Goal: Task Accomplishment & Management: Manage account settings

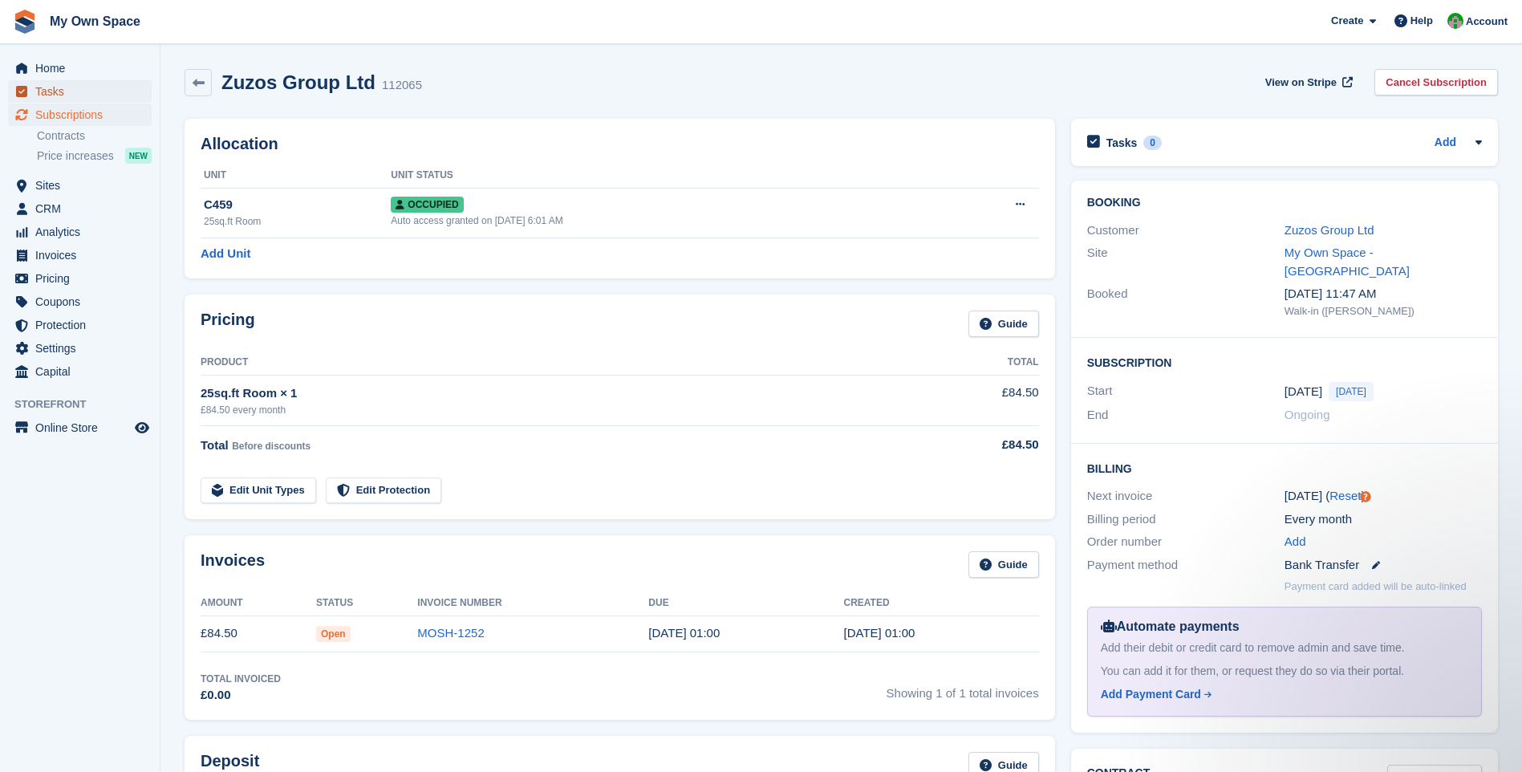
drag, startPoint x: 56, startPoint y: 89, endPoint x: 140, endPoint y: 107, distance: 86.2
click at [56, 89] on span "Tasks" at bounding box center [83, 91] width 96 height 22
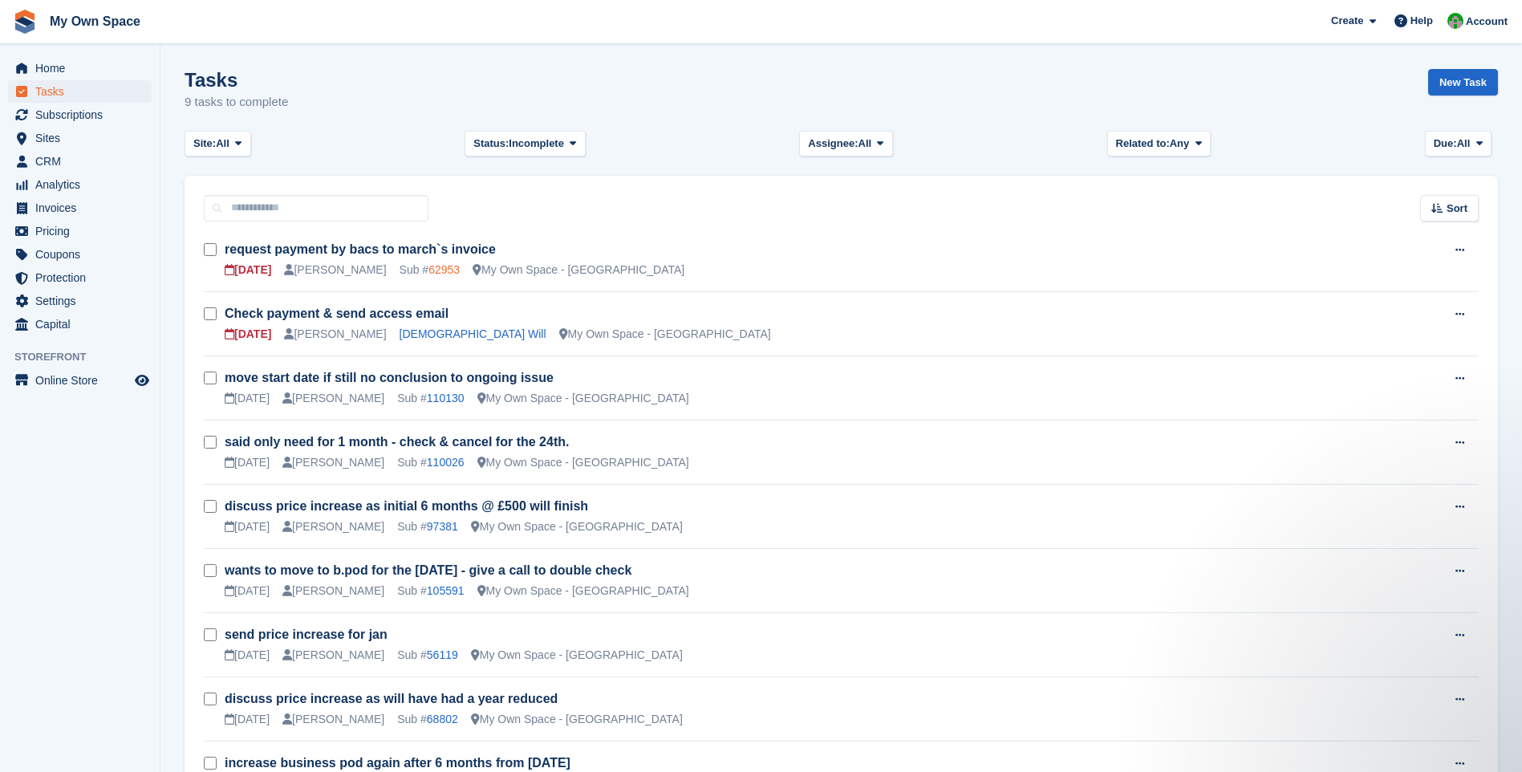
click at [428, 272] on link "62953" at bounding box center [443, 269] width 31 height 13
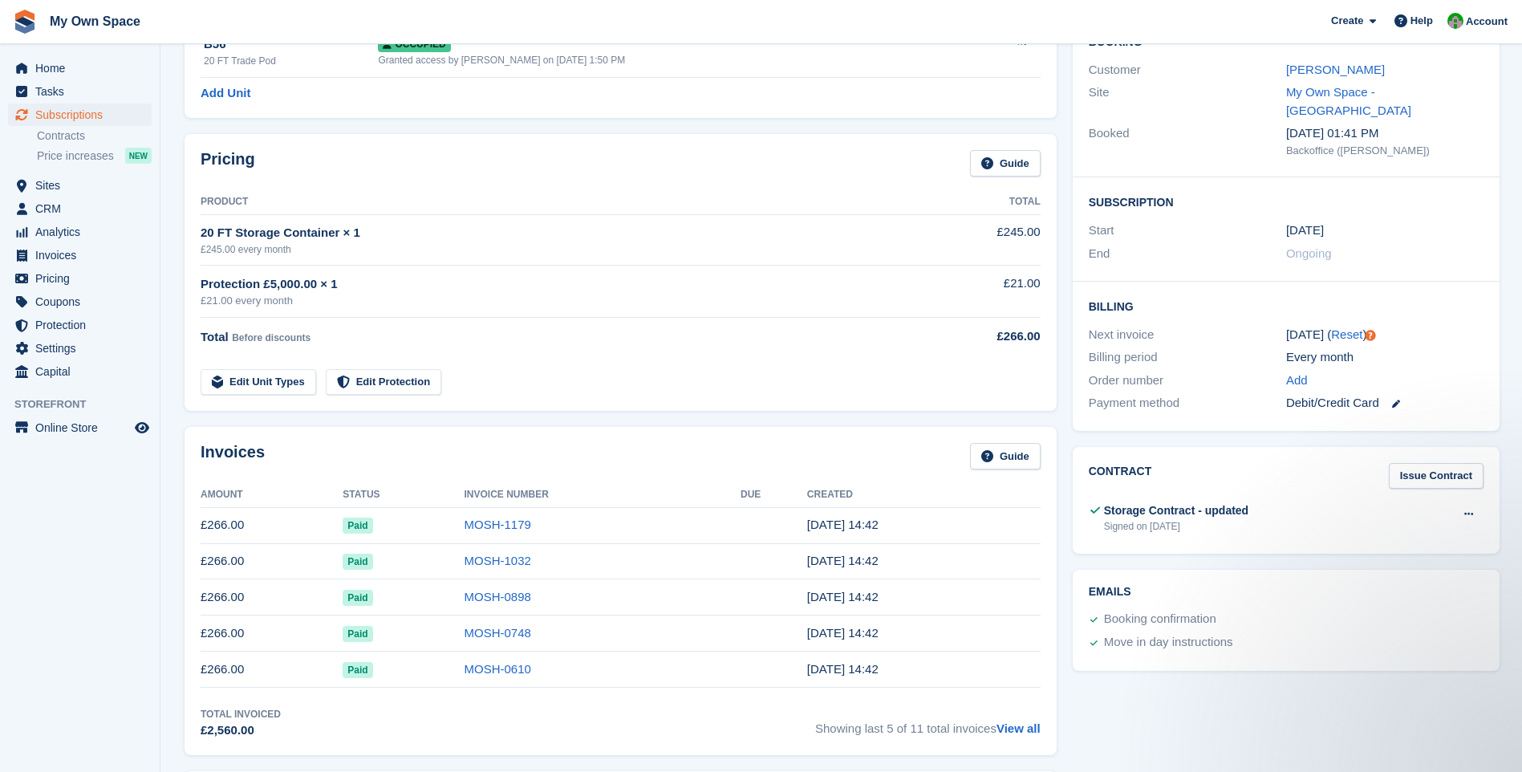
scroll to position [321, 0]
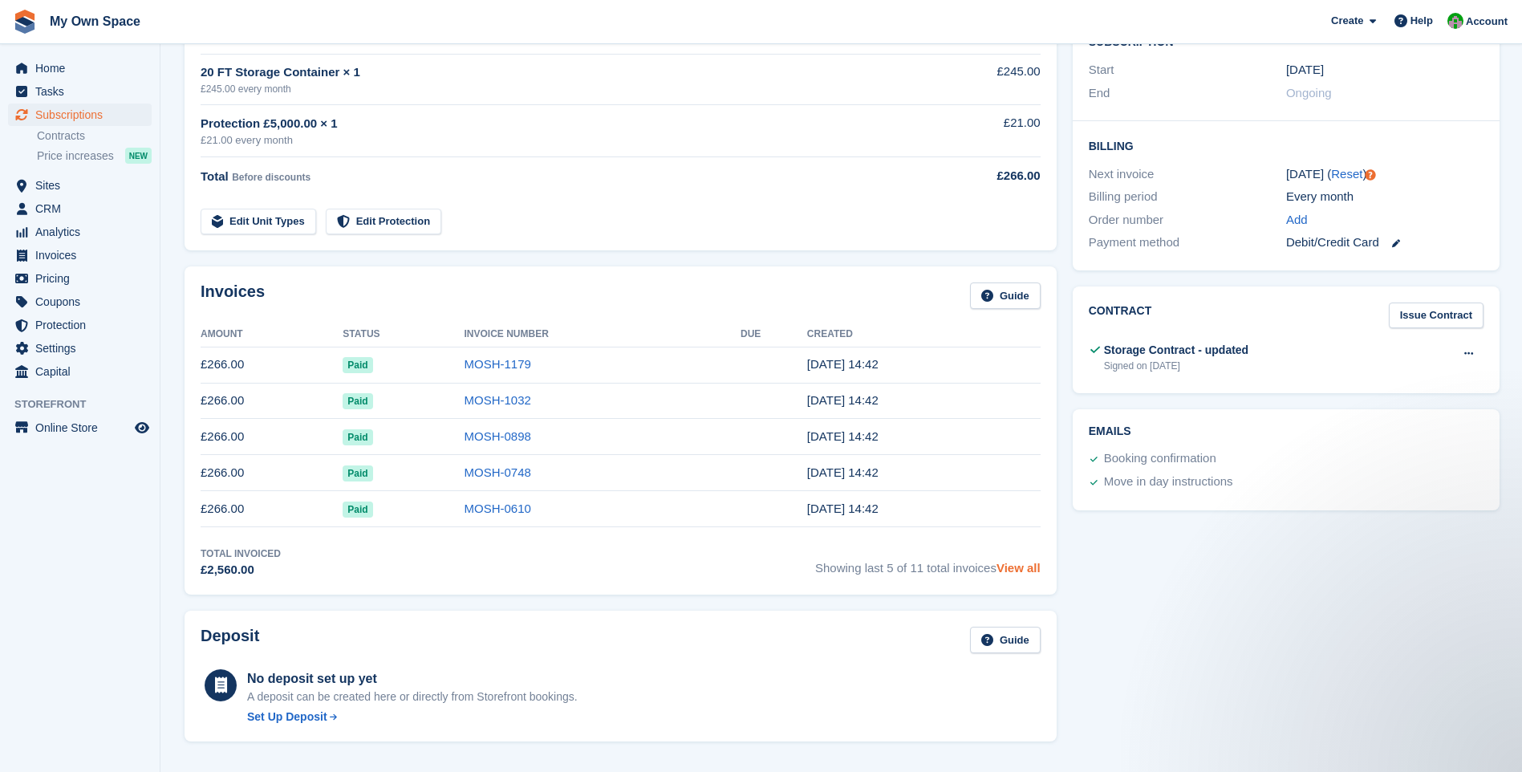
click at [1002, 570] on link "View all" at bounding box center [1018, 568] width 44 height 14
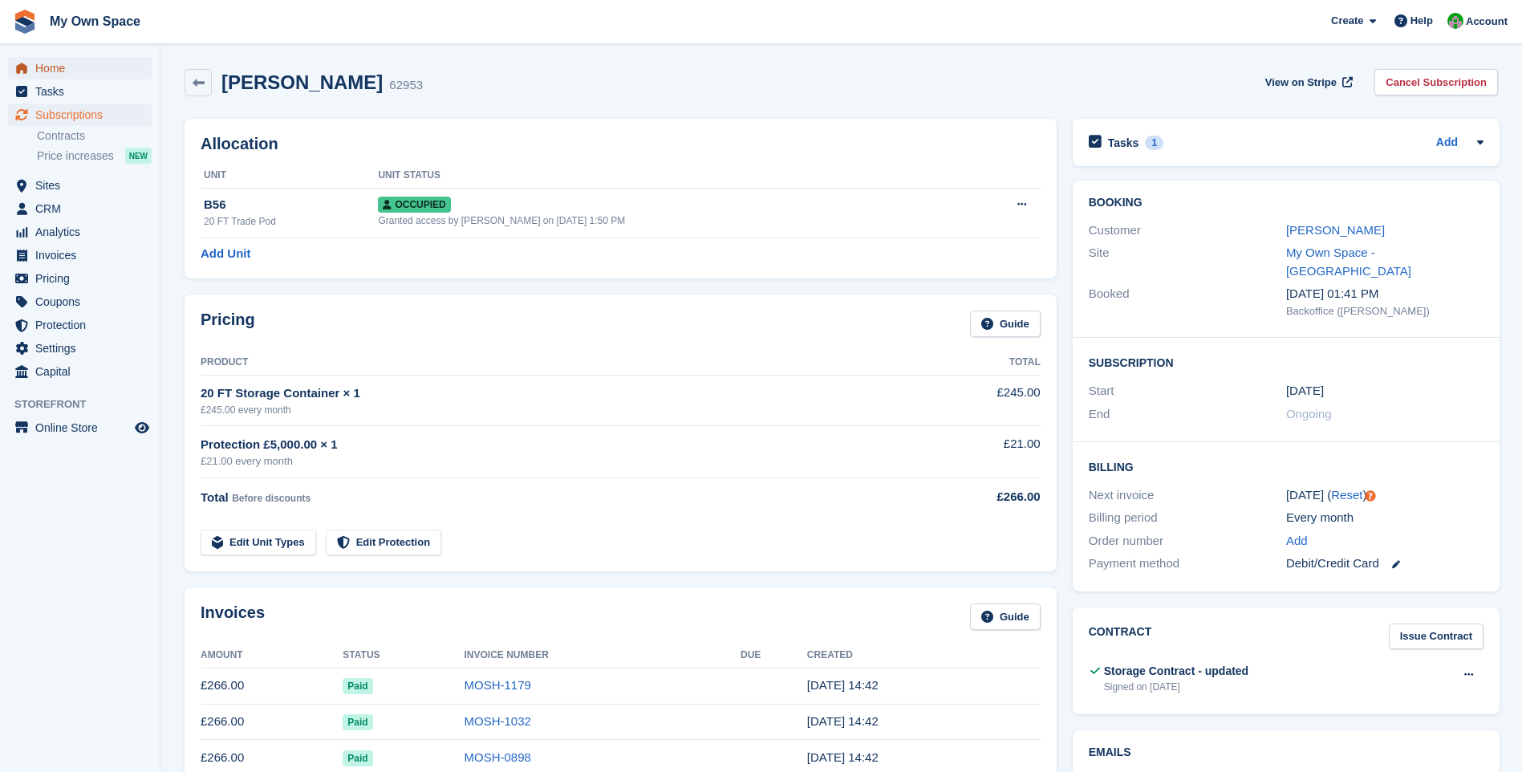
click at [68, 63] on span "Home" at bounding box center [83, 68] width 96 height 22
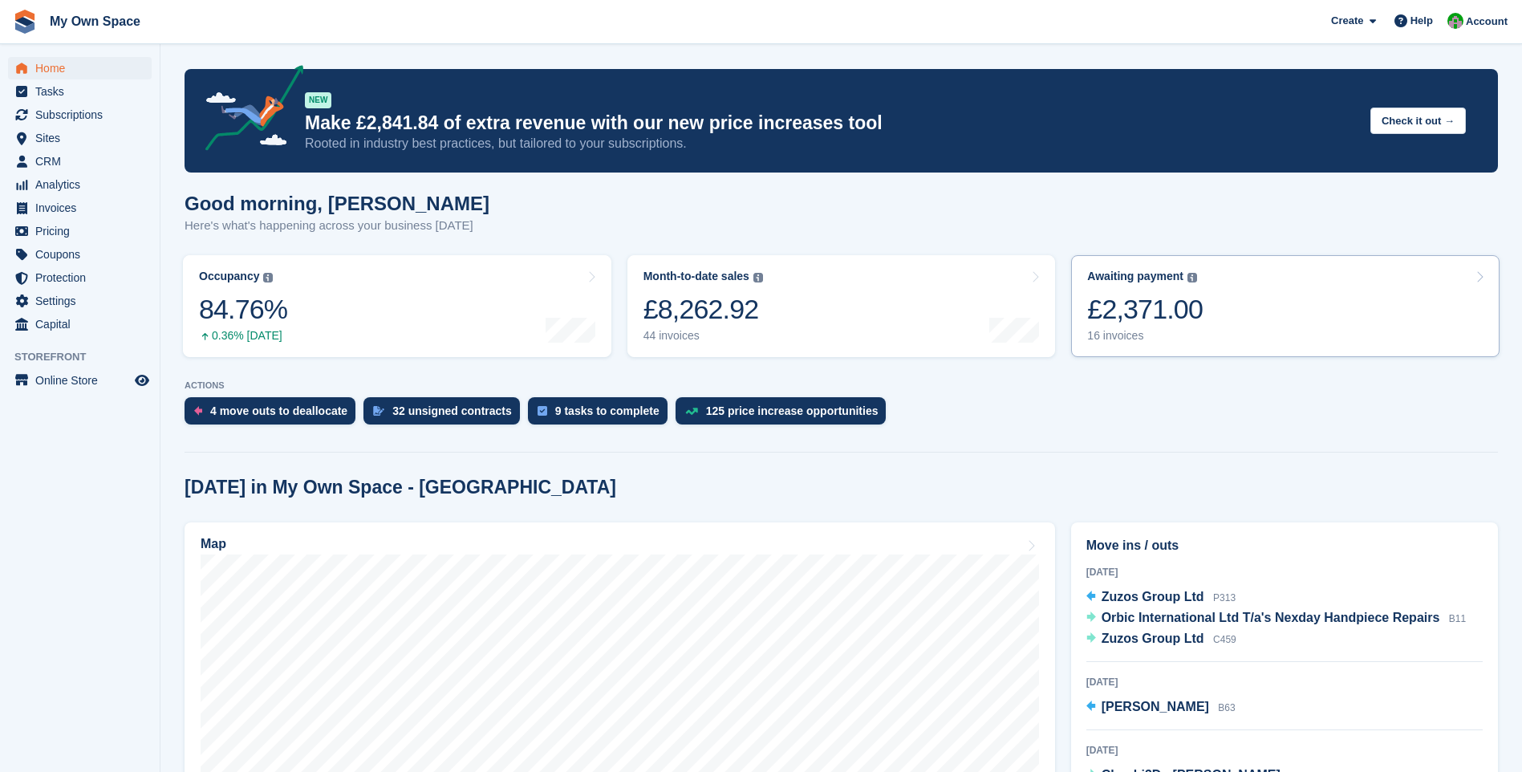
click at [1127, 334] on div "16 invoices" at bounding box center [1145, 336] width 116 height 14
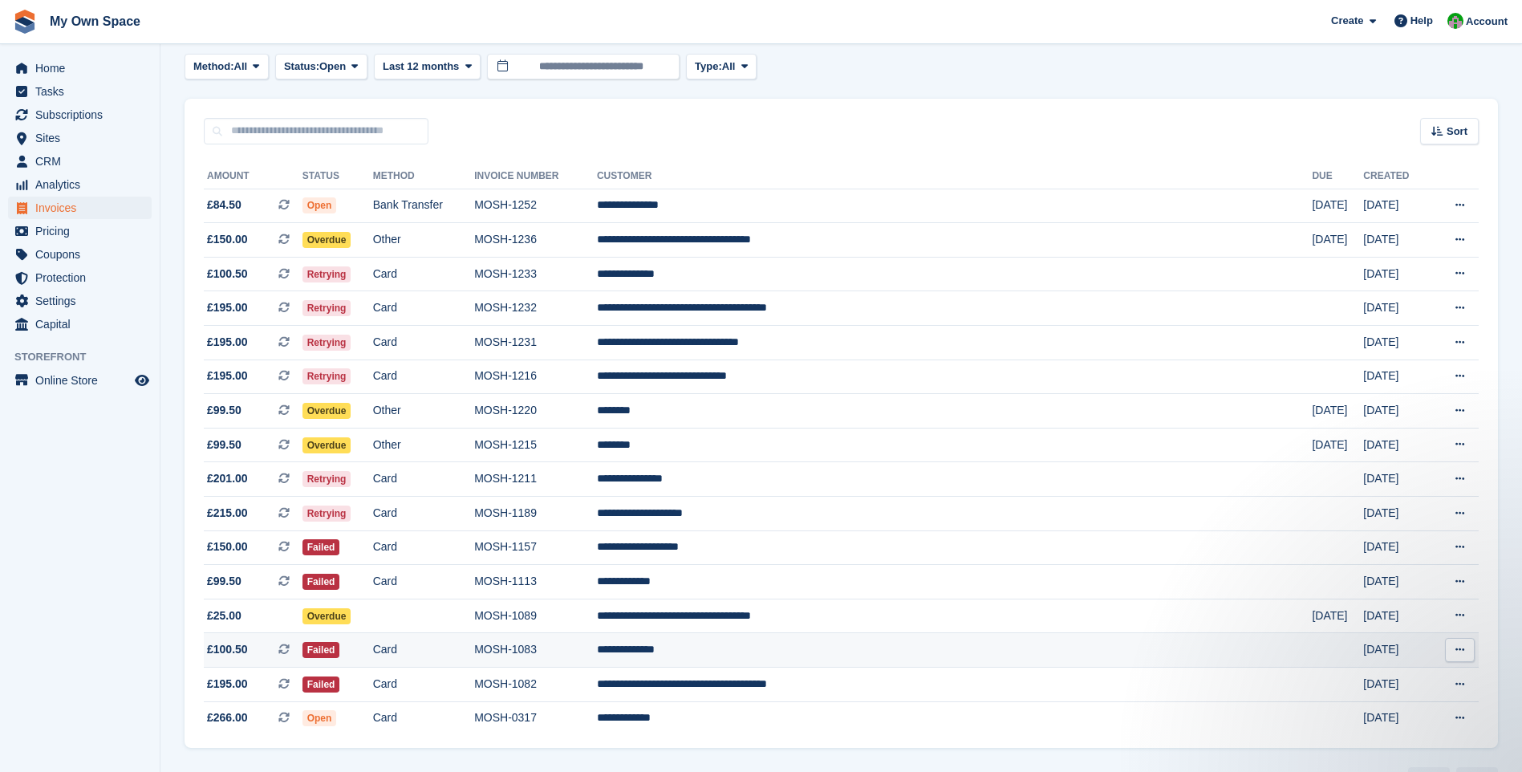
click at [597, 651] on td "MOSH-1083" at bounding box center [535, 650] width 123 height 34
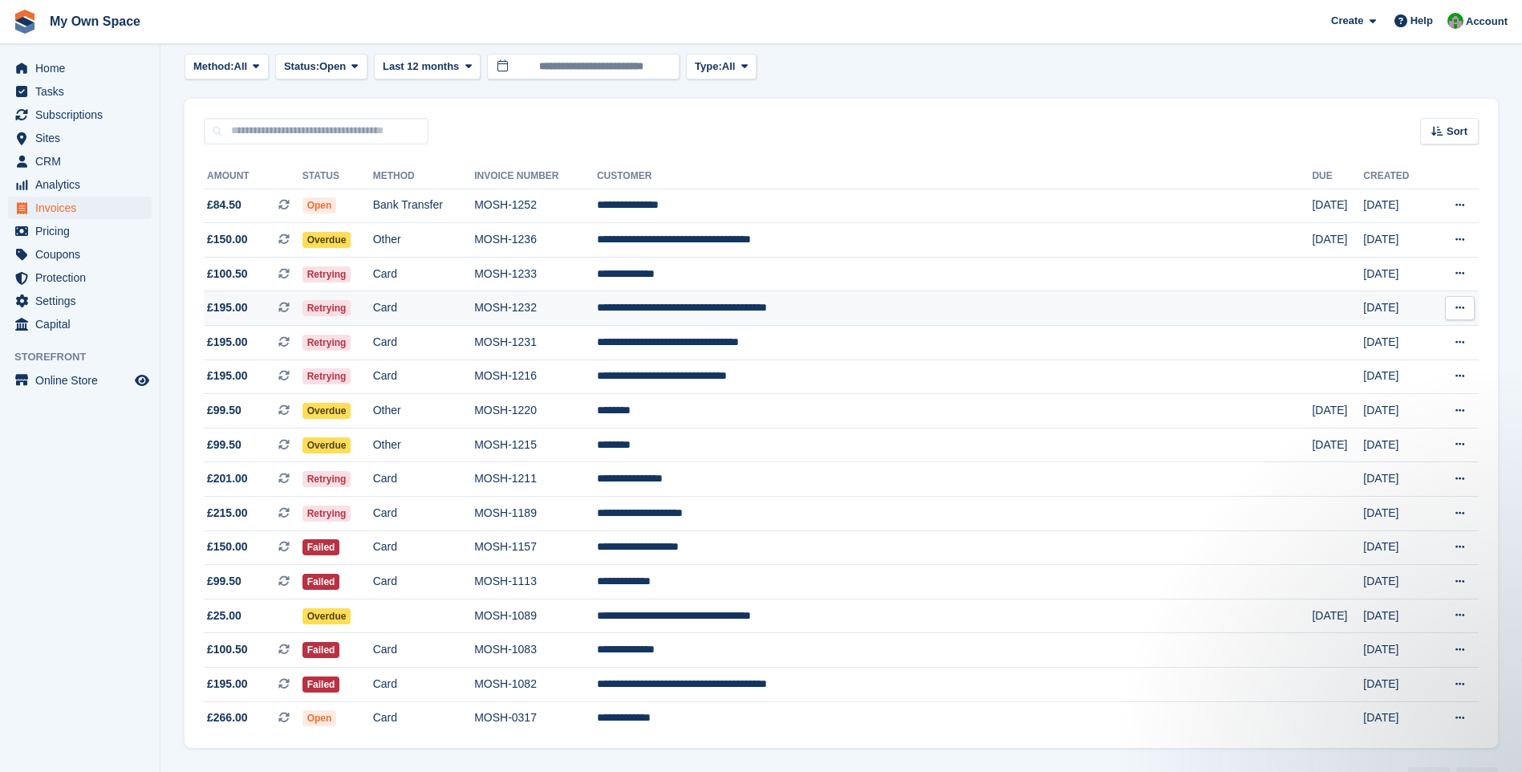
click at [888, 303] on td "**********" at bounding box center [955, 308] width 716 height 34
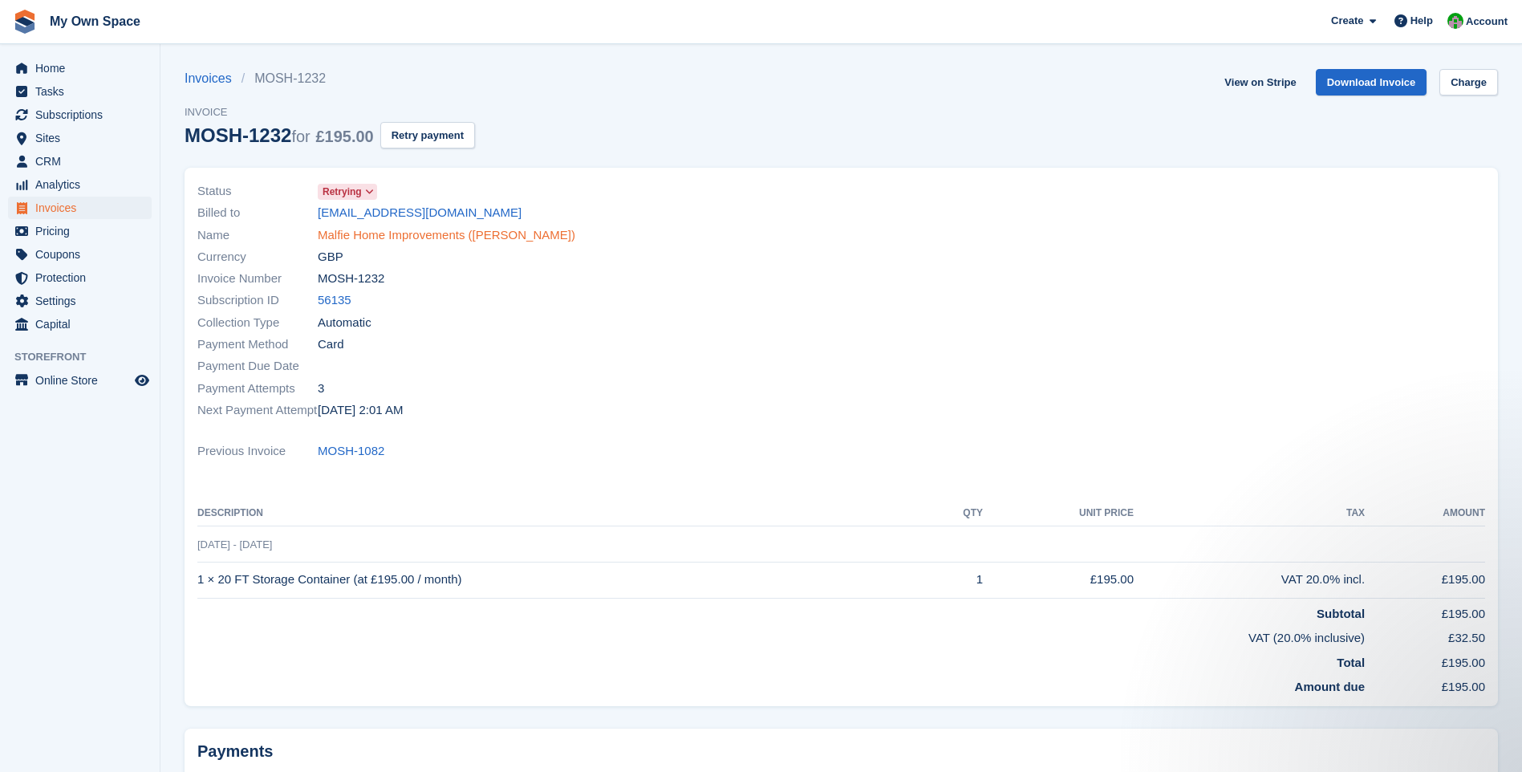
click at [406, 236] on link "Malfie Home Improvements ([PERSON_NAME])" at bounding box center [446, 235] width 257 height 18
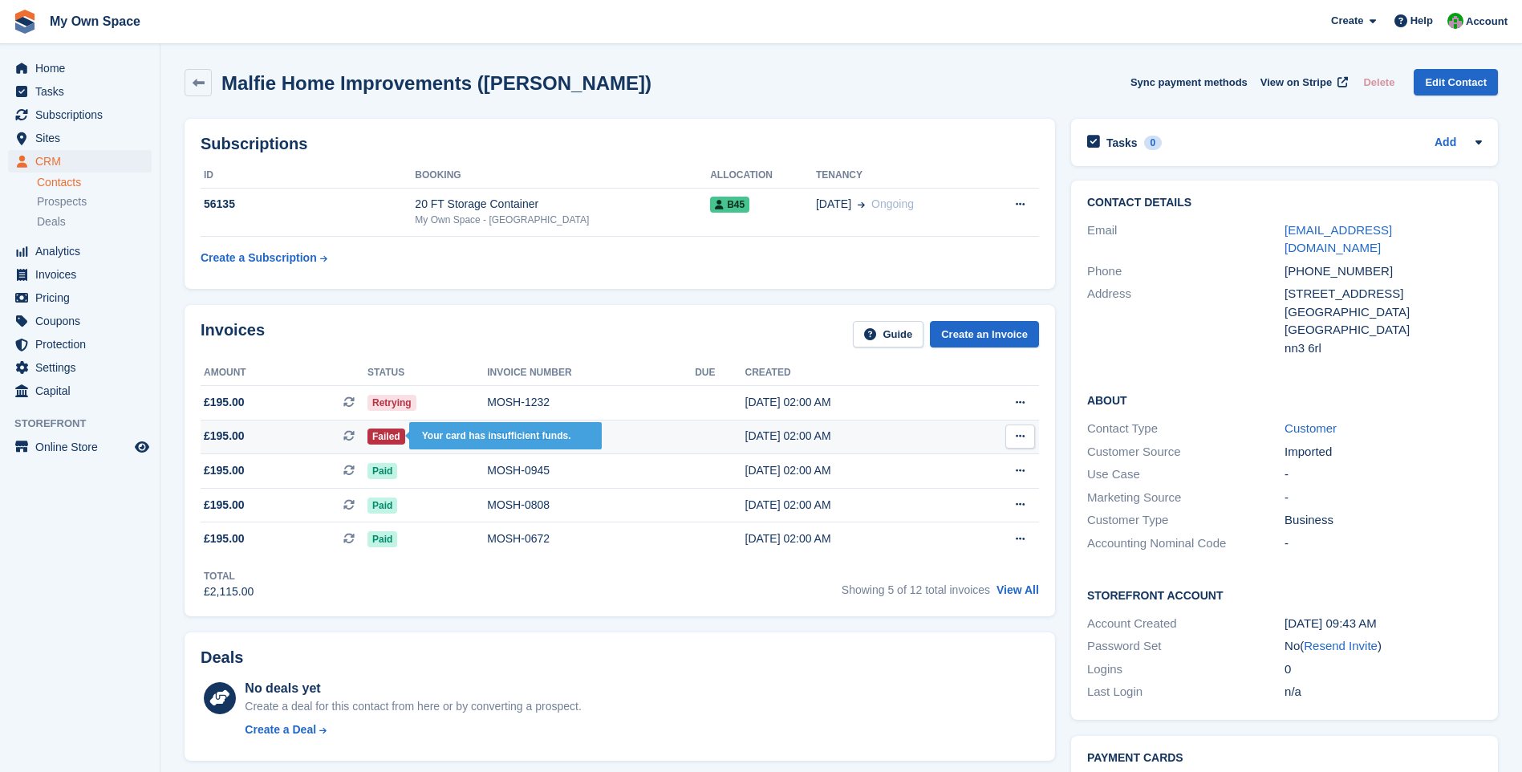
click at [379, 444] on span "Failed" at bounding box center [386, 436] width 38 height 16
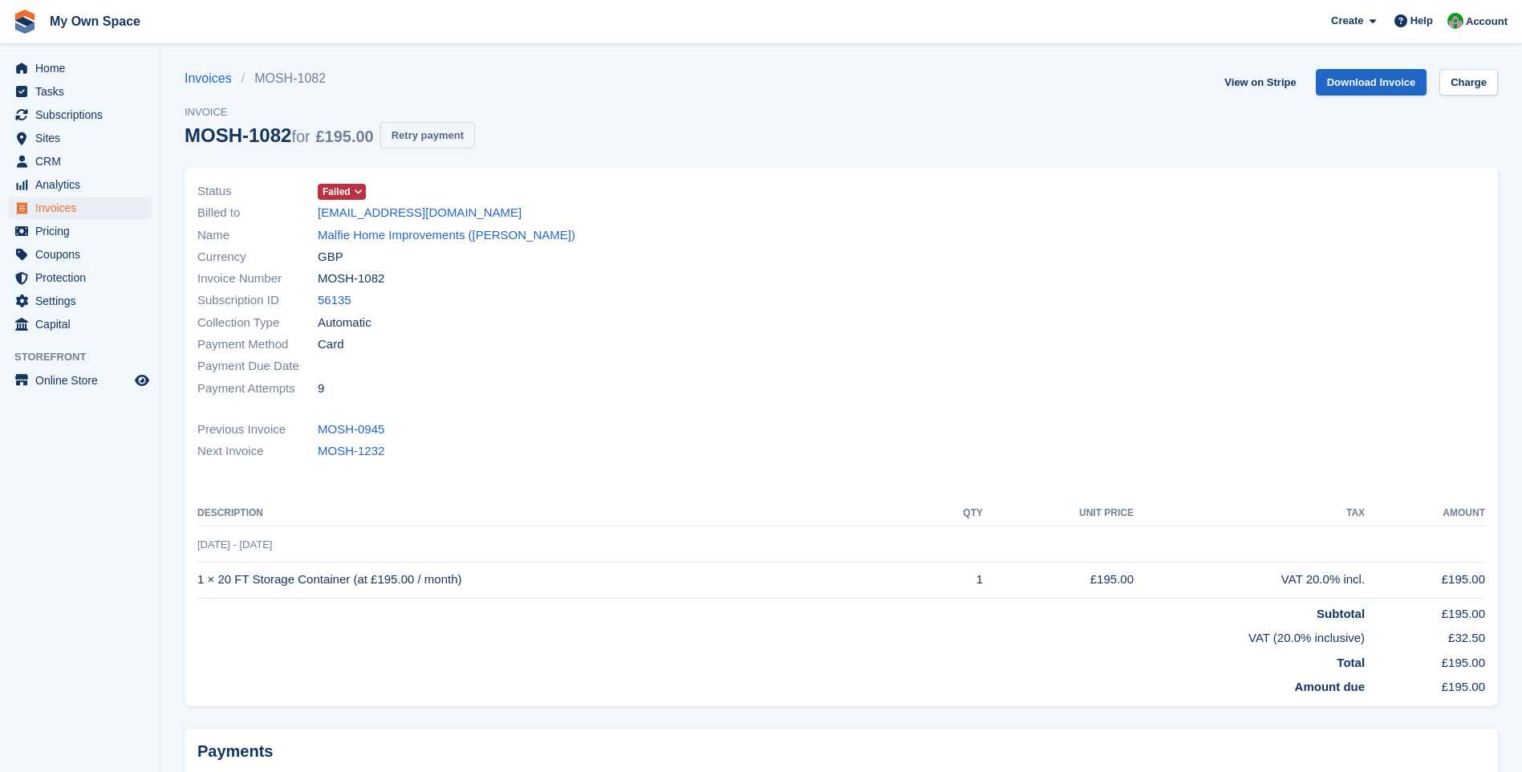
click at [435, 125] on button "Retry payment" at bounding box center [427, 135] width 95 height 26
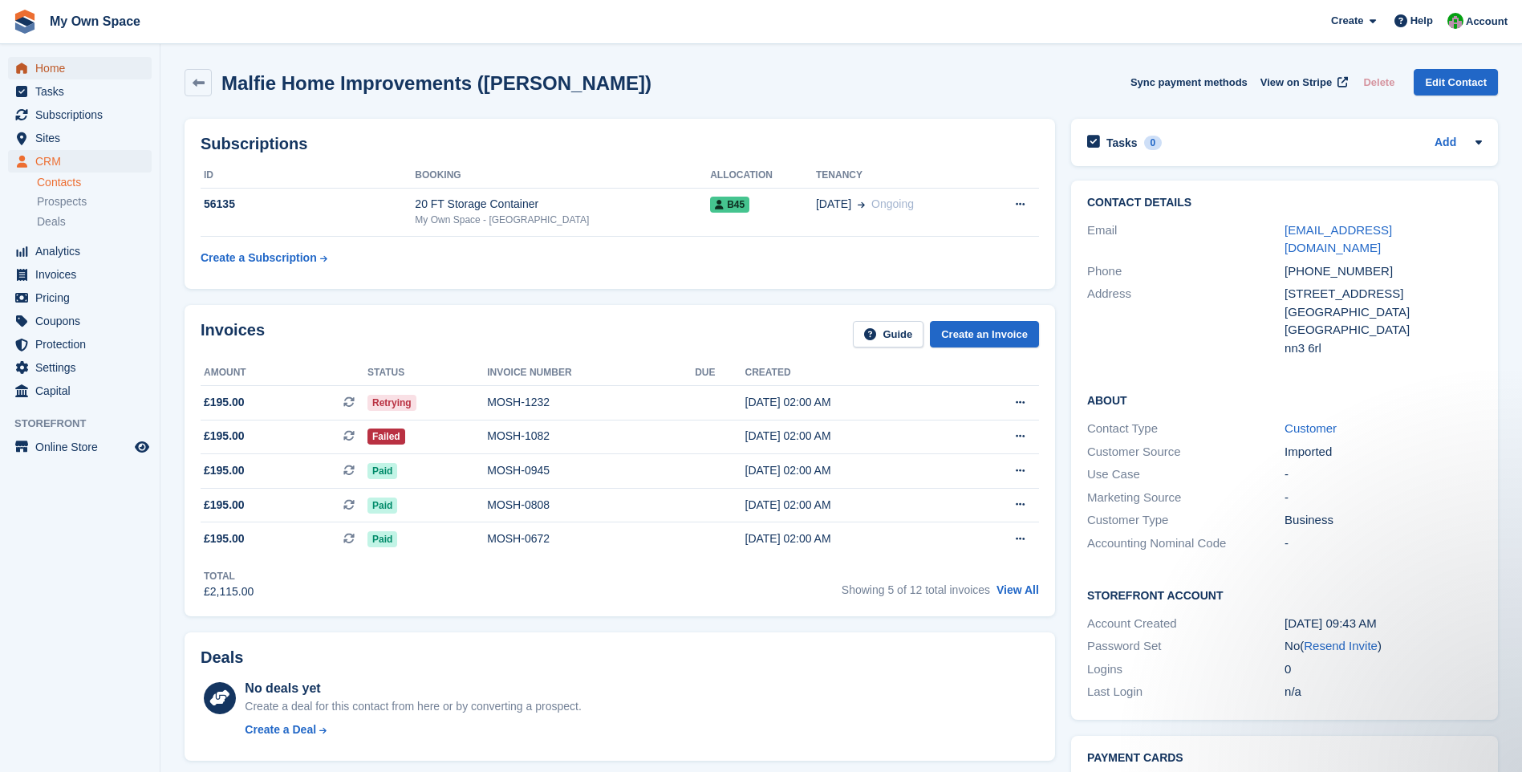
click at [66, 72] on span "Home" at bounding box center [83, 68] width 96 height 22
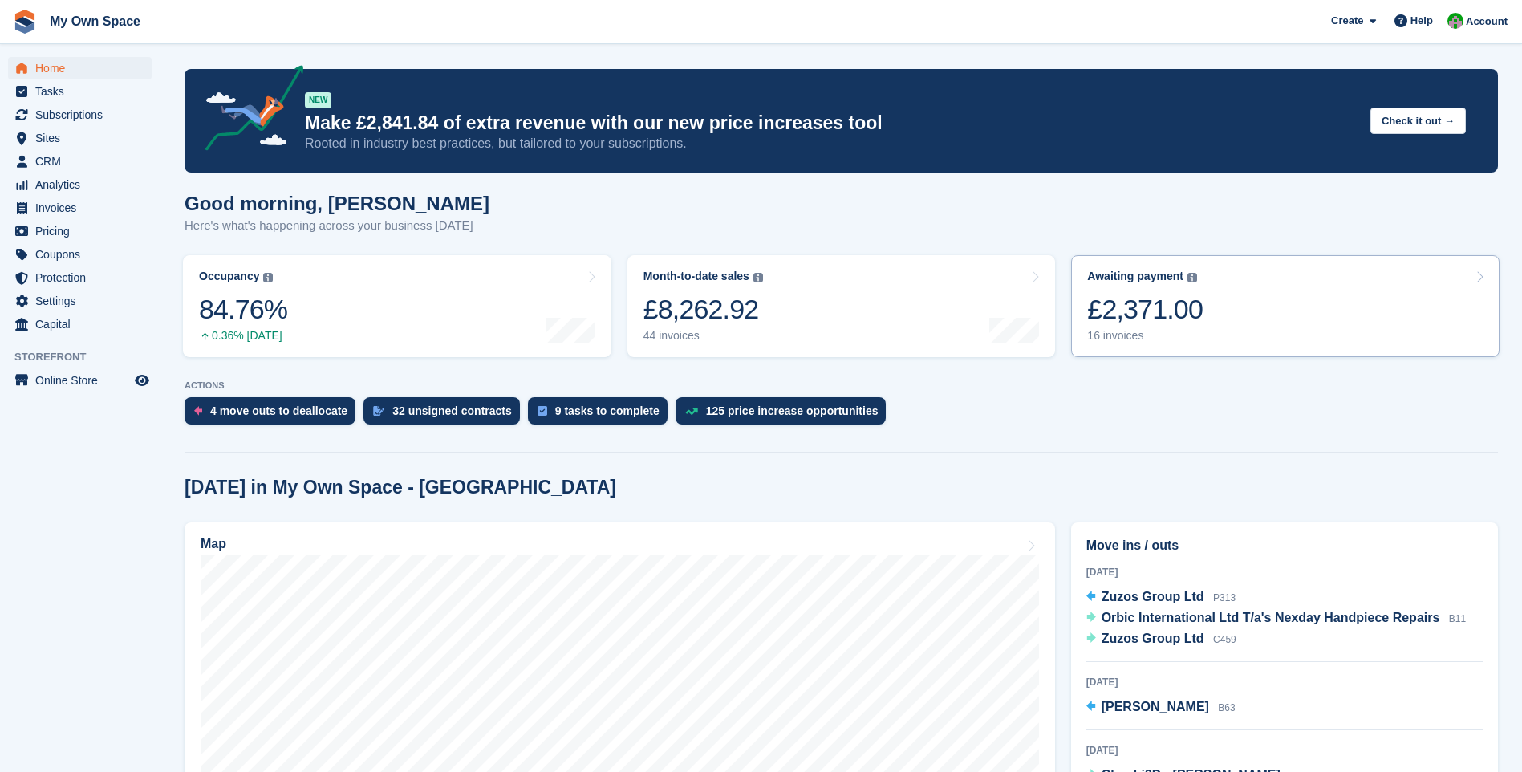
click at [1112, 339] on div "16 invoices" at bounding box center [1145, 336] width 116 height 14
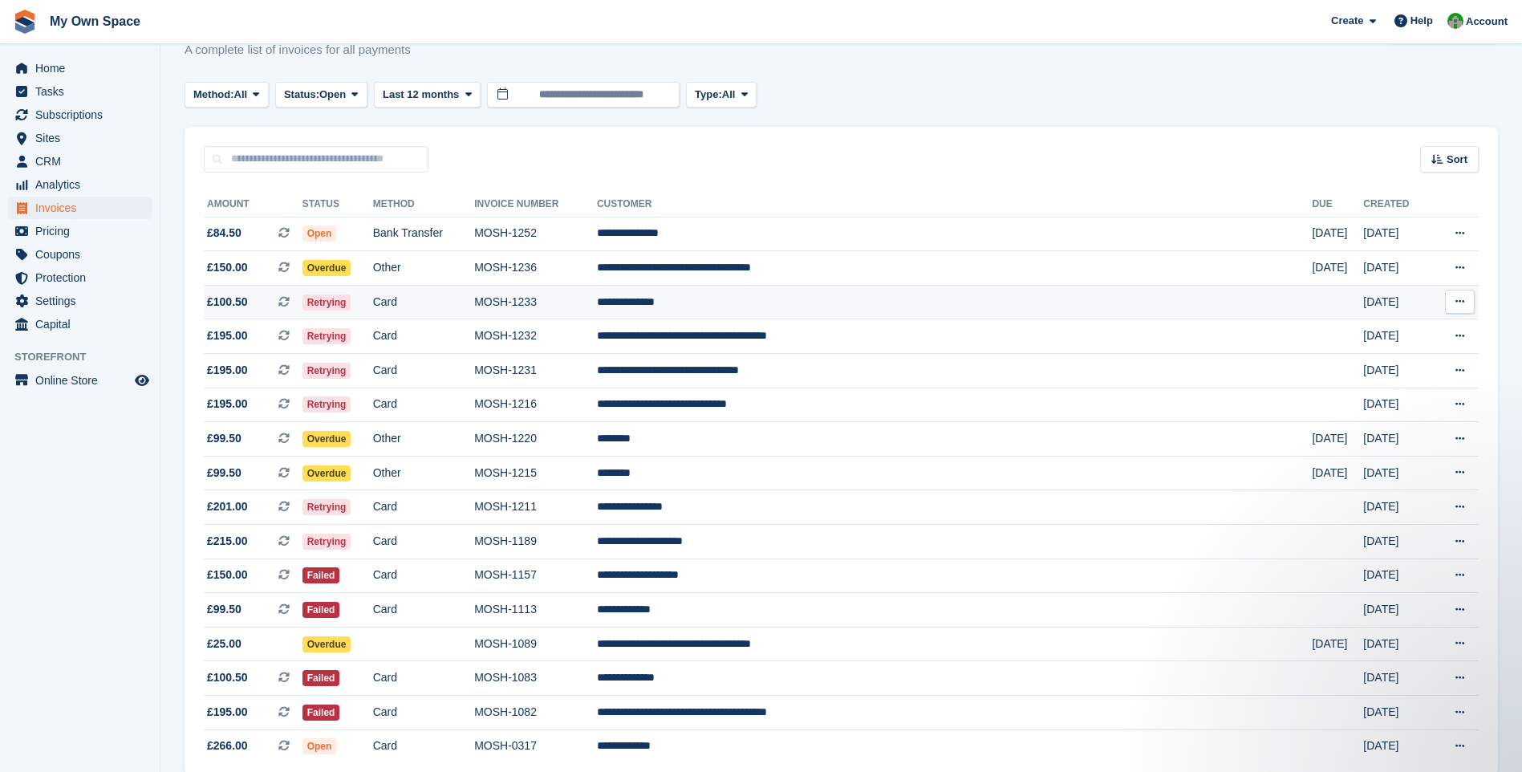
scroll to position [80, 0]
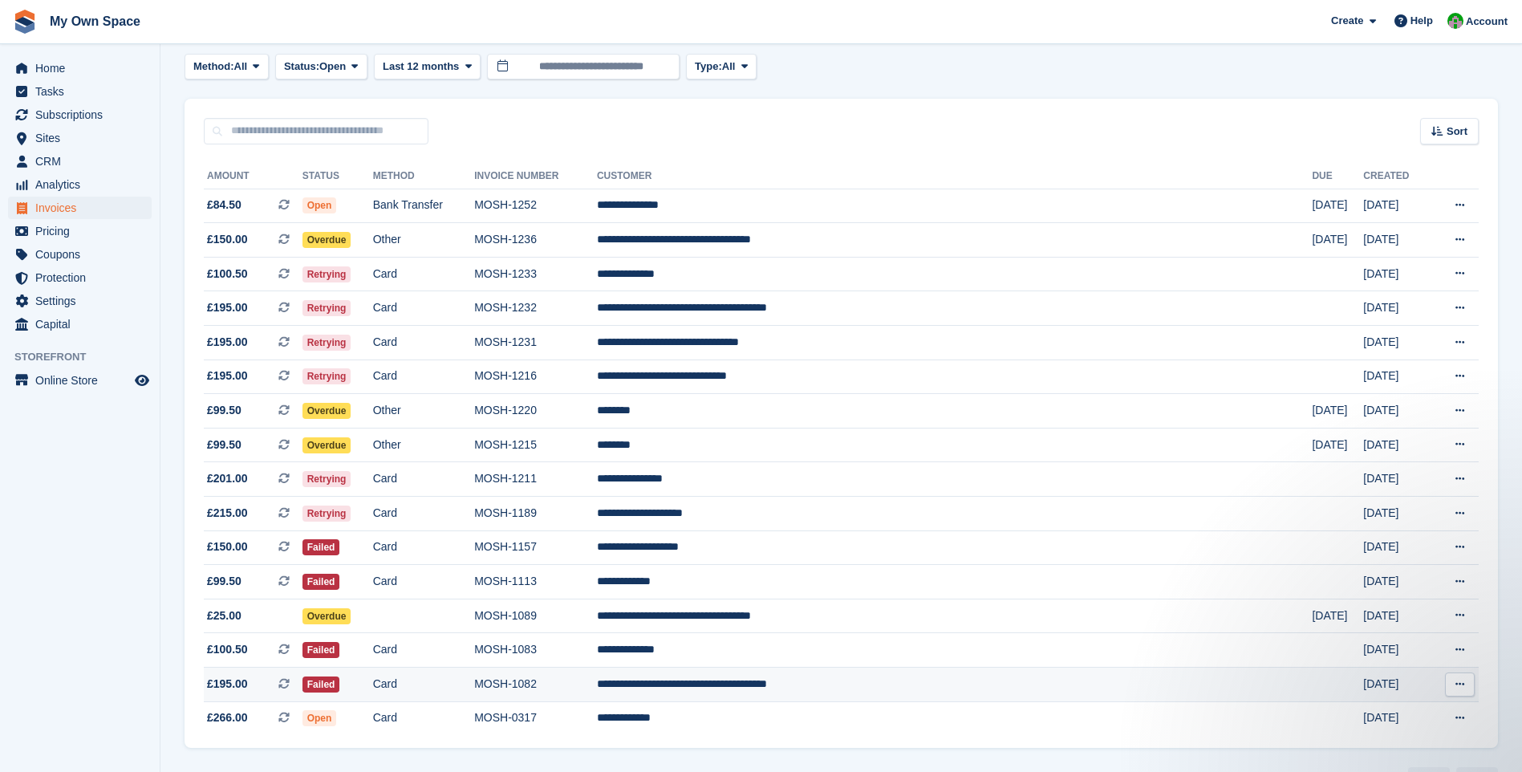
click at [597, 683] on td "MOSH-1082" at bounding box center [535, 684] width 123 height 34
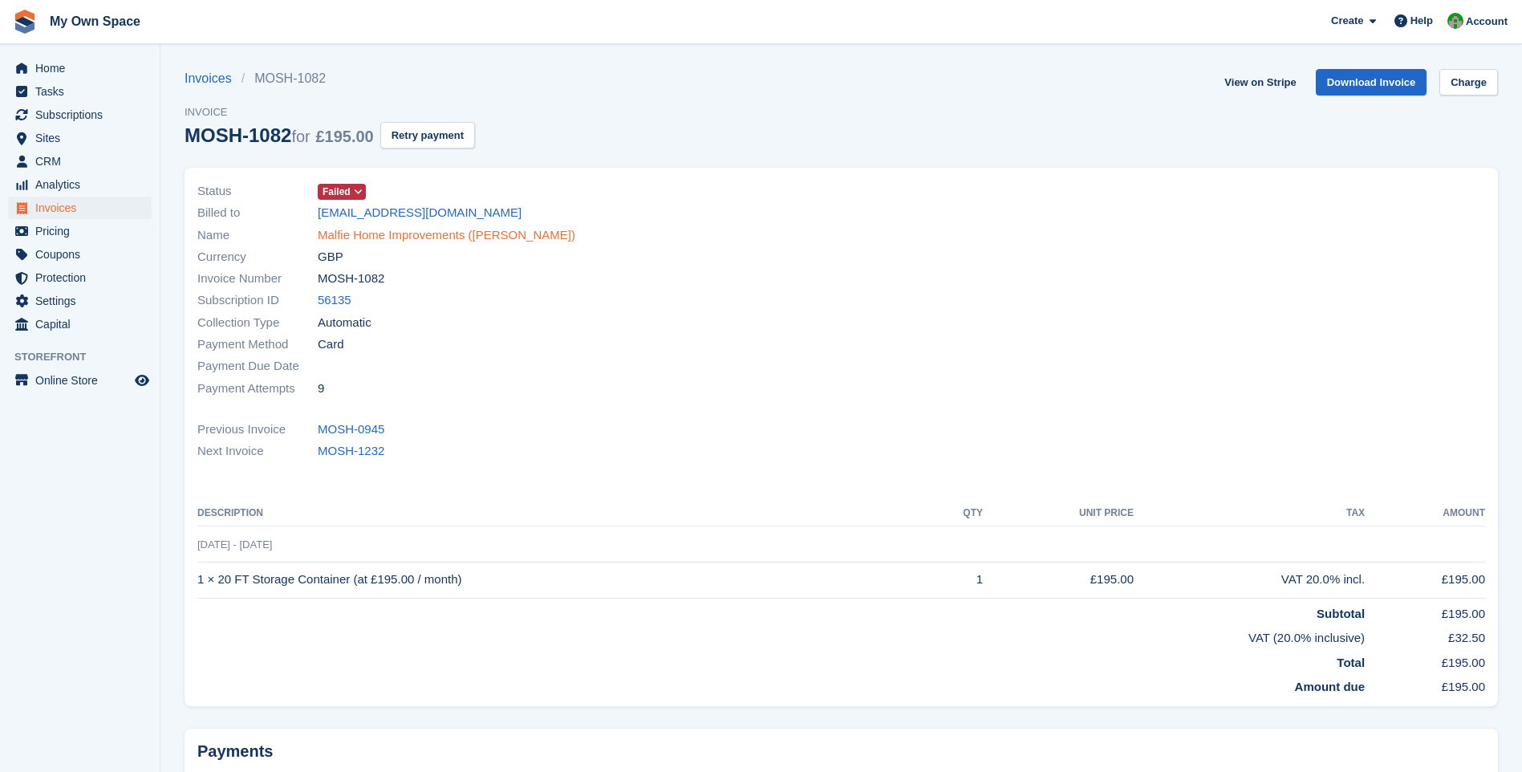
click at [371, 238] on link "Malfie Home Improvements ([PERSON_NAME])" at bounding box center [446, 235] width 257 height 18
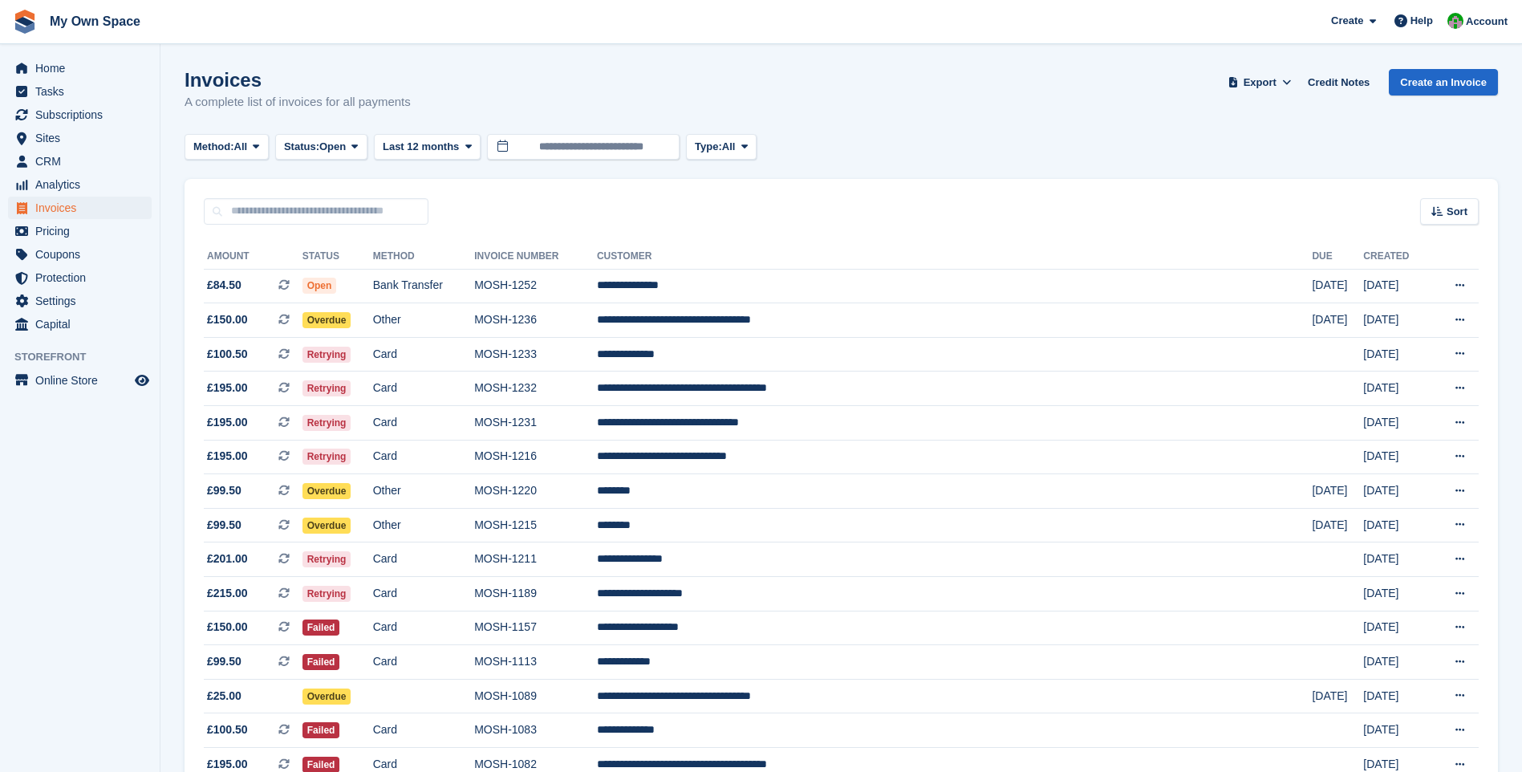
scroll to position [80, 0]
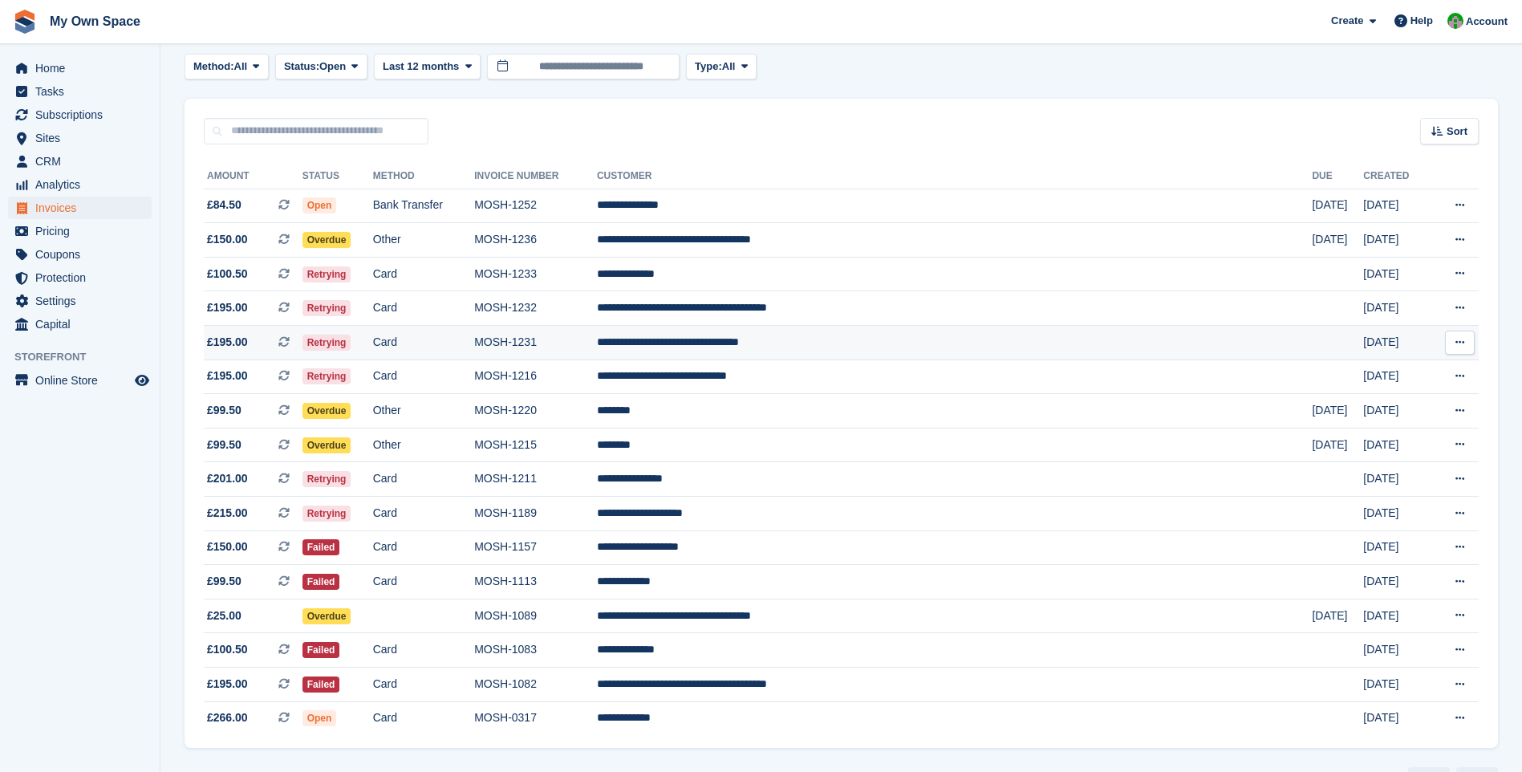
click at [472, 344] on td "Card" at bounding box center [423, 343] width 101 height 34
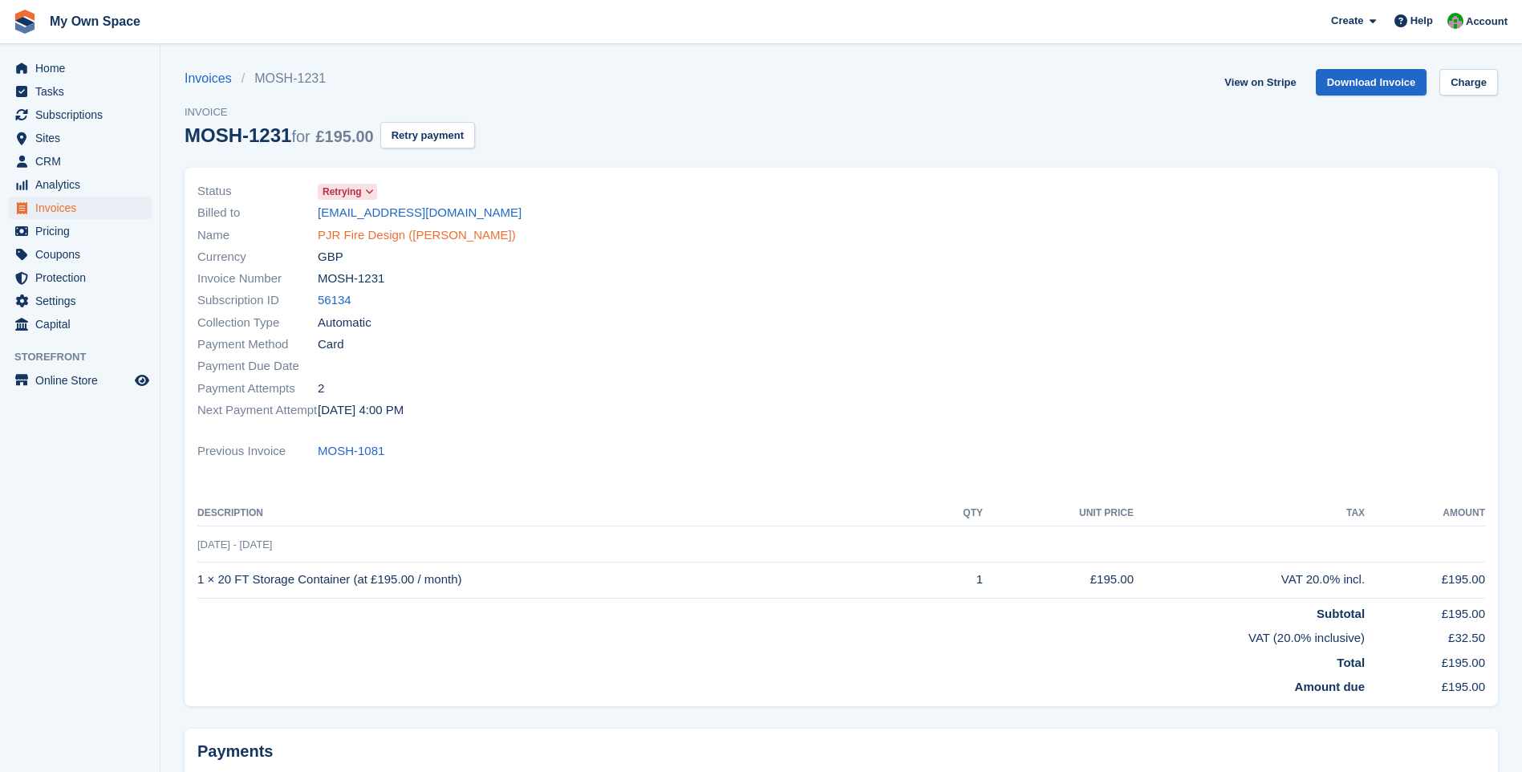
click at [360, 239] on link "PJR Fire Design (Paul John Raymond)" at bounding box center [417, 235] width 198 height 18
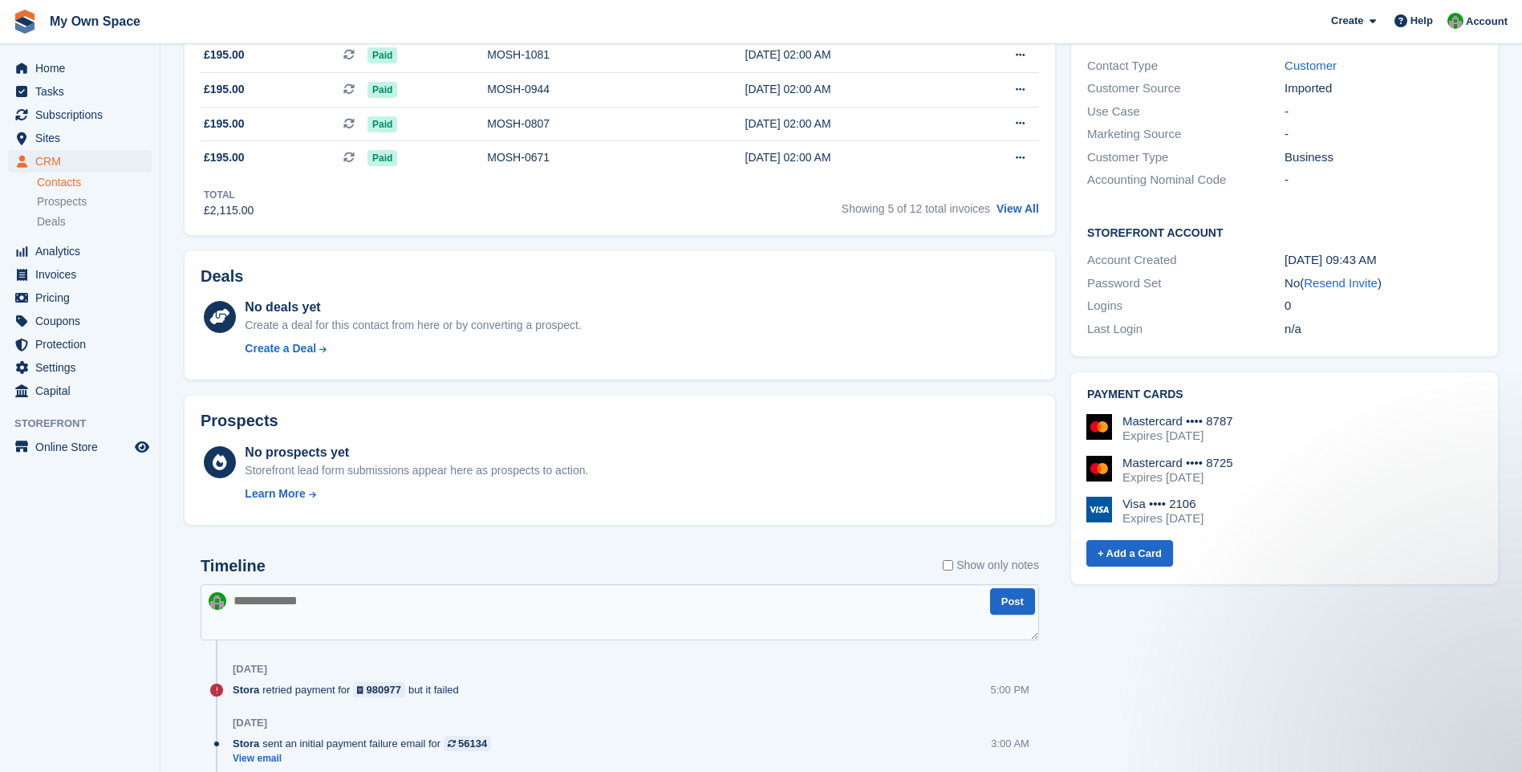
scroll to position [241, 0]
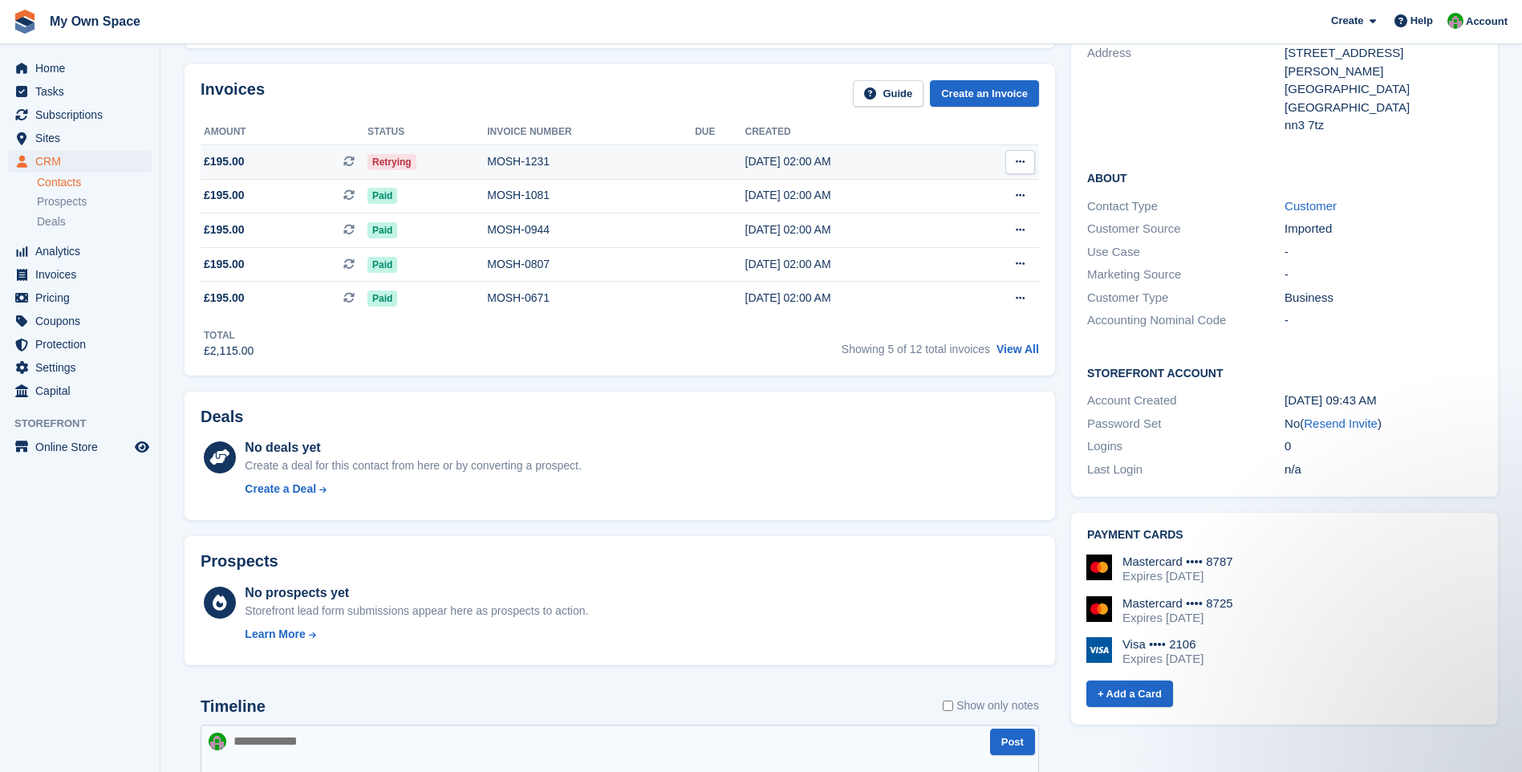
click at [524, 162] on div "MOSH-1231" at bounding box center [591, 161] width 208 height 17
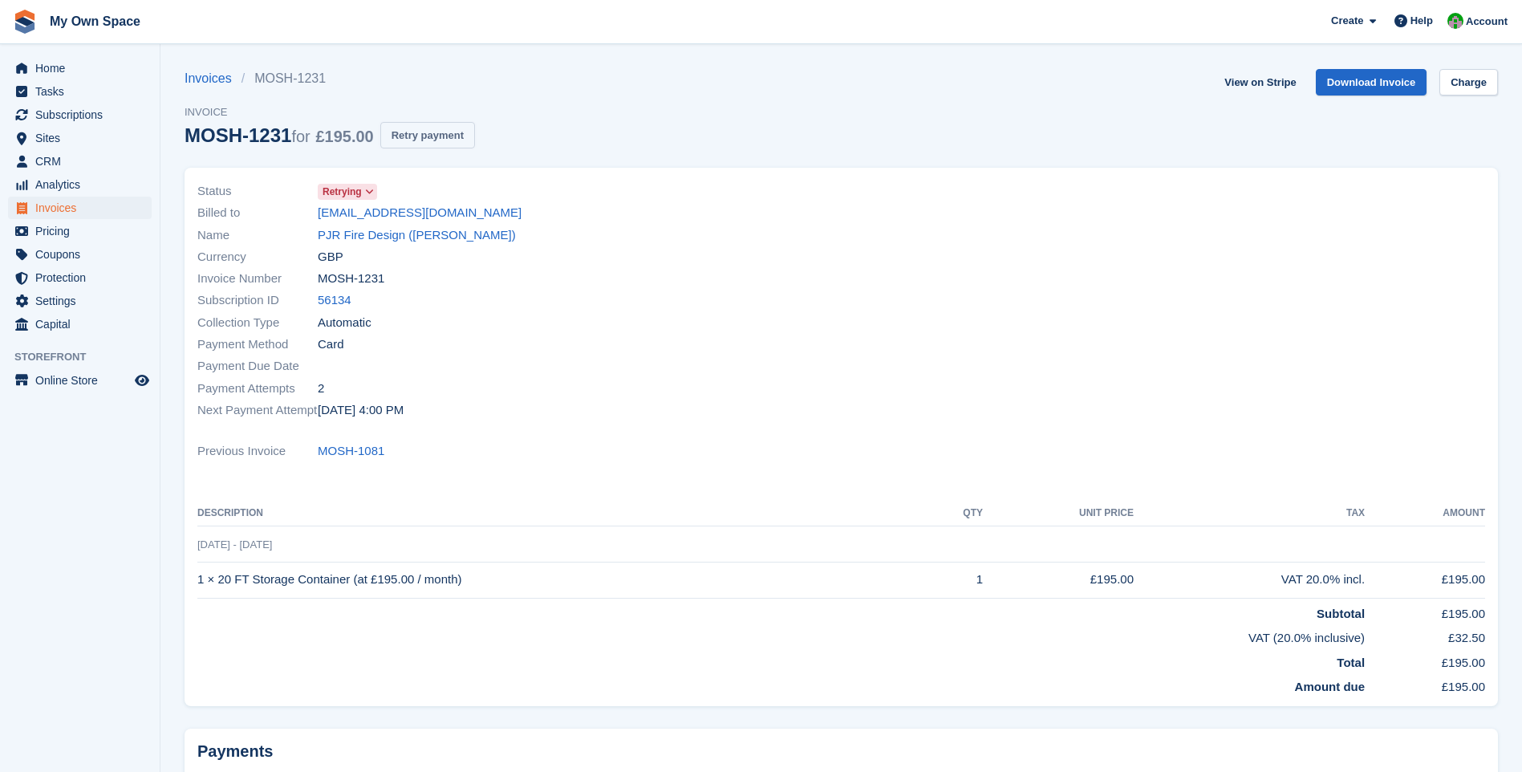
click at [416, 143] on button "Retry payment" at bounding box center [427, 135] width 95 height 26
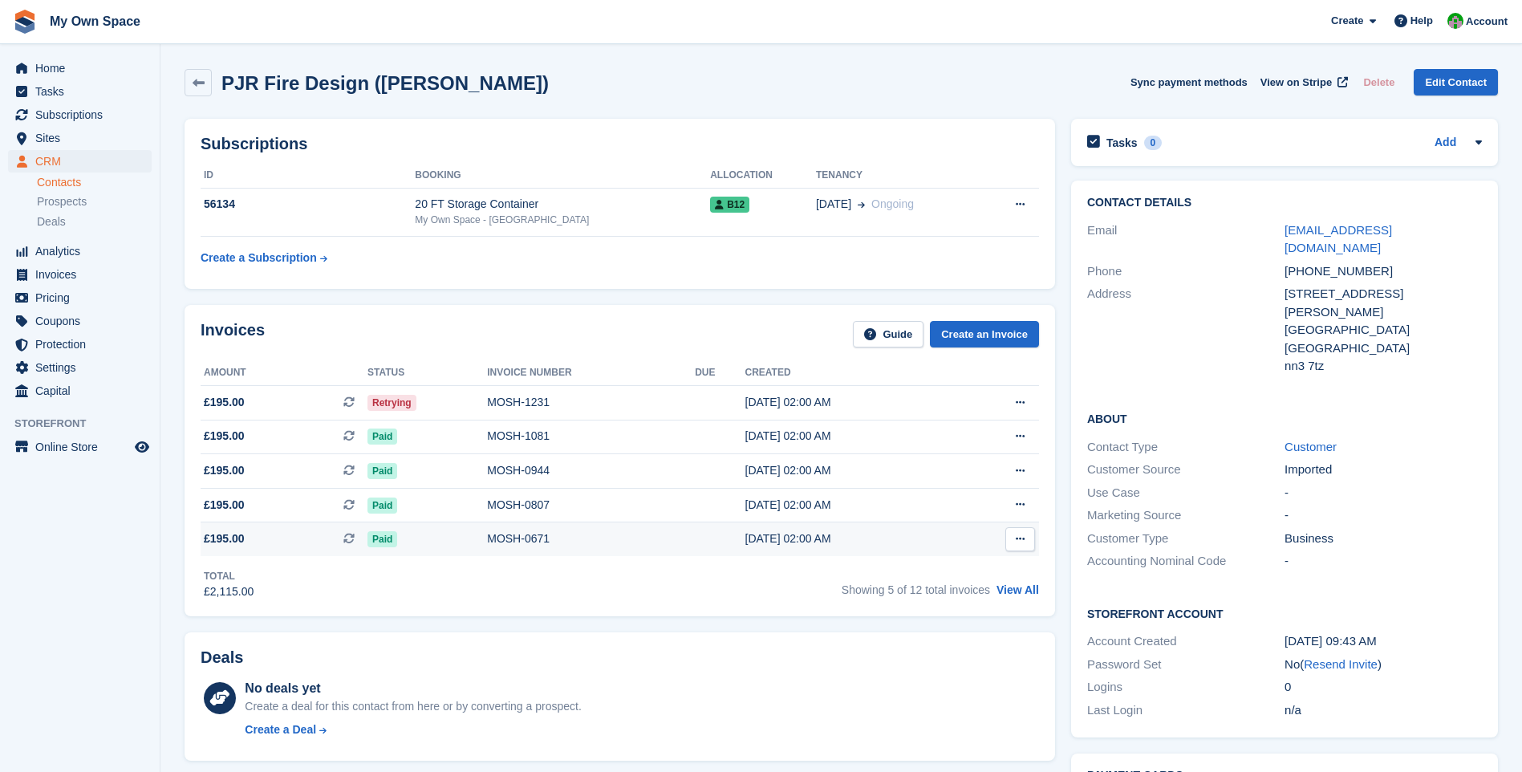
scroll to position [241, 0]
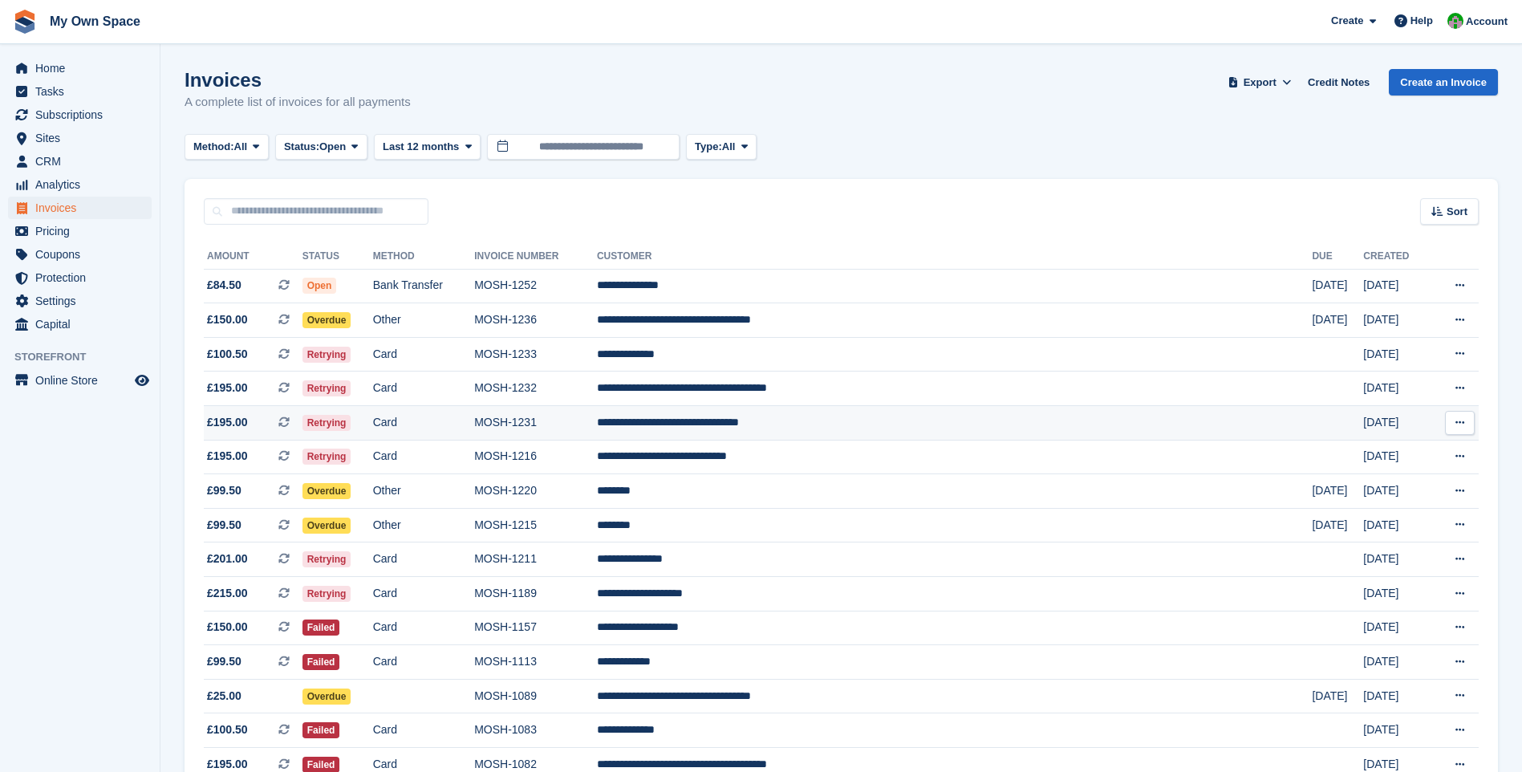
scroll to position [80, 0]
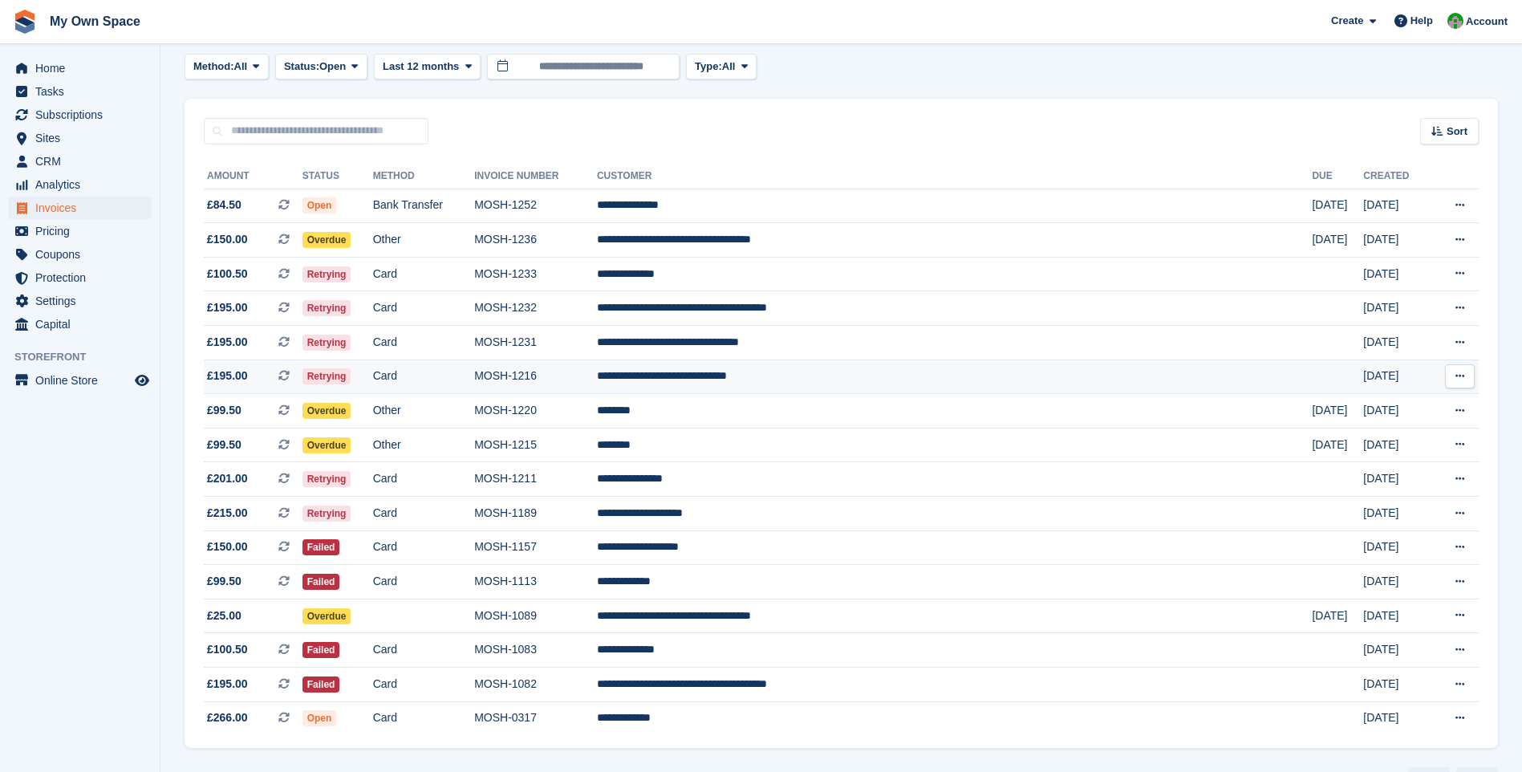
click at [597, 383] on td "MOSH-1216" at bounding box center [535, 376] width 123 height 34
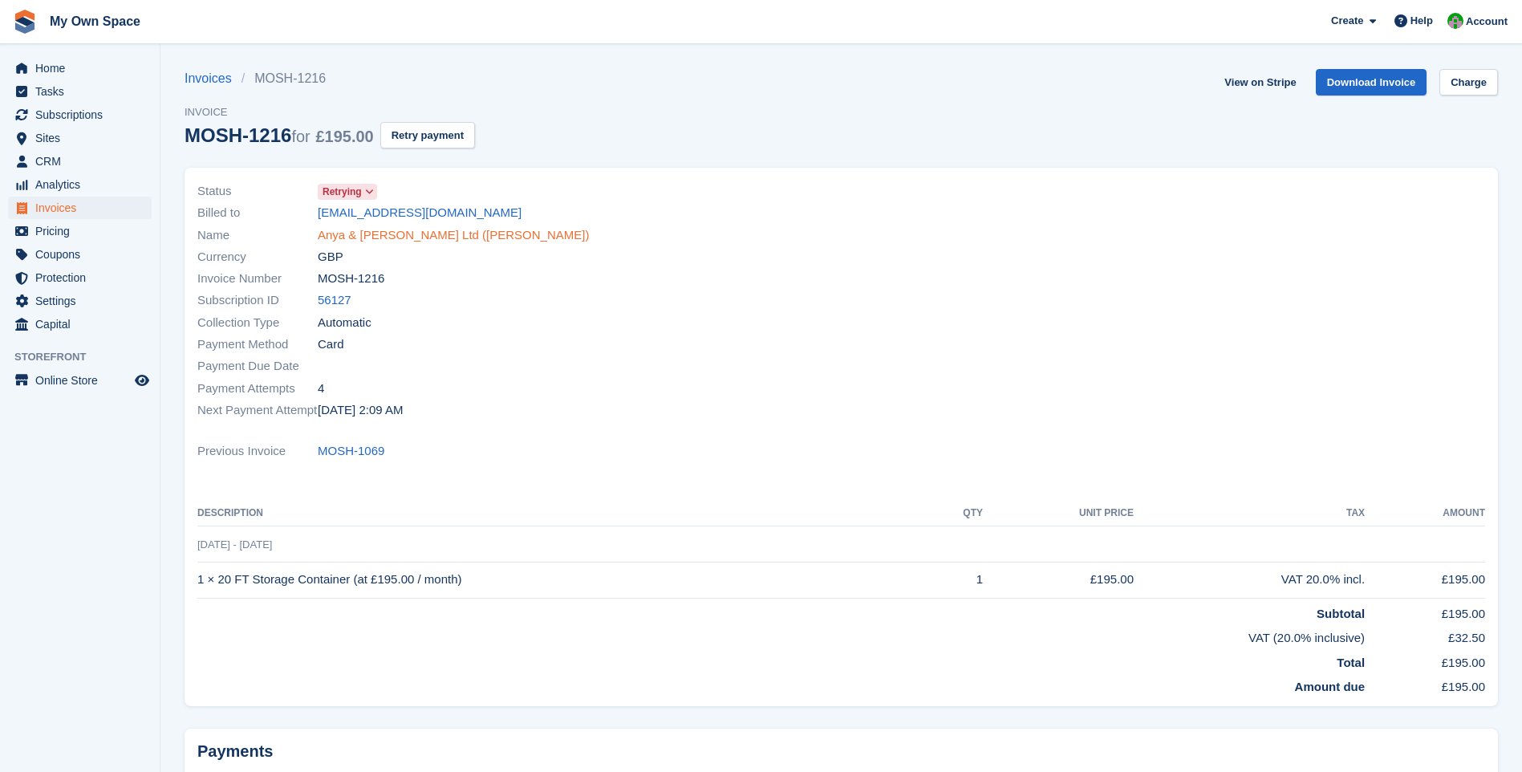
click at [382, 233] on link "Anya & [PERSON_NAME] Ltd ([PERSON_NAME])" at bounding box center [453, 235] width 271 height 18
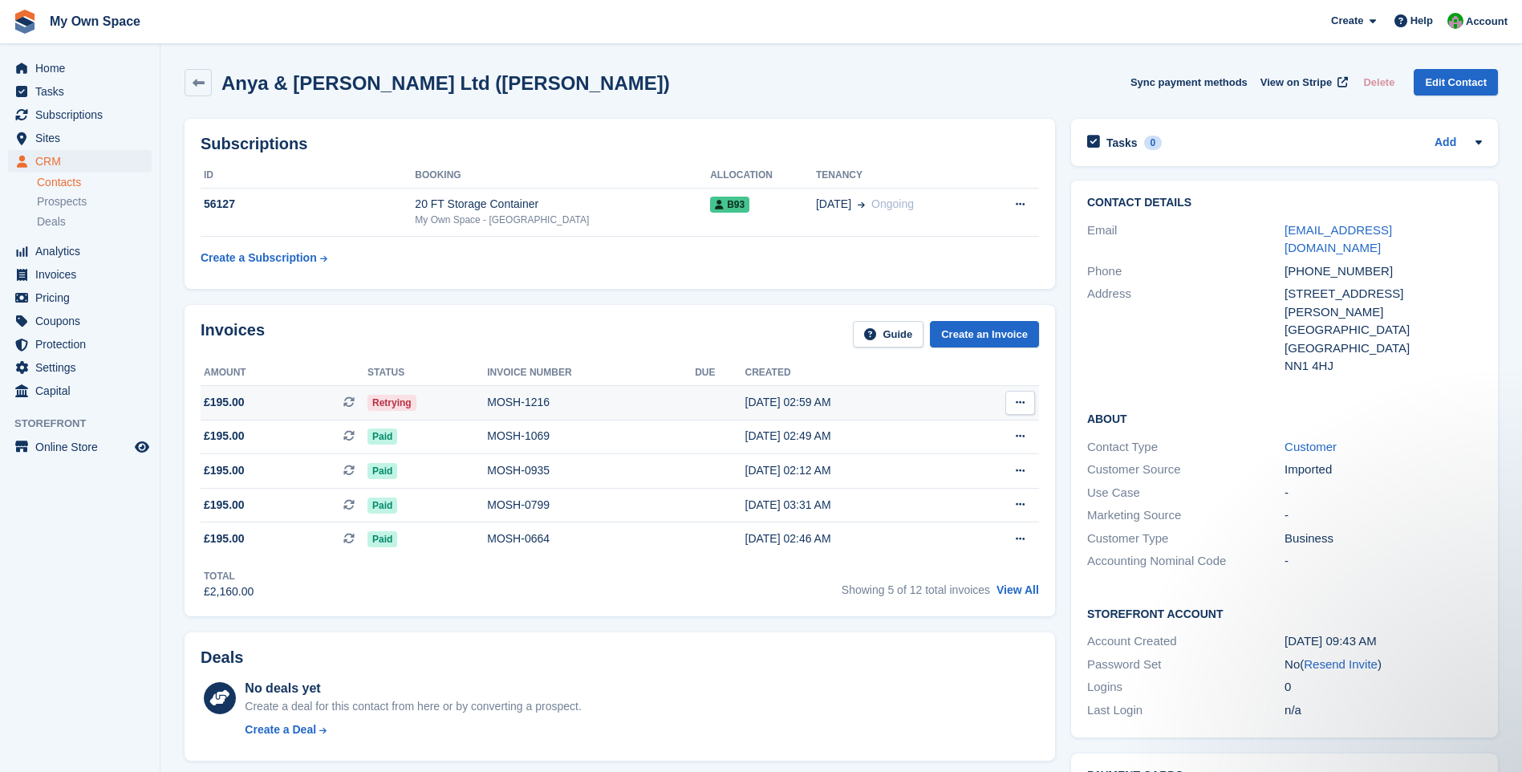
click at [540, 404] on div "MOSH-1216" at bounding box center [591, 402] width 208 height 17
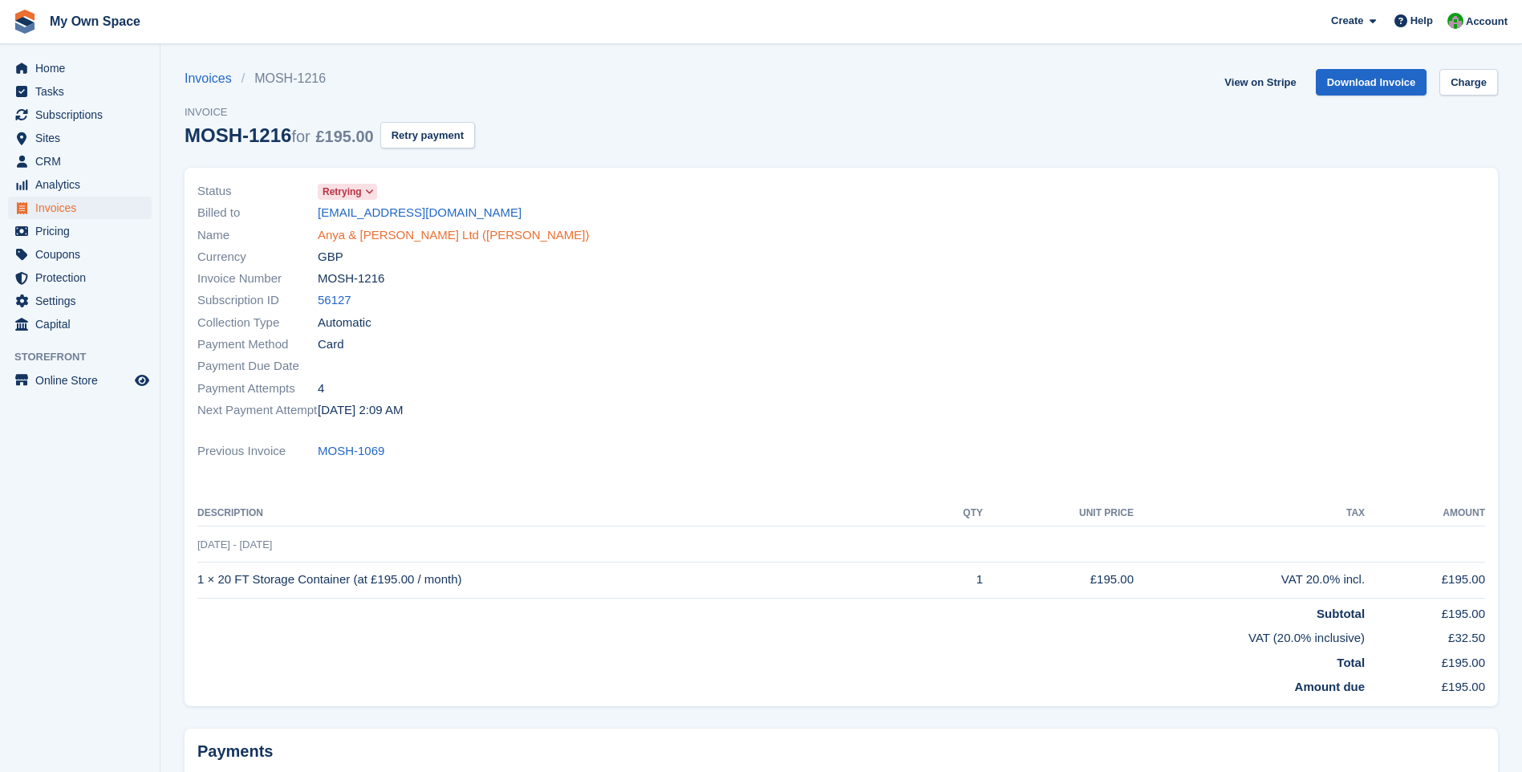
click at [391, 233] on link "Anya & [PERSON_NAME] Ltd ([PERSON_NAME])" at bounding box center [453, 235] width 271 height 18
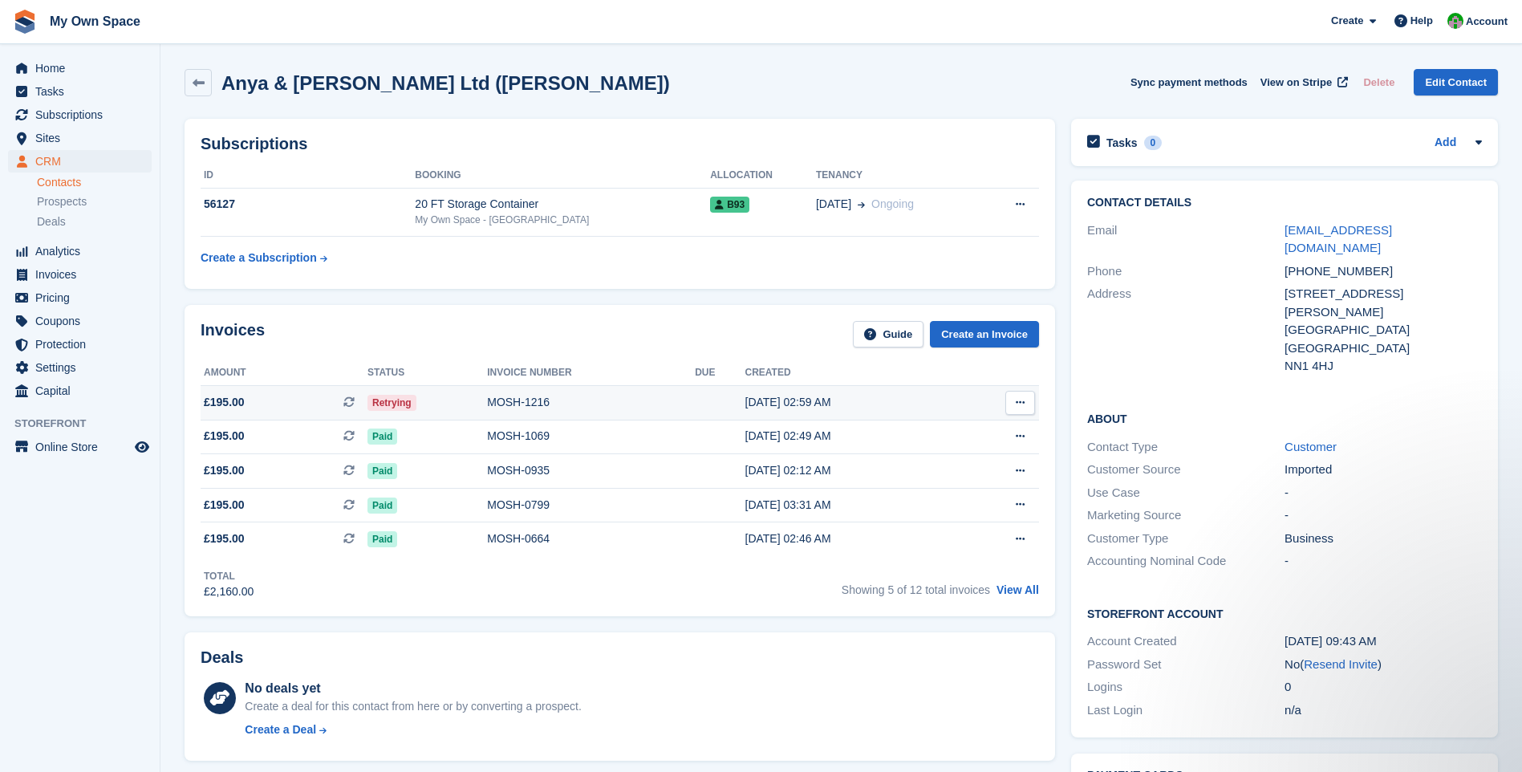
click at [527, 395] on div "MOSH-1216" at bounding box center [591, 402] width 208 height 17
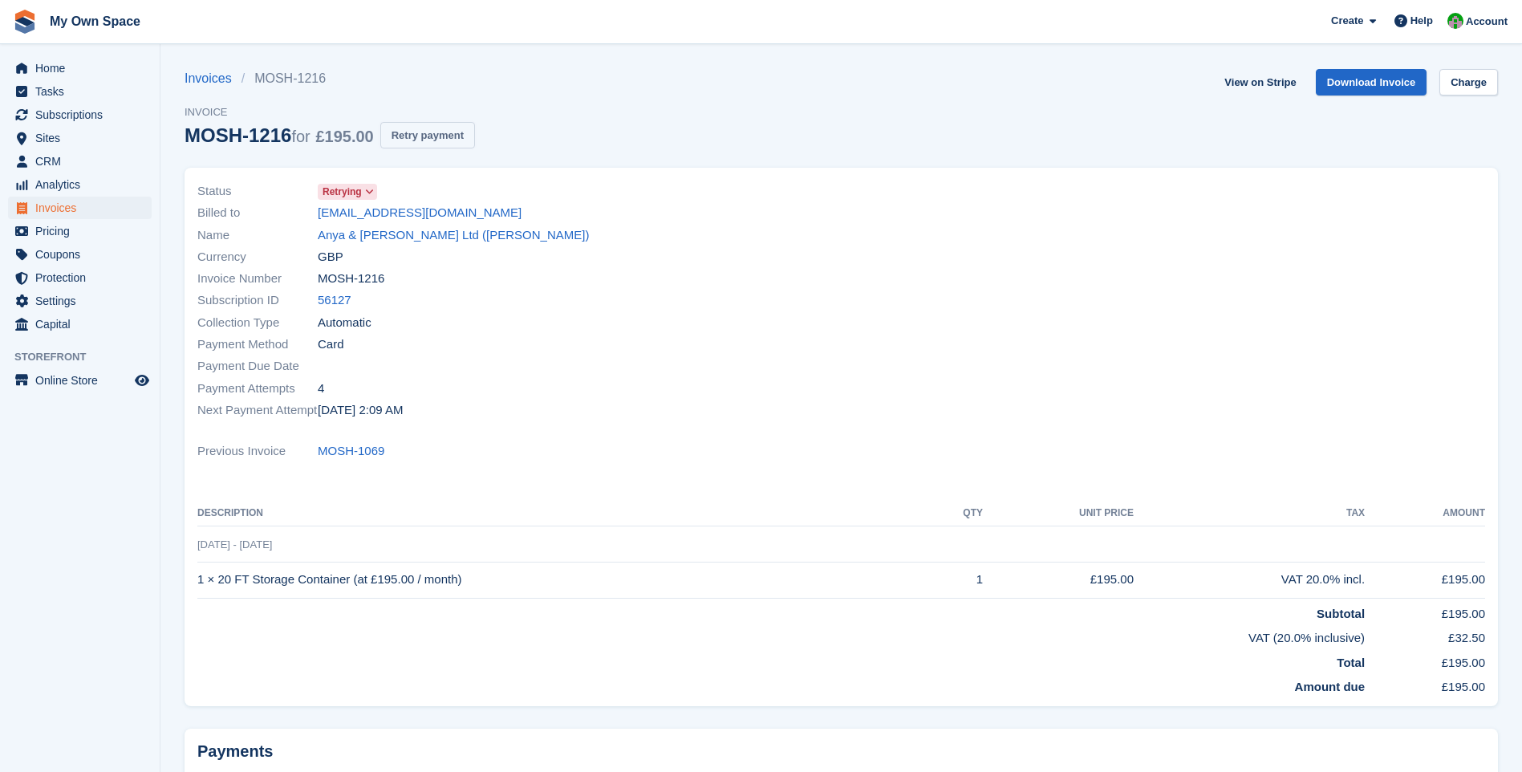
click at [443, 139] on button "Retry payment" at bounding box center [427, 135] width 95 height 26
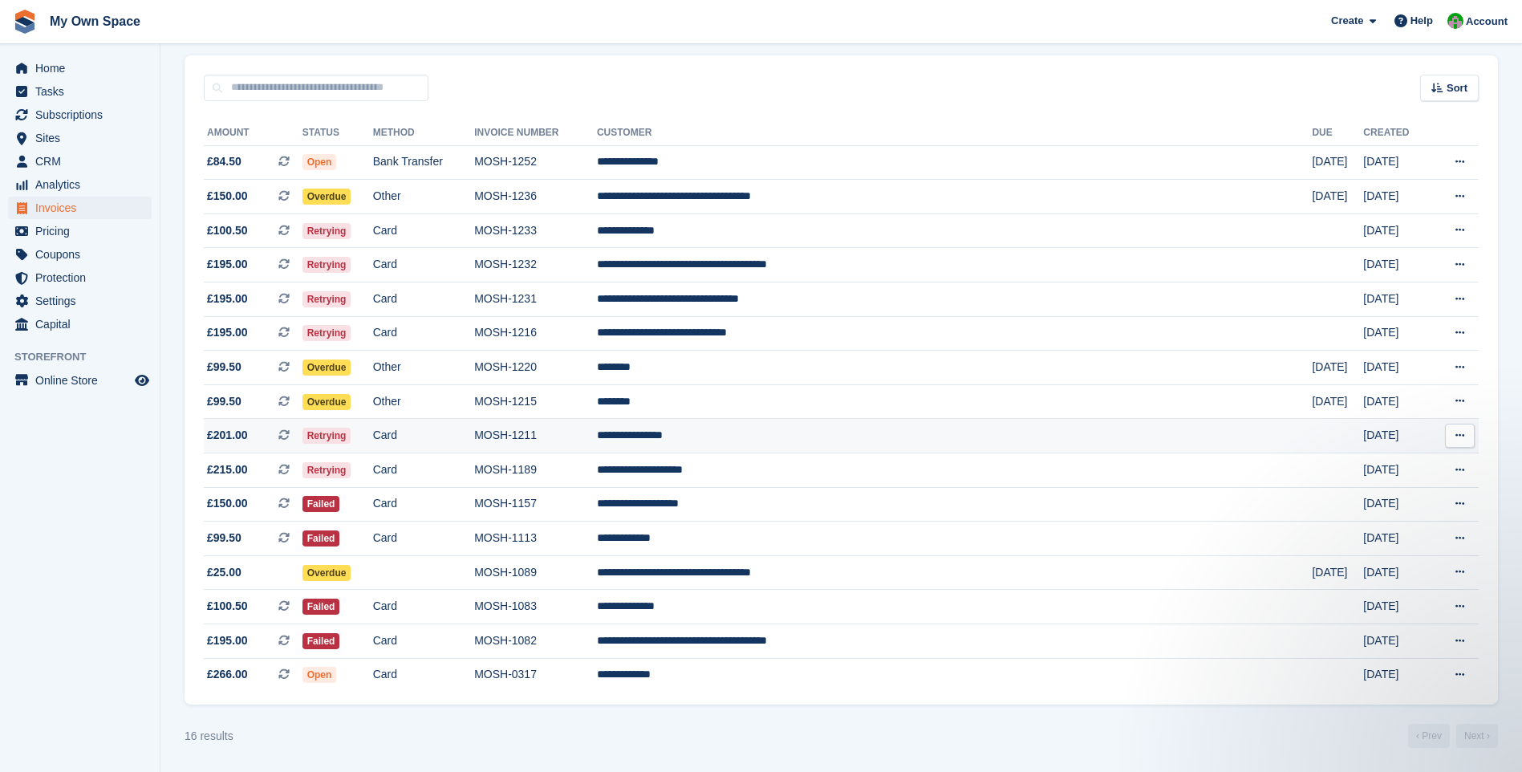
click at [597, 444] on td "MOSH-1211" at bounding box center [535, 436] width 123 height 34
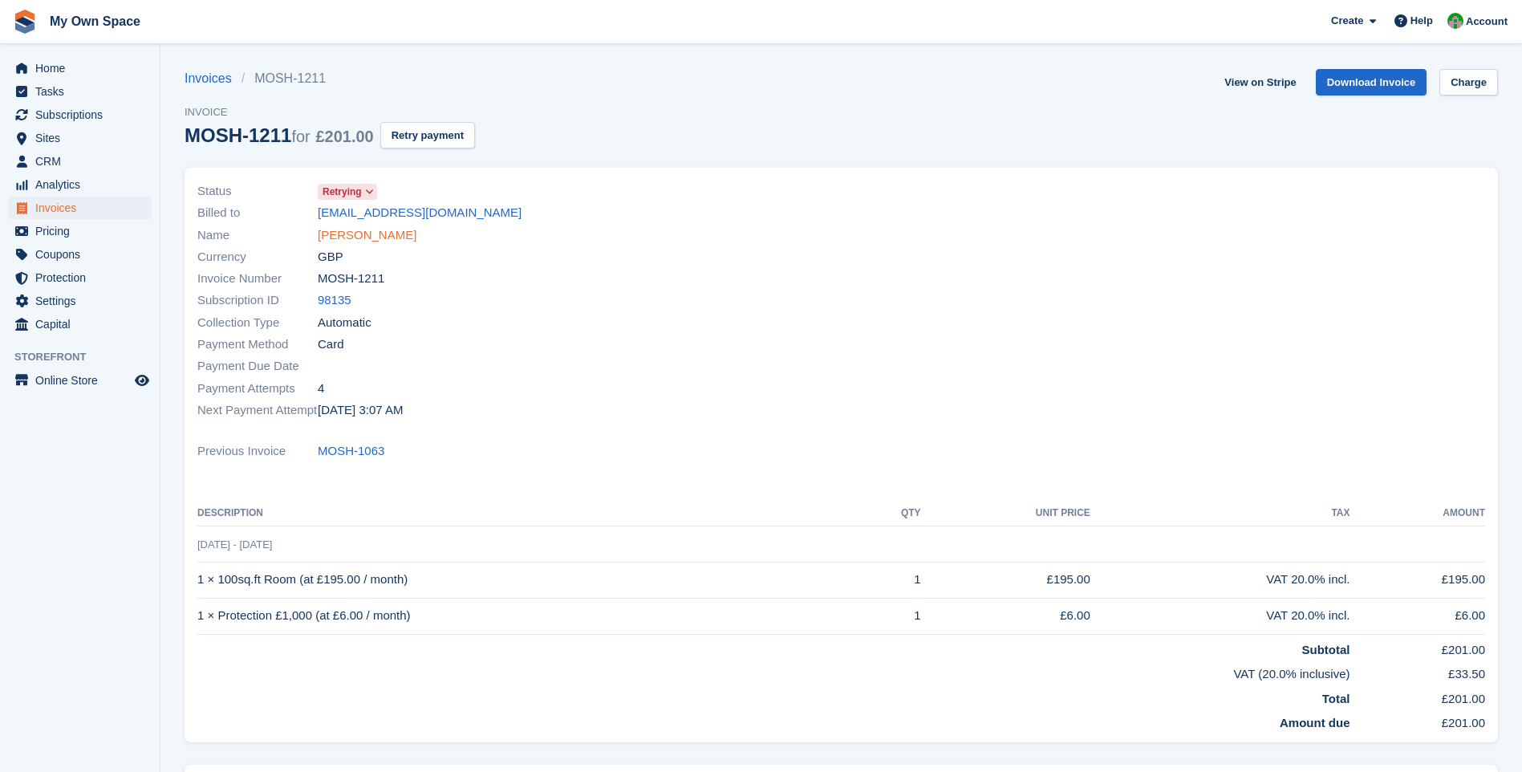
click at [369, 243] on link "[PERSON_NAME]" at bounding box center [367, 235] width 99 height 18
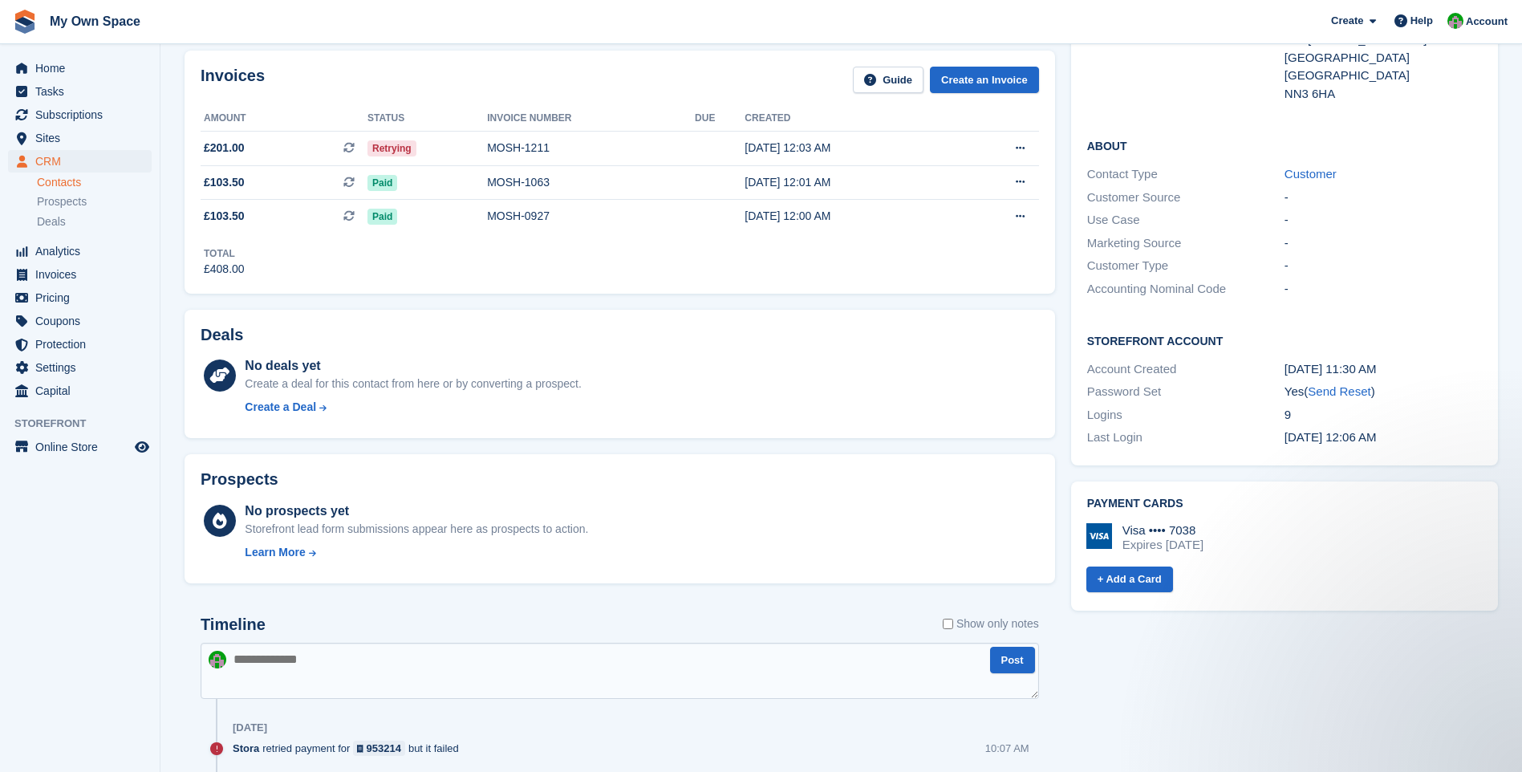
scroll to position [241, 0]
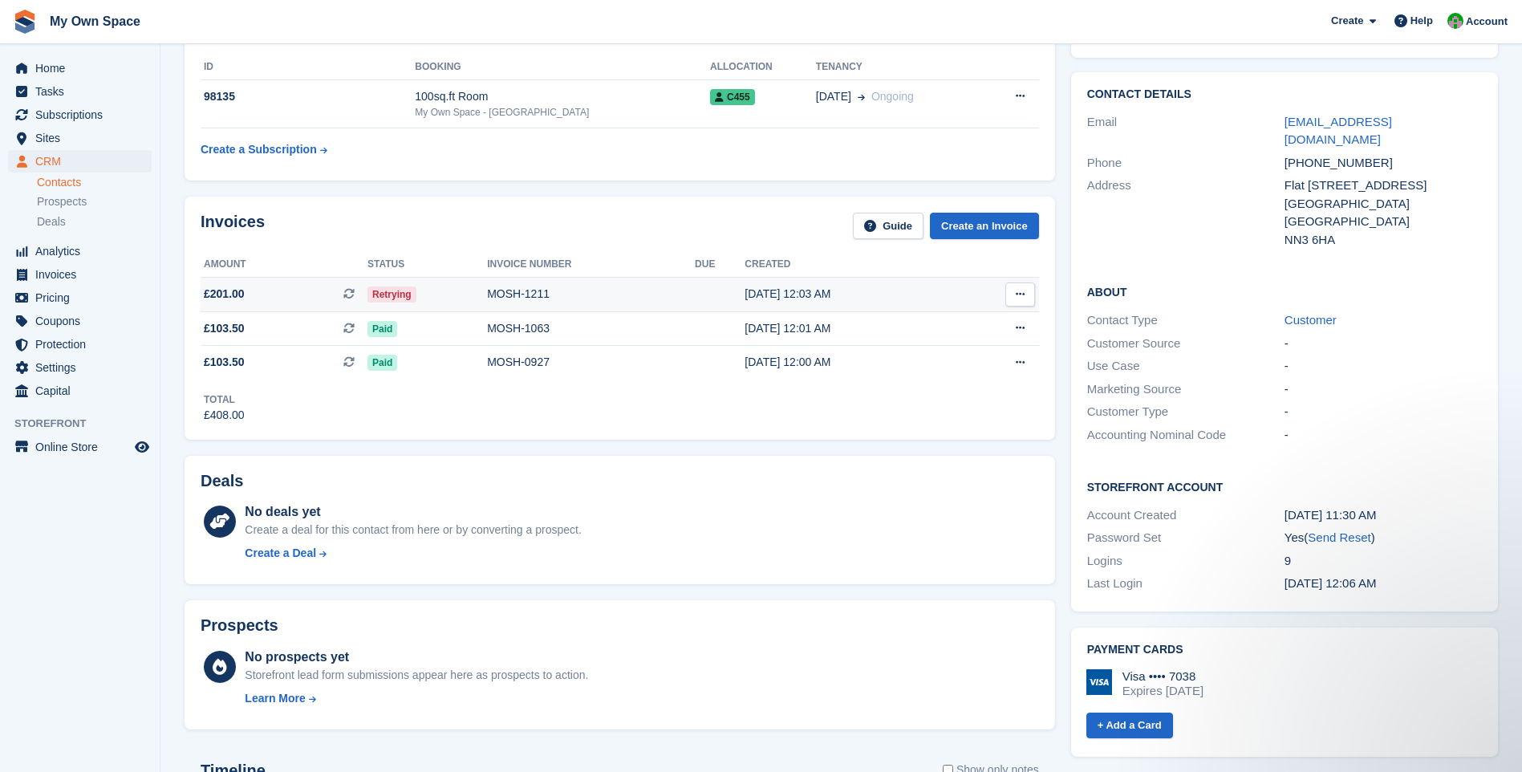
click at [513, 292] on div "MOSH-1211" at bounding box center [591, 294] width 208 height 17
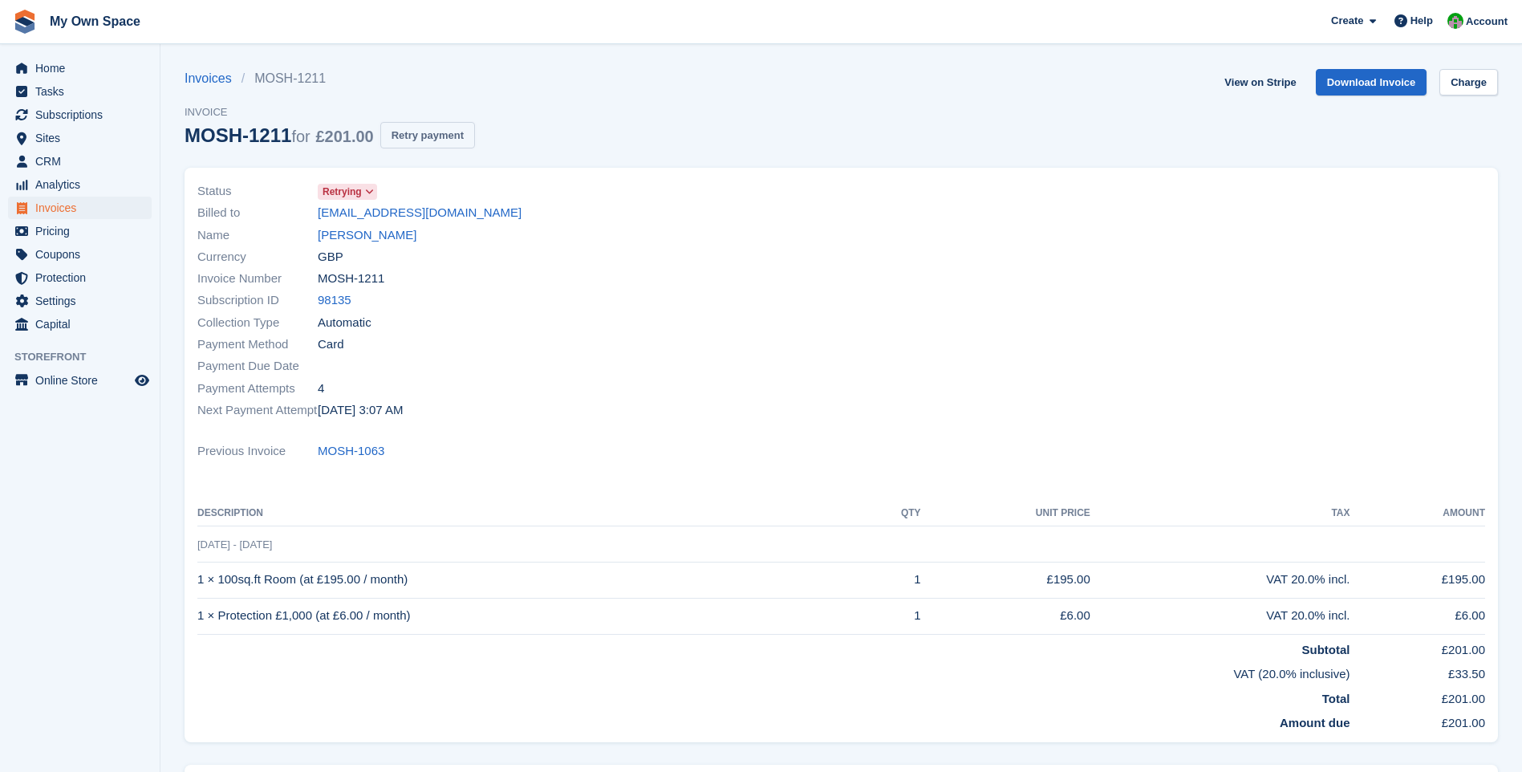
click at [426, 132] on button "Retry payment" at bounding box center [427, 135] width 95 height 26
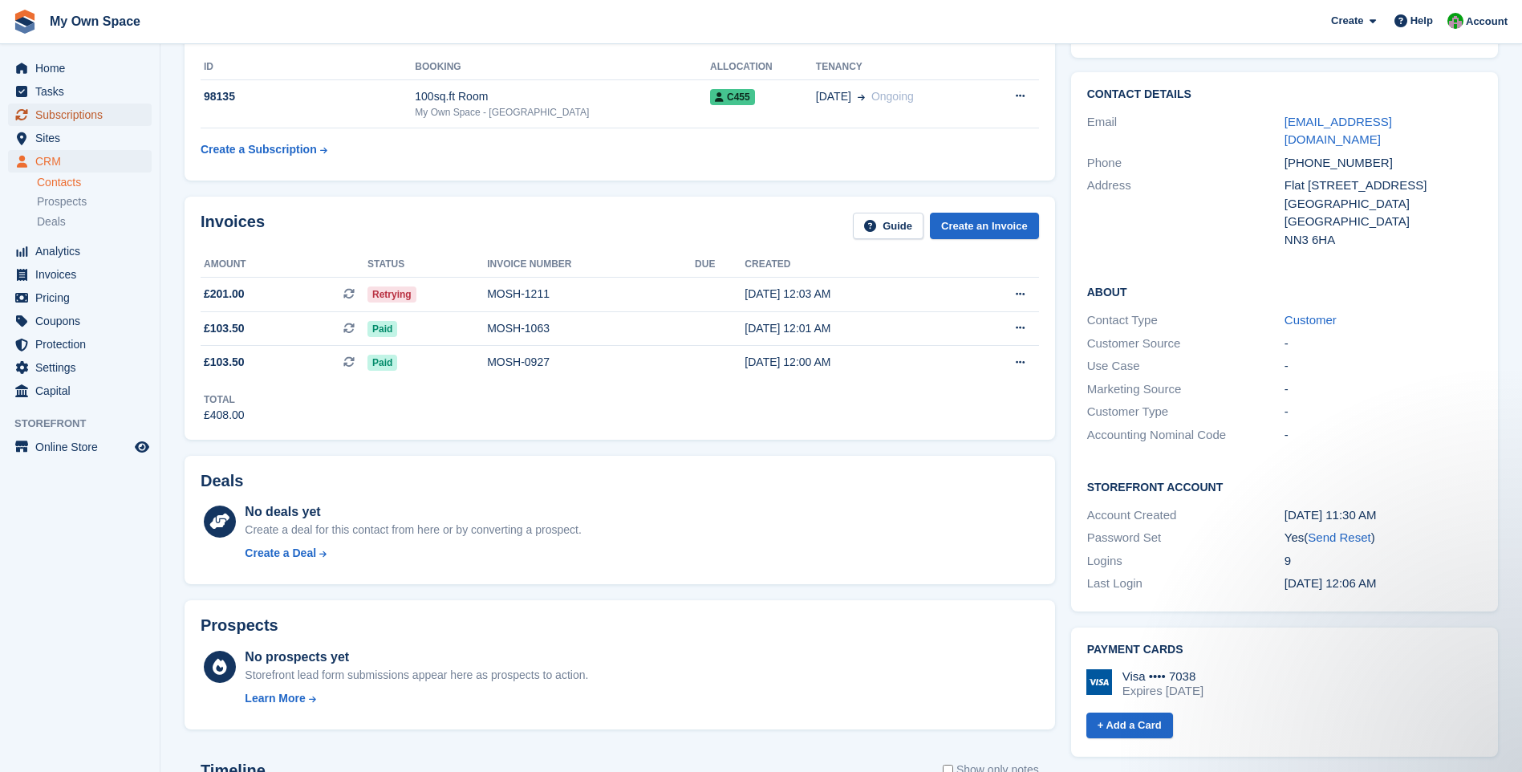
click at [72, 112] on span "Subscriptions" at bounding box center [83, 114] width 96 height 22
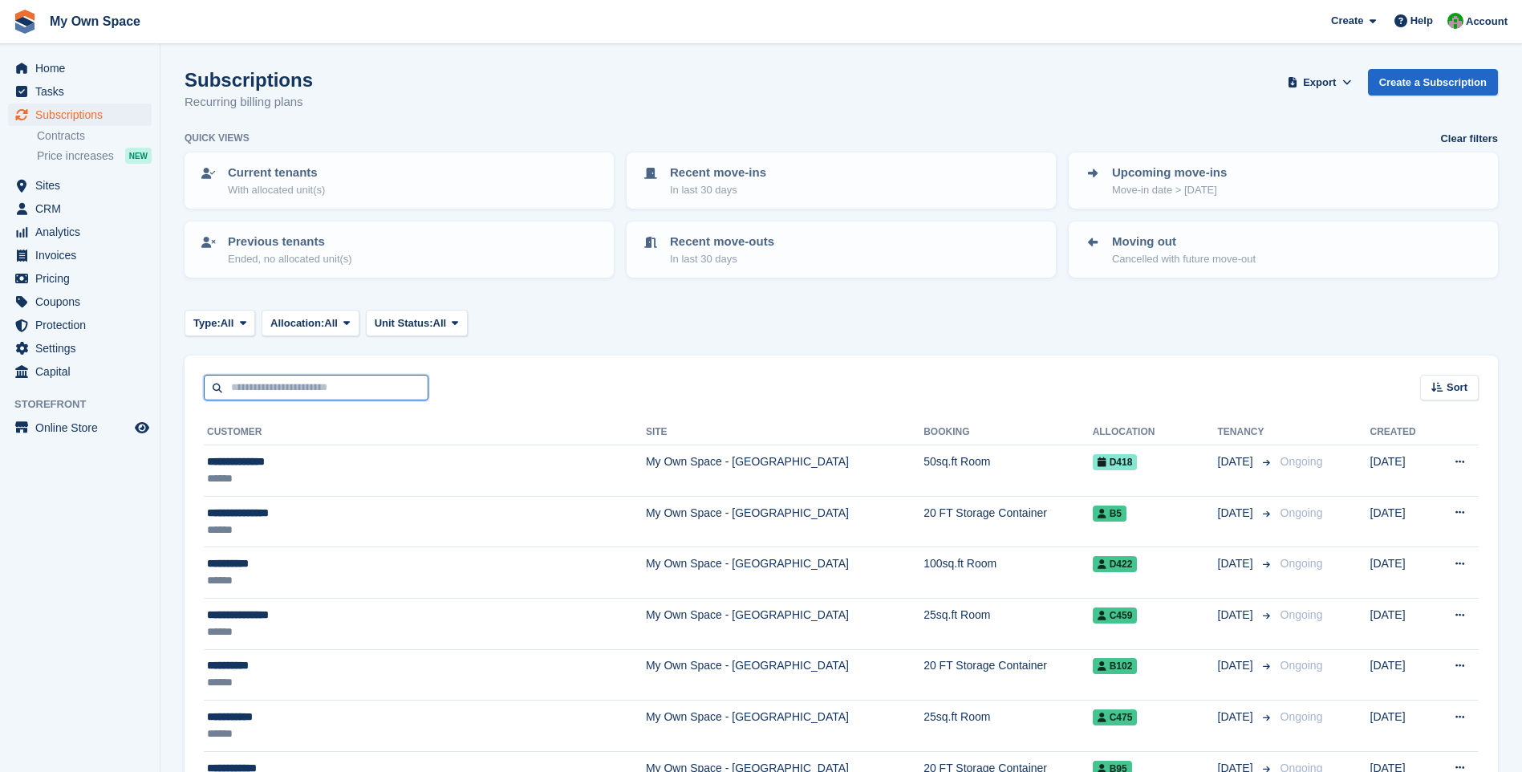
click at [297, 383] on input "text" at bounding box center [316, 388] width 225 height 26
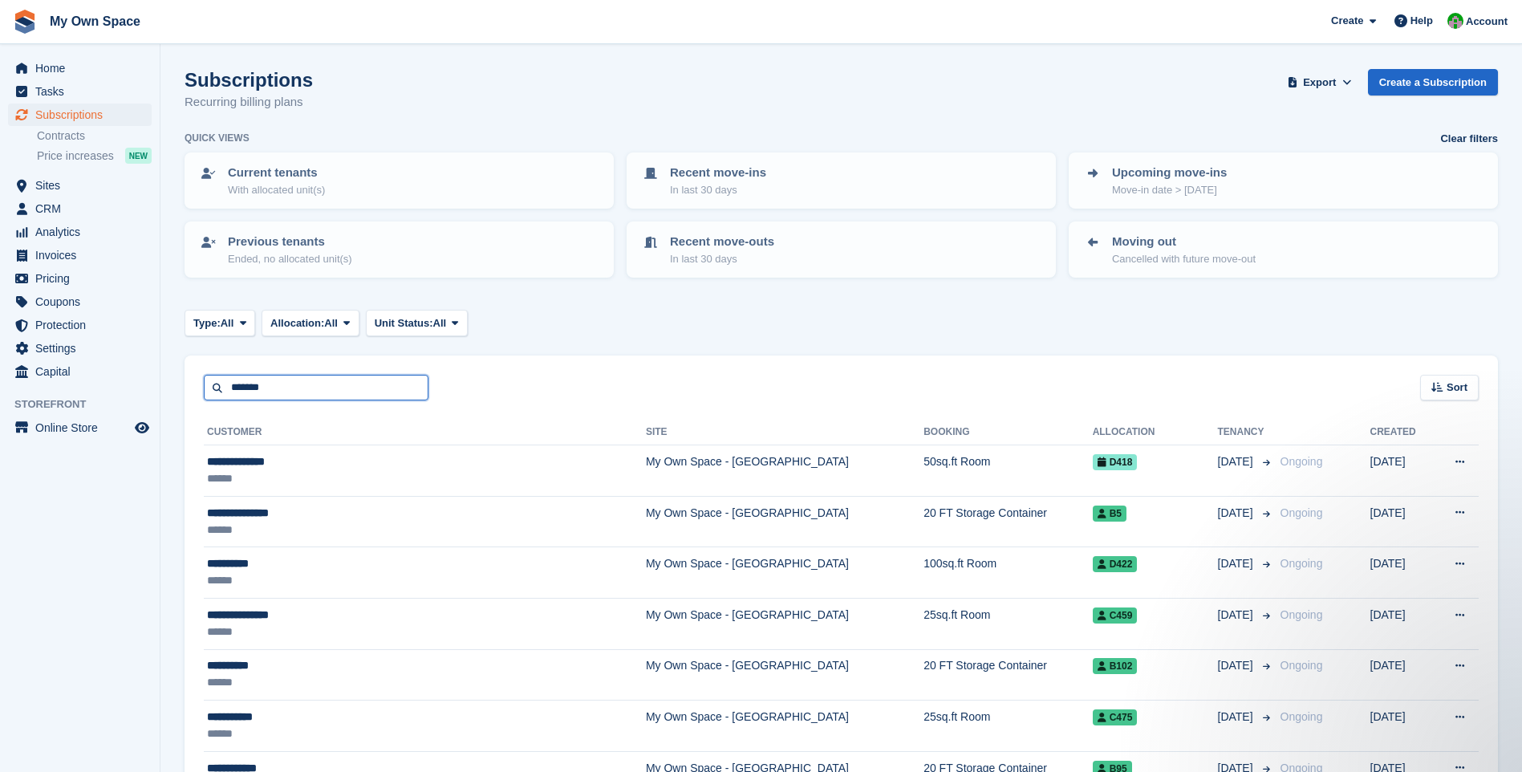
type input "*******"
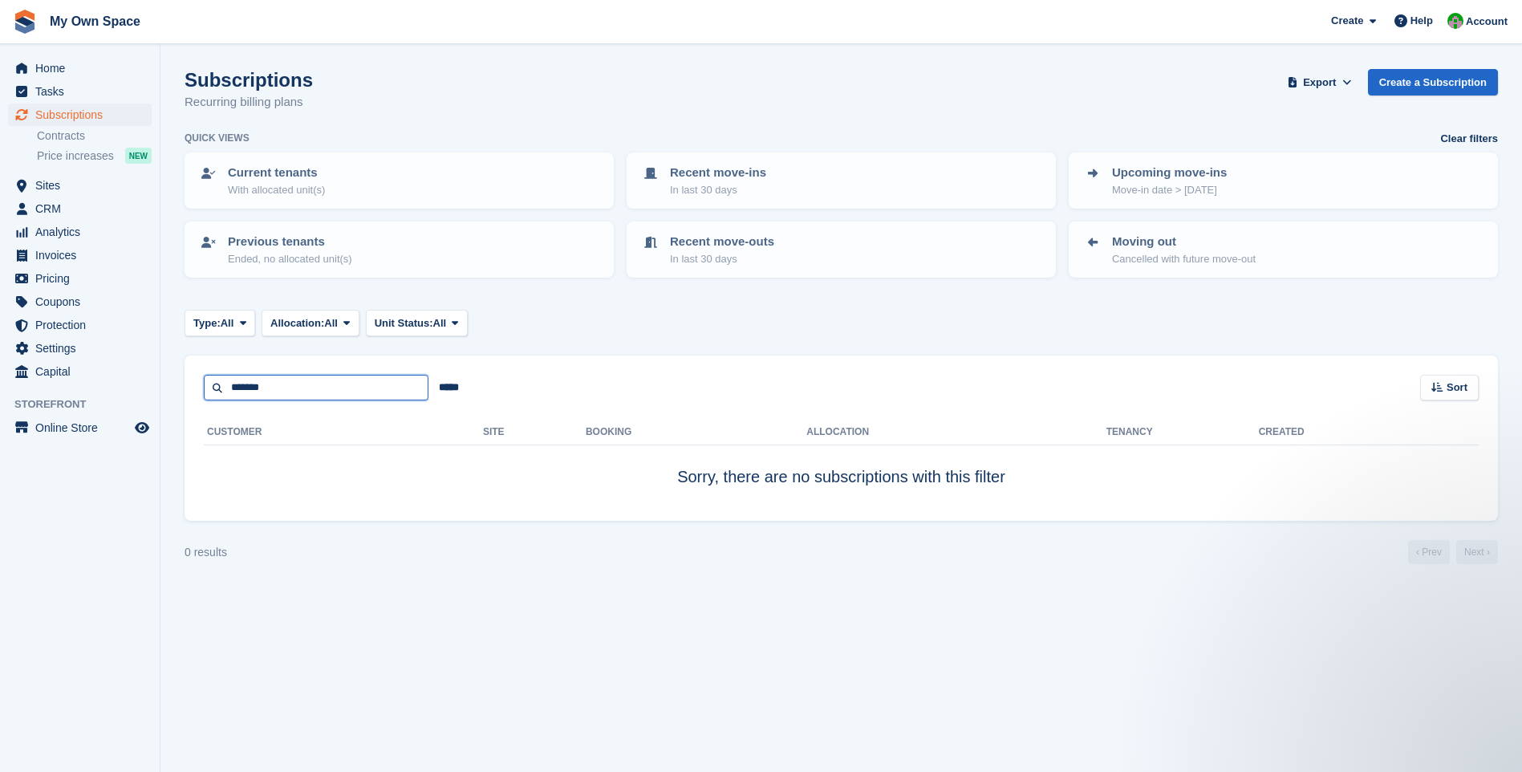
click at [285, 387] on input "*******" at bounding box center [316, 388] width 225 height 26
click at [92, 111] on span "Subscriptions" at bounding box center [83, 114] width 96 height 22
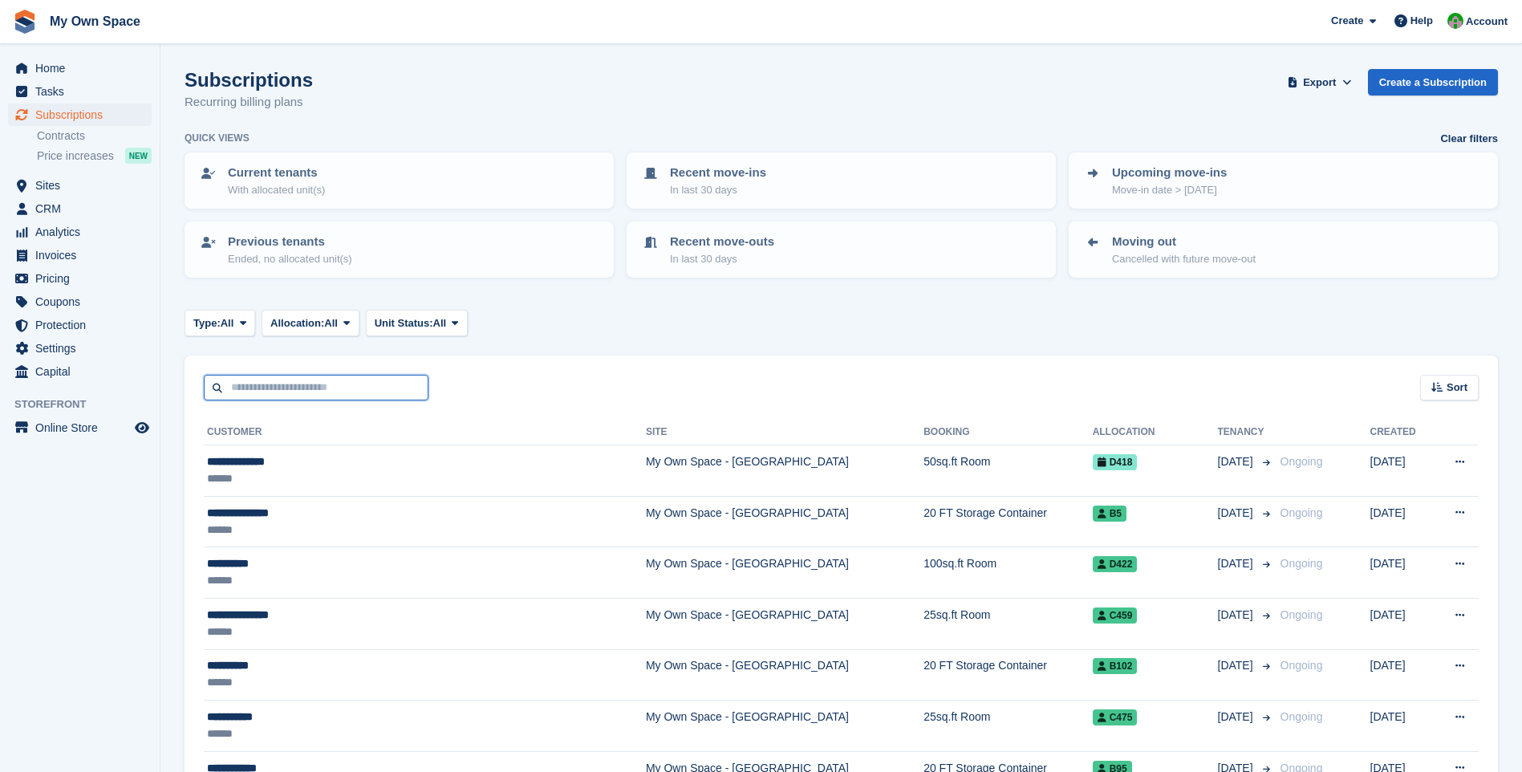
click at [254, 392] on input "text" at bounding box center [316, 388] width 225 height 26
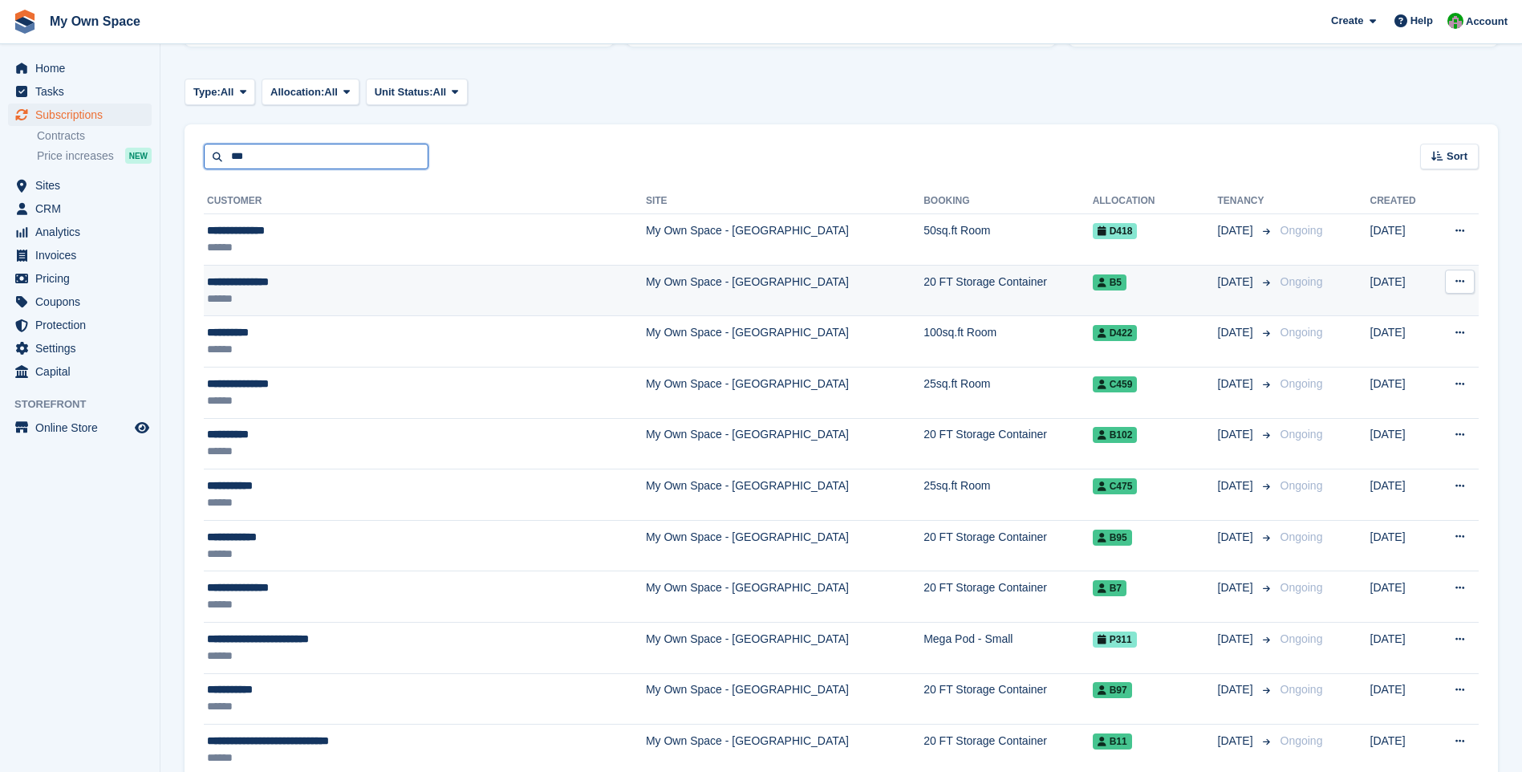
scroll to position [321, 0]
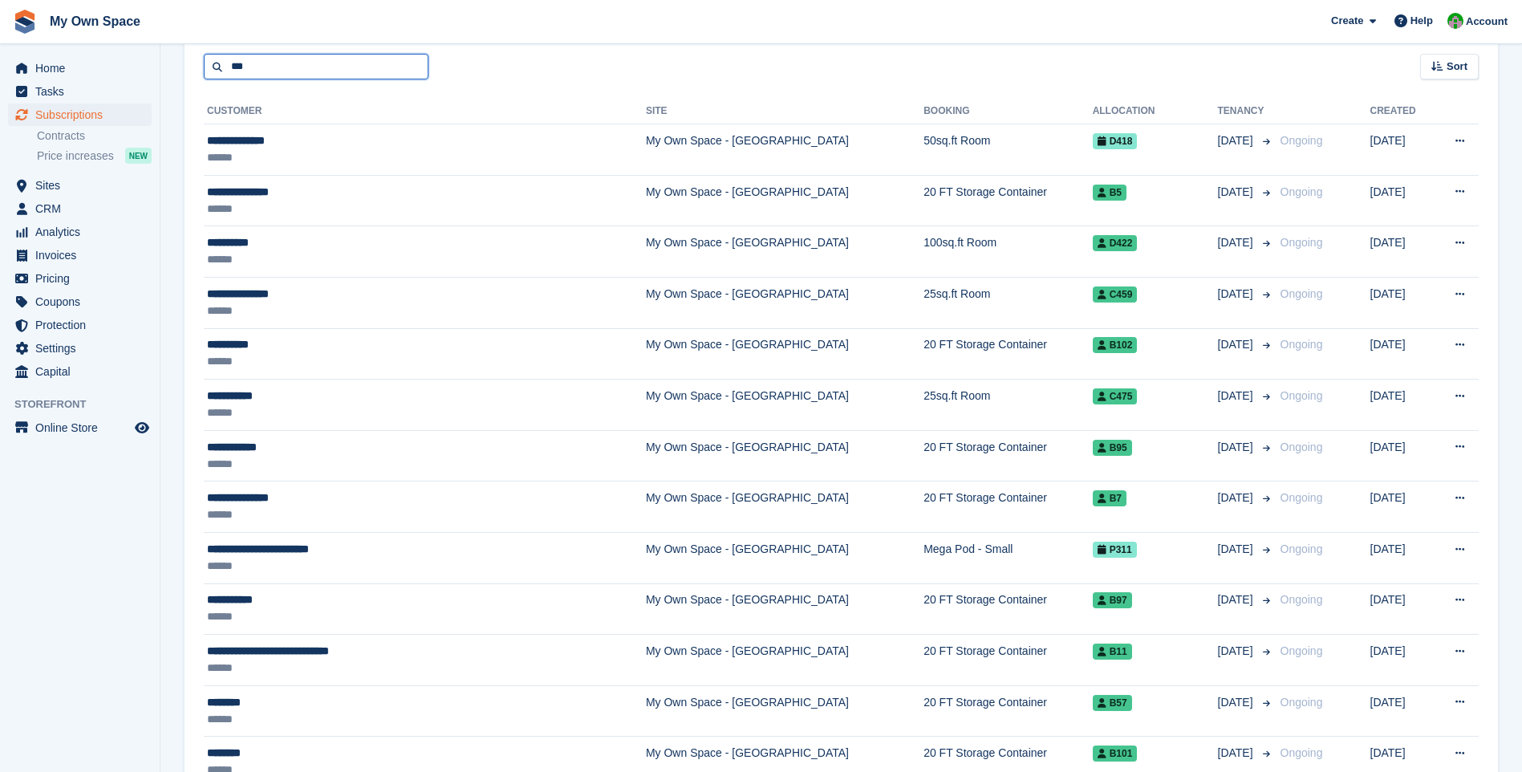
type input "***"
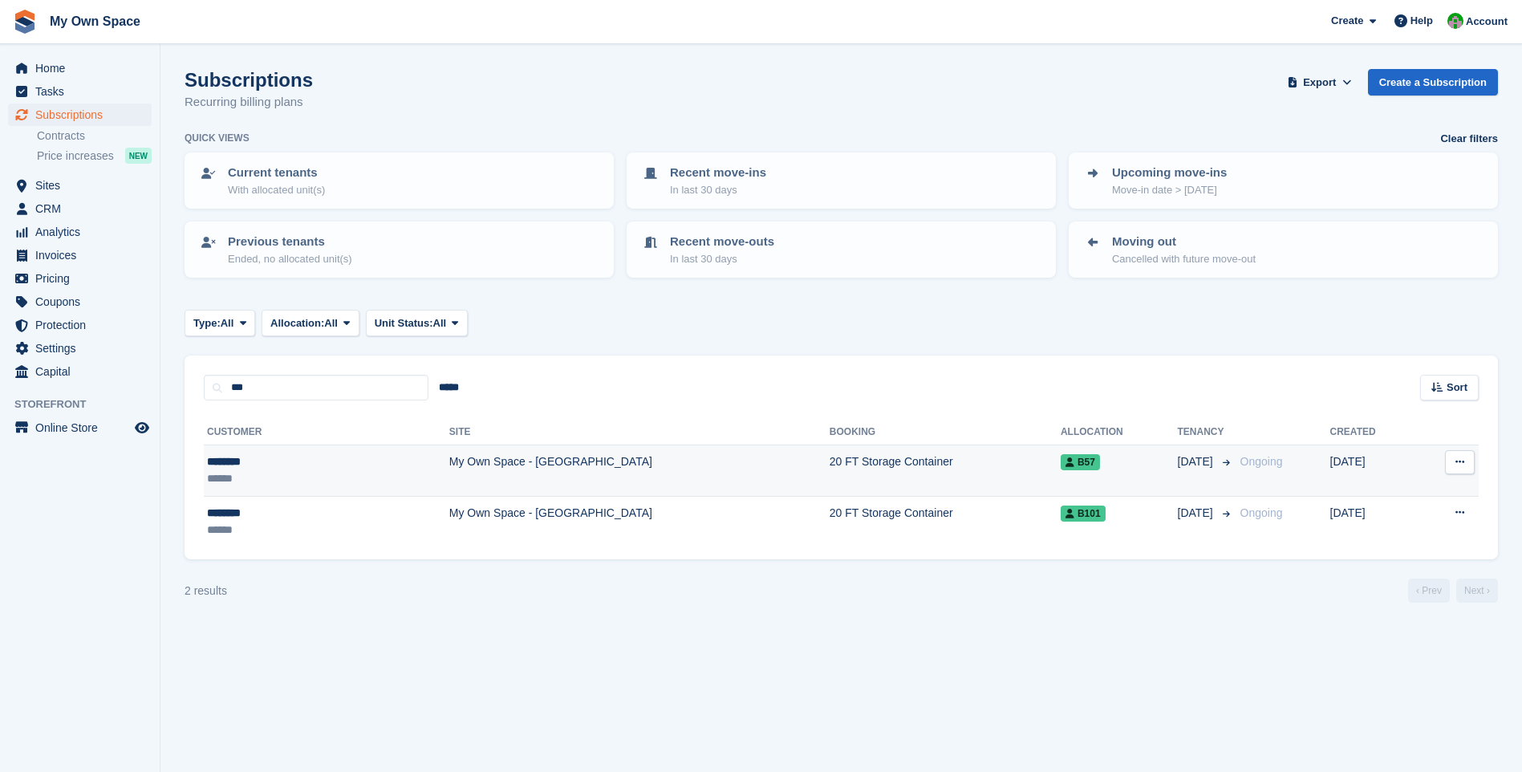
click at [449, 464] on td "My Own Space - [GEOGRAPHIC_DATA]" at bounding box center [639, 470] width 380 height 51
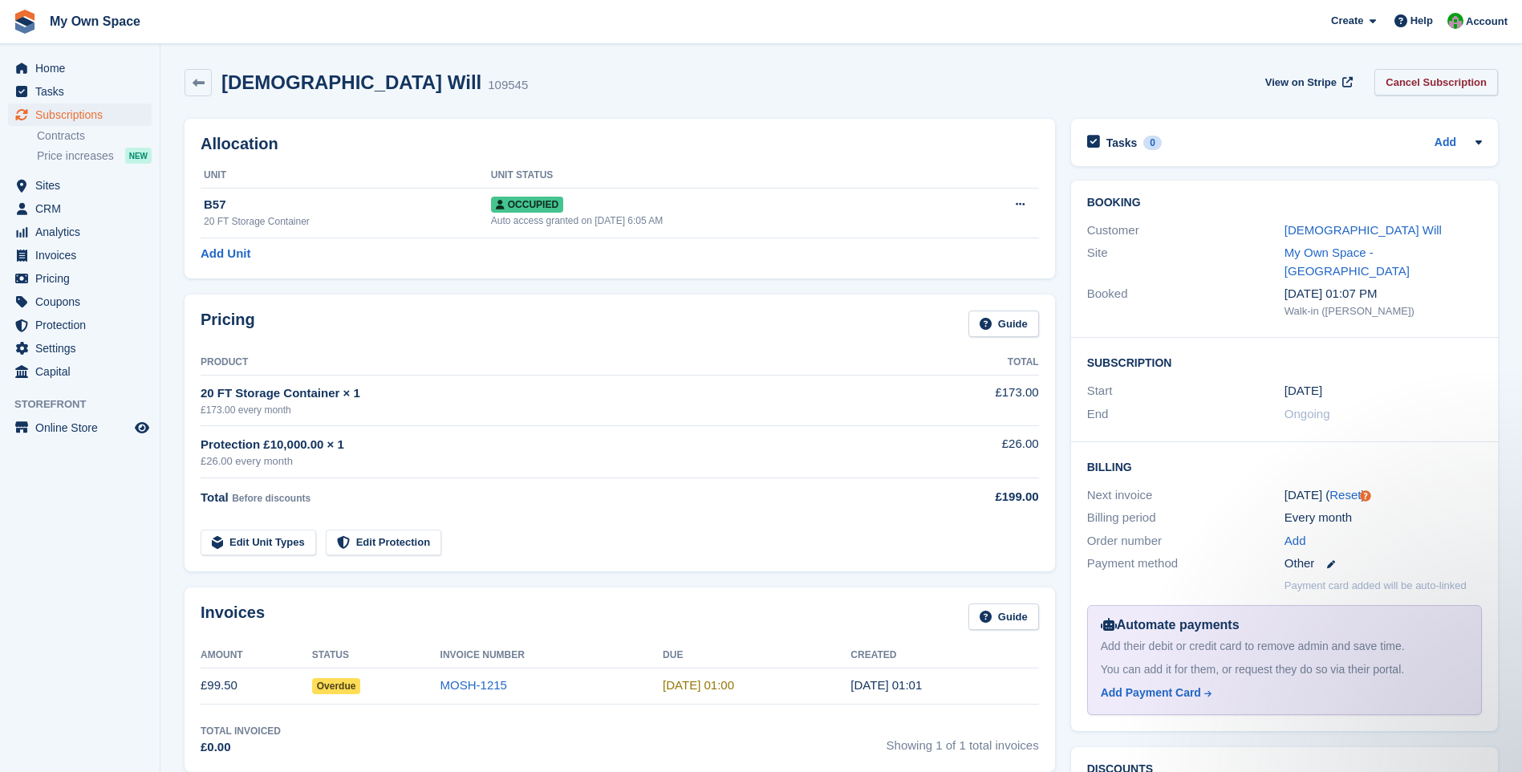
click at [1435, 85] on link "Cancel Subscription" at bounding box center [1436, 82] width 124 height 26
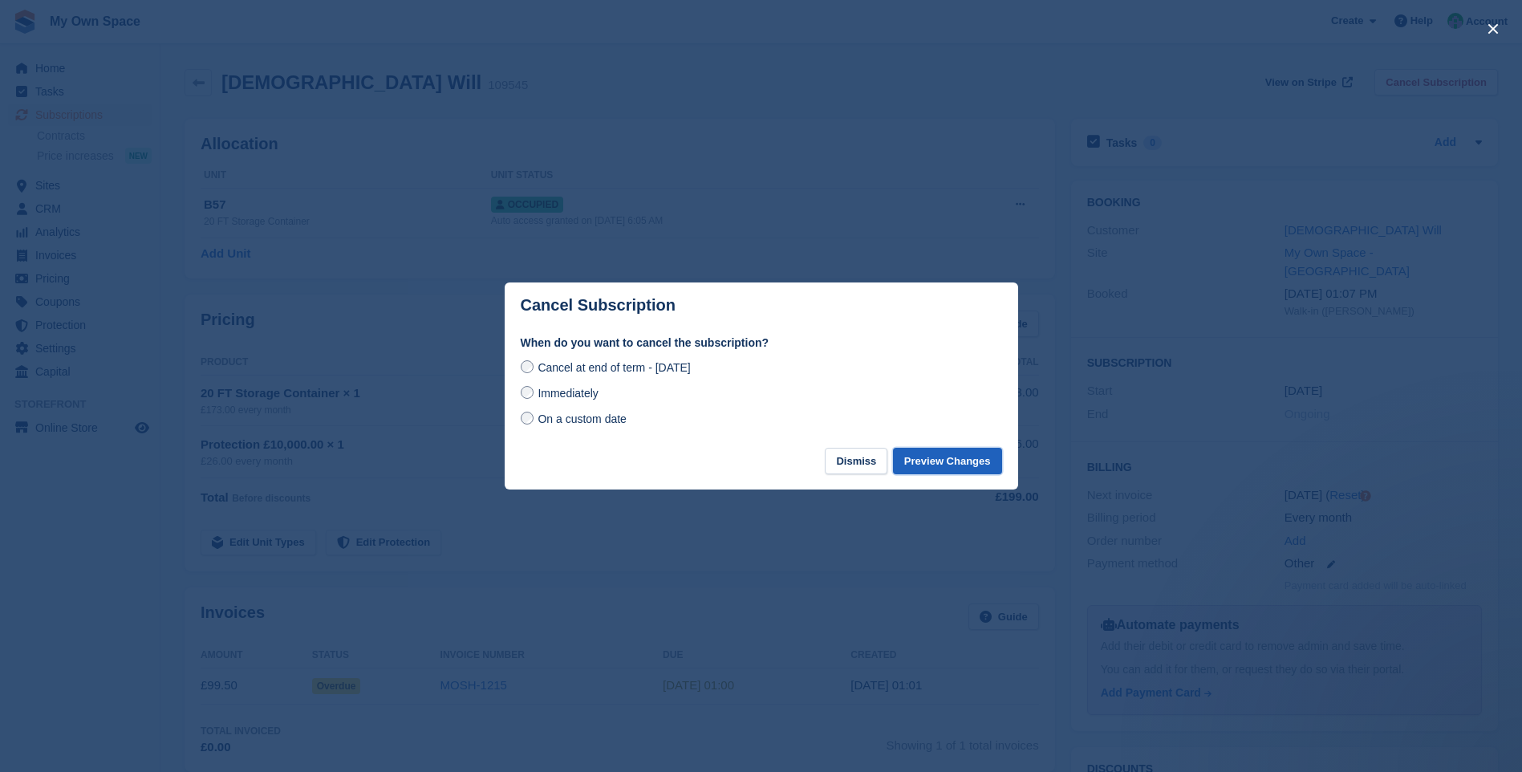
click at [939, 459] on button "Preview Changes" at bounding box center [947, 461] width 109 height 26
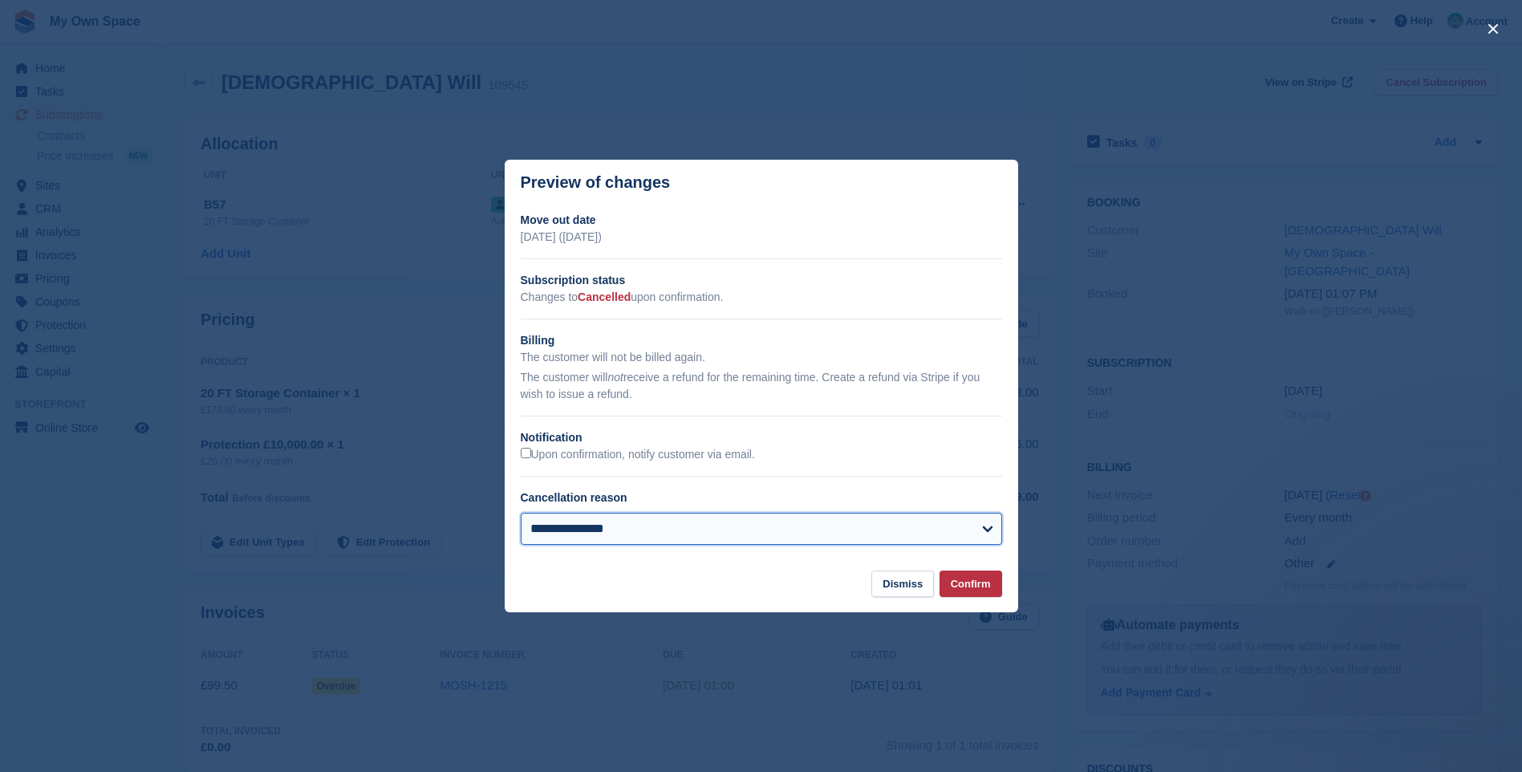
drag, startPoint x: 595, startPoint y: 532, endPoint x: 604, endPoint y: 529, distance: 9.1
click at [595, 532] on select "**********" at bounding box center [761, 529] width 481 height 32
select select "*******"
click at [521, 514] on select "**********" at bounding box center [761, 529] width 481 height 32
click at [968, 582] on button "Confirm" at bounding box center [970, 583] width 63 height 26
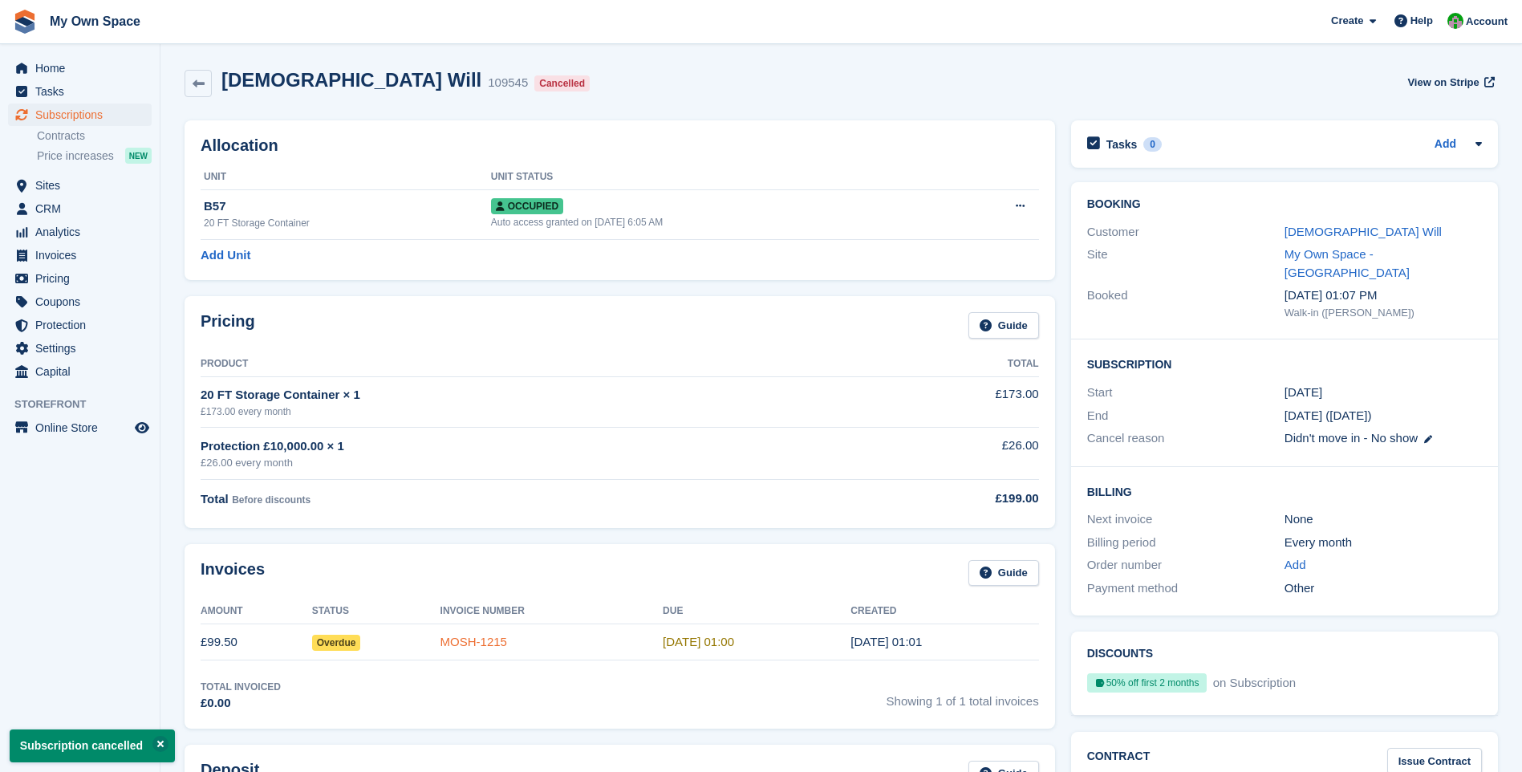
click at [505, 640] on link "MOSH-1215" at bounding box center [473, 641] width 67 height 14
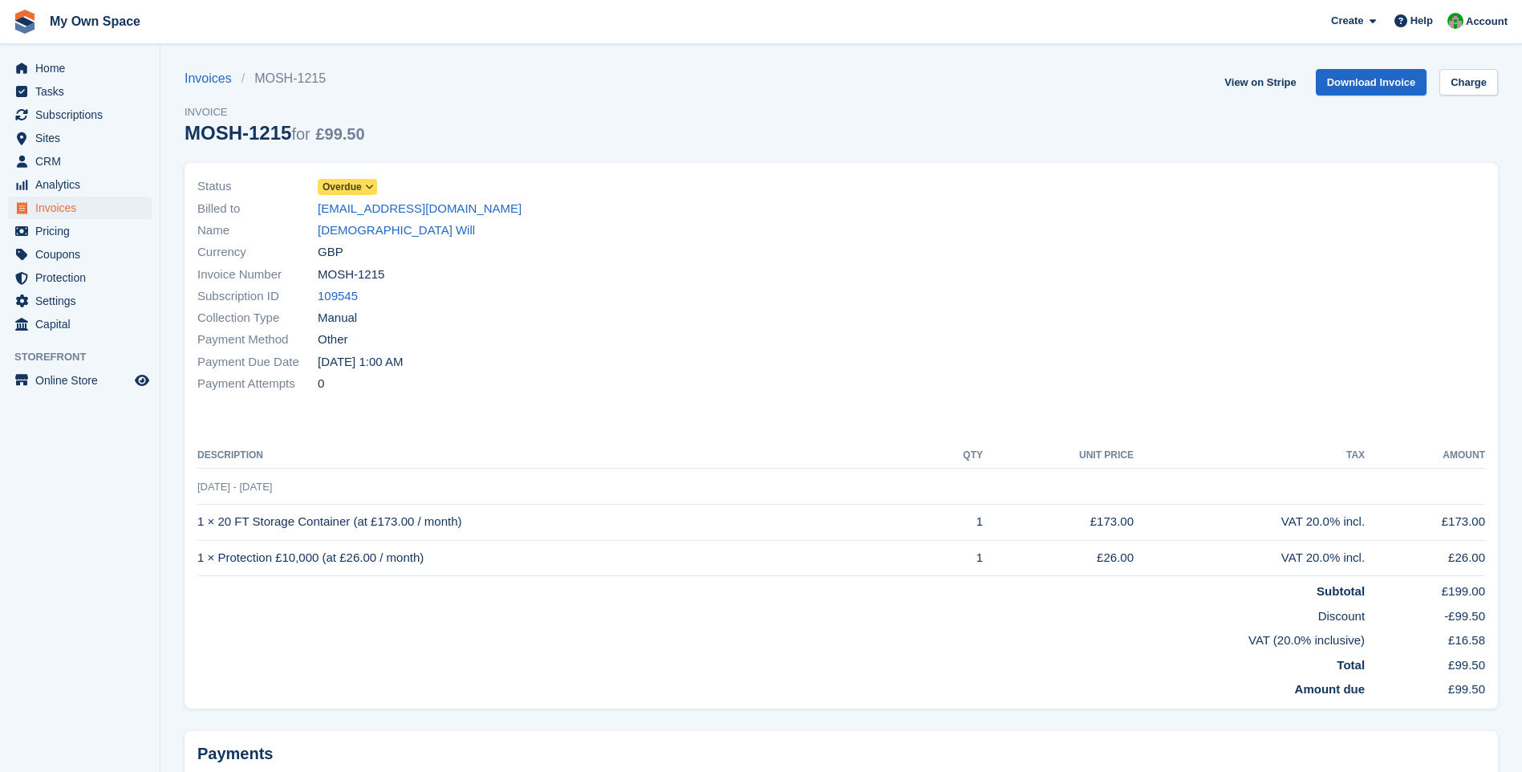
click at [365, 180] on span "Overdue" at bounding box center [347, 187] width 59 height 16
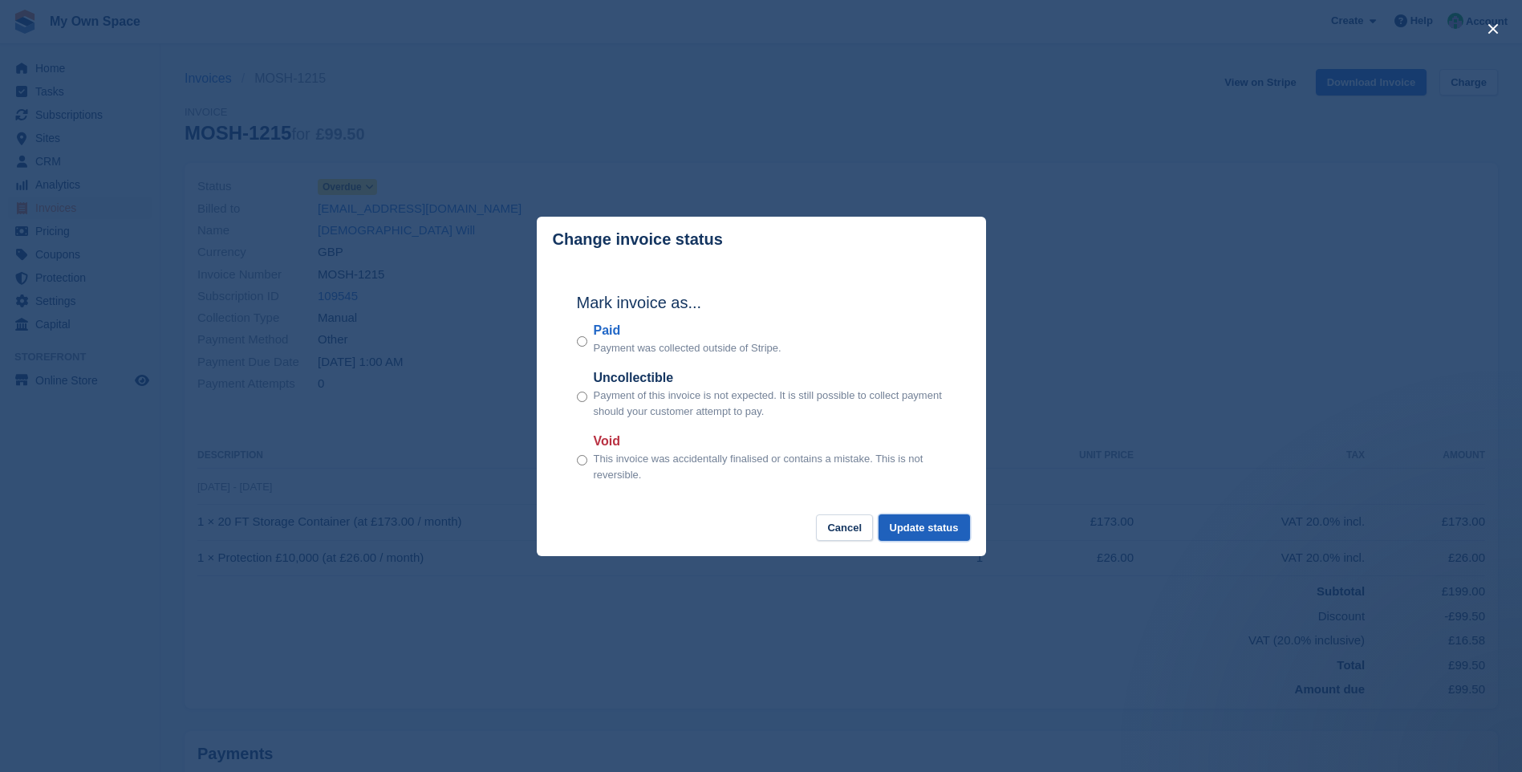
click at [912, 531] on button "Update status" at bounding box center [923, 527] width 91 height 26
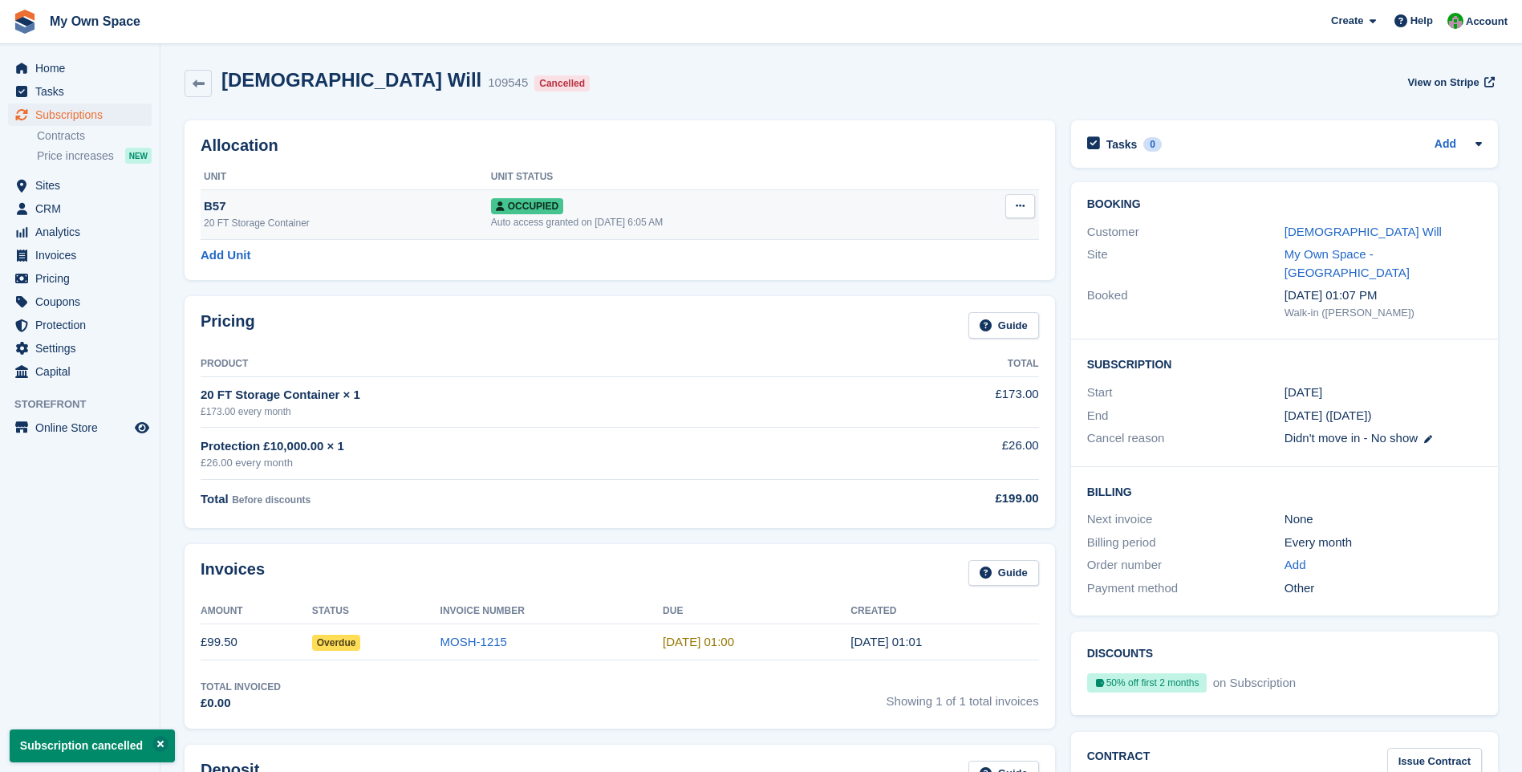
click at [1022, 208] on icon at bounding box center [1020, 206] width 9 height 10
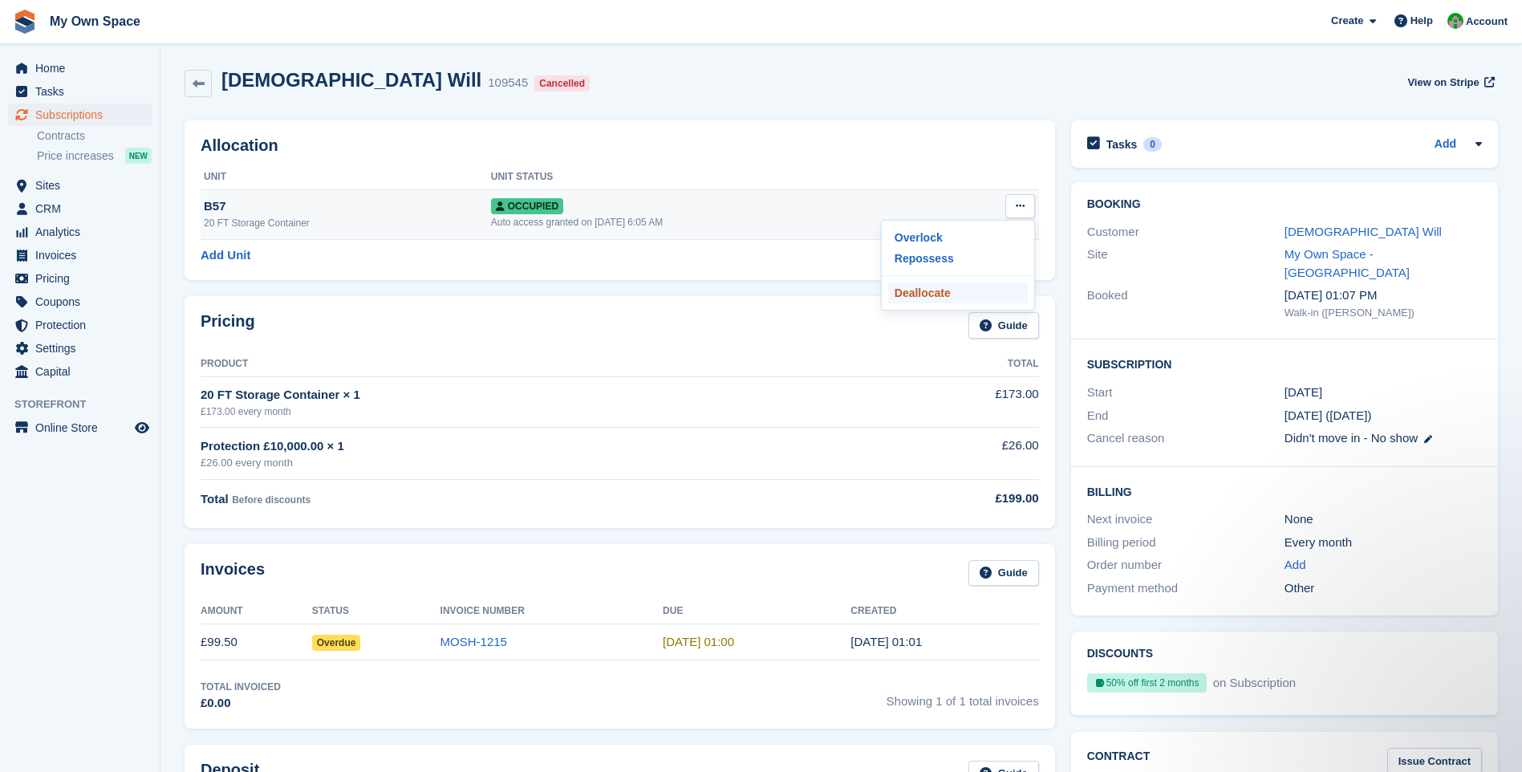
click at [934, 295] on p "Deallocate" at bounding box center [958, 292] width 140 height 21
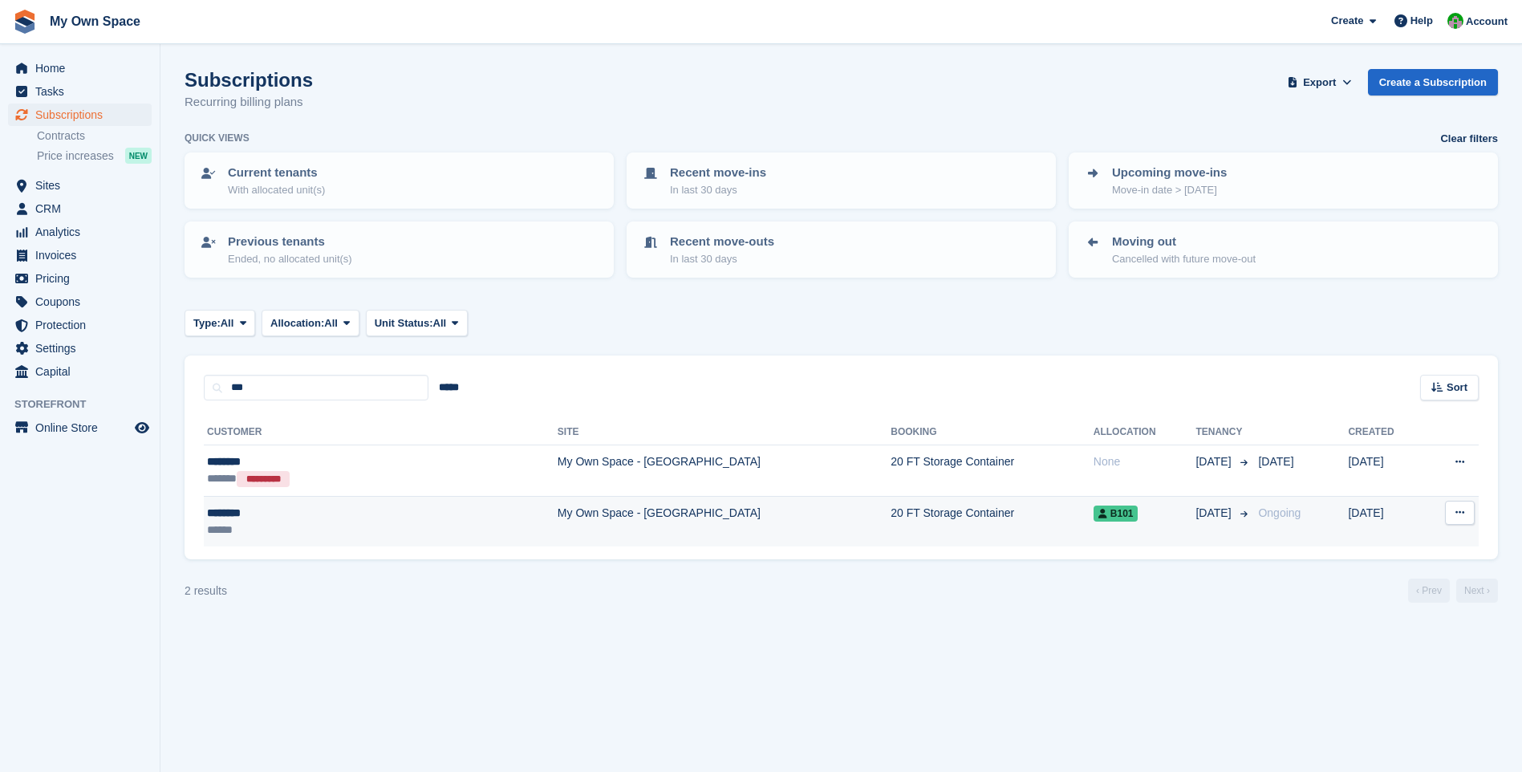
click at [557, 531] on td "My Own Space - [GEOGRAPHIC_DATA]" at bounding box center [723, 521] width 333 height 51
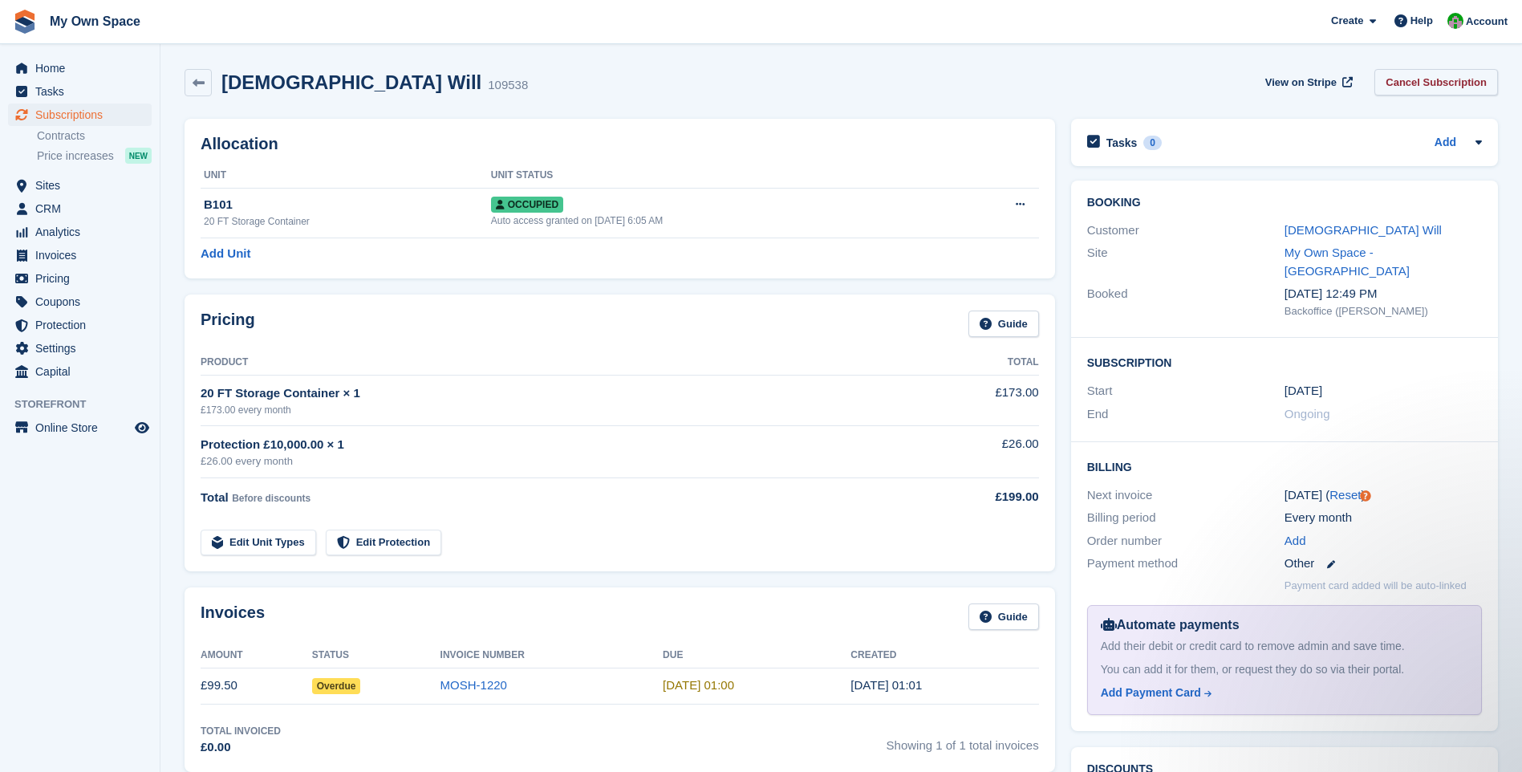
click at [1420, 80] on link "Cancel Subscription" at bounding box center [1436, 82] width 124 height 26
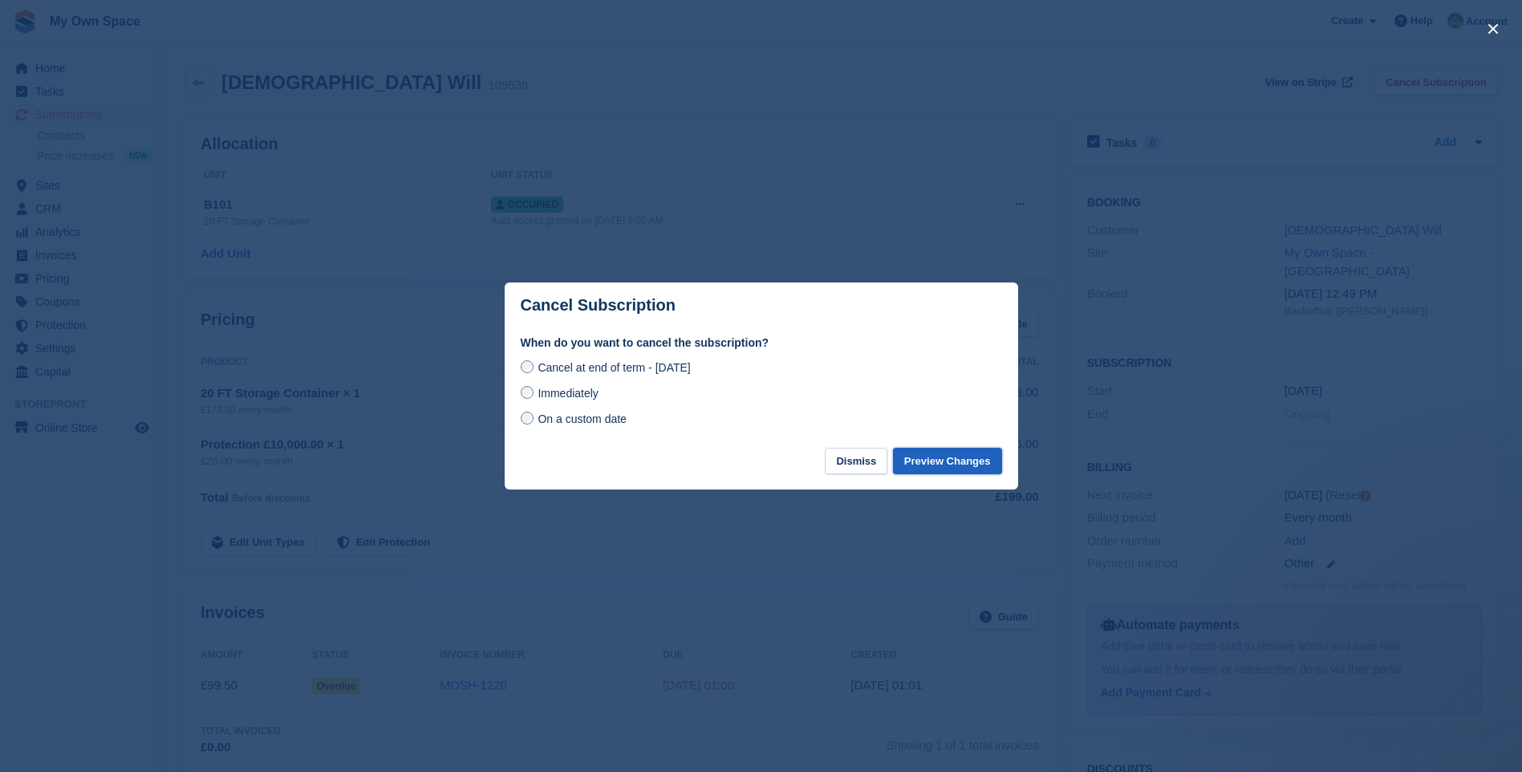
click at [979, 455] on button "Preview Changes" at bounding box center [947, 461] width 109 height 26
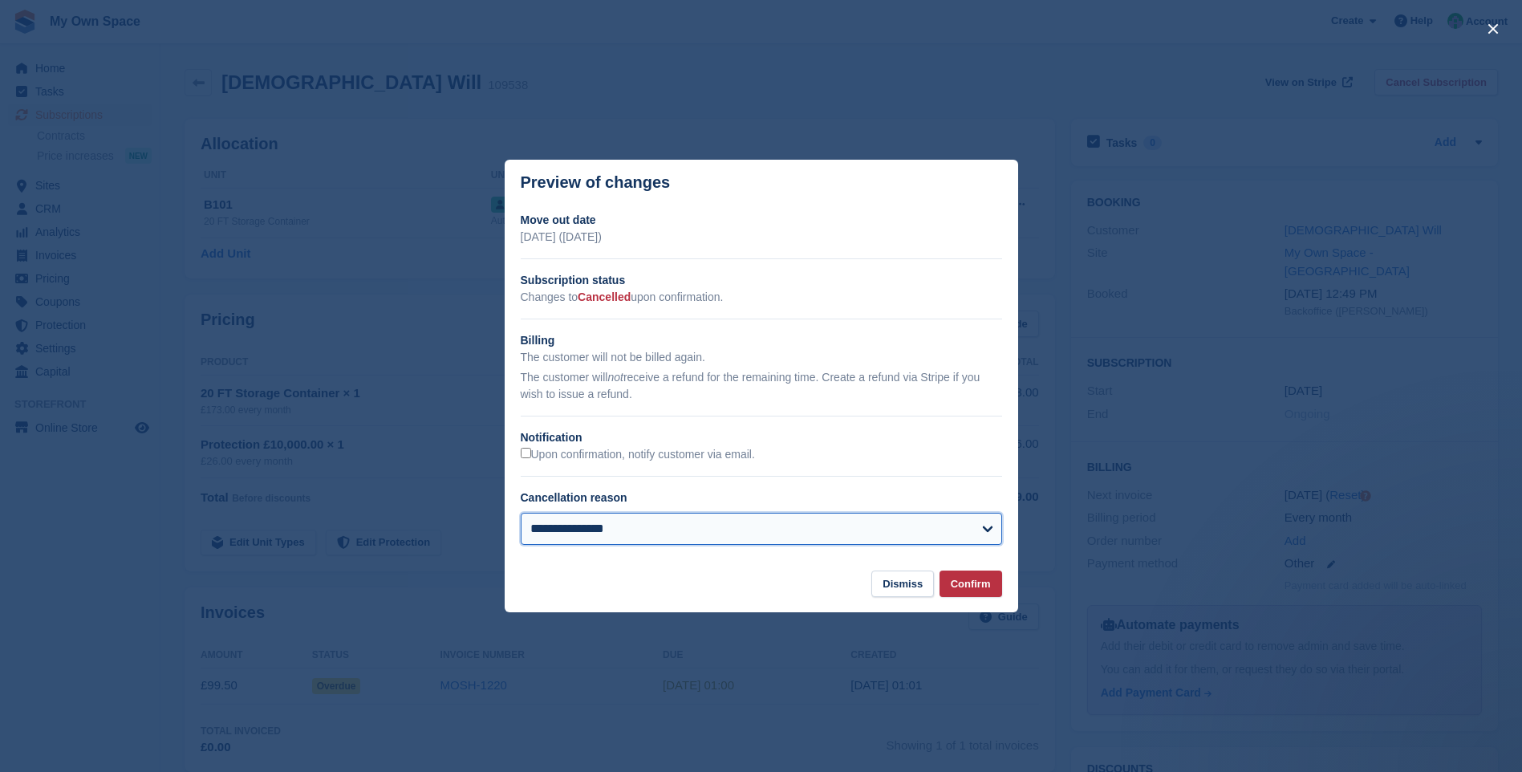
click at [609, 522] on select "**********" at bounding box center [761, 529] width 481 height 32
select select "*******"
click at [521, 514] on select "**********" at bounding box center [761, 529] width 481 height 32
click at [967, 590] on button "Confirm" at bounding box center [970, 583] width 63 height 26
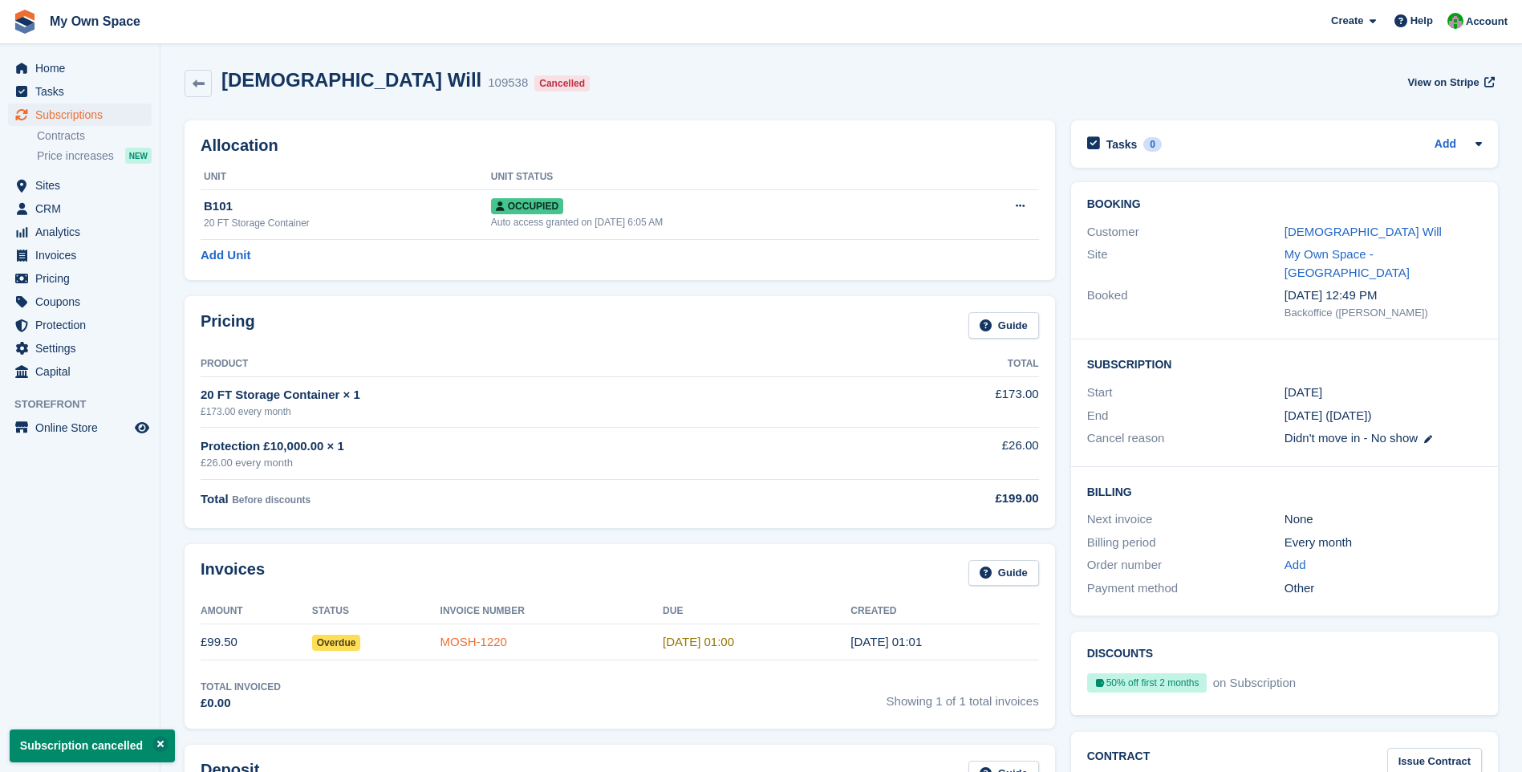
click at [481, 639] on link "MOSH-1220" at bounding box center [473, 641] width 67 height 14
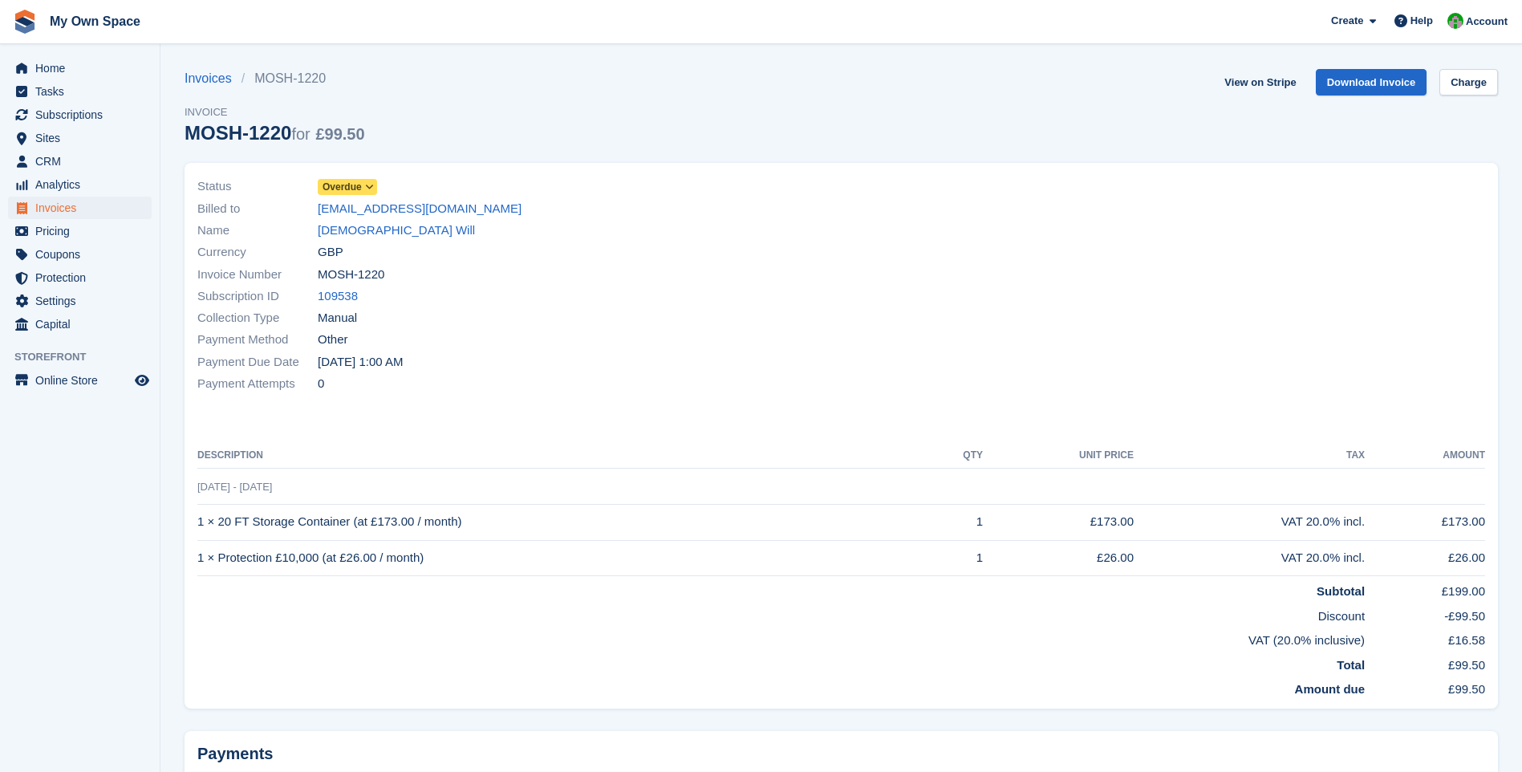
click at [367, 188] on icon at bounding box center [369, 187] width 9 height 10
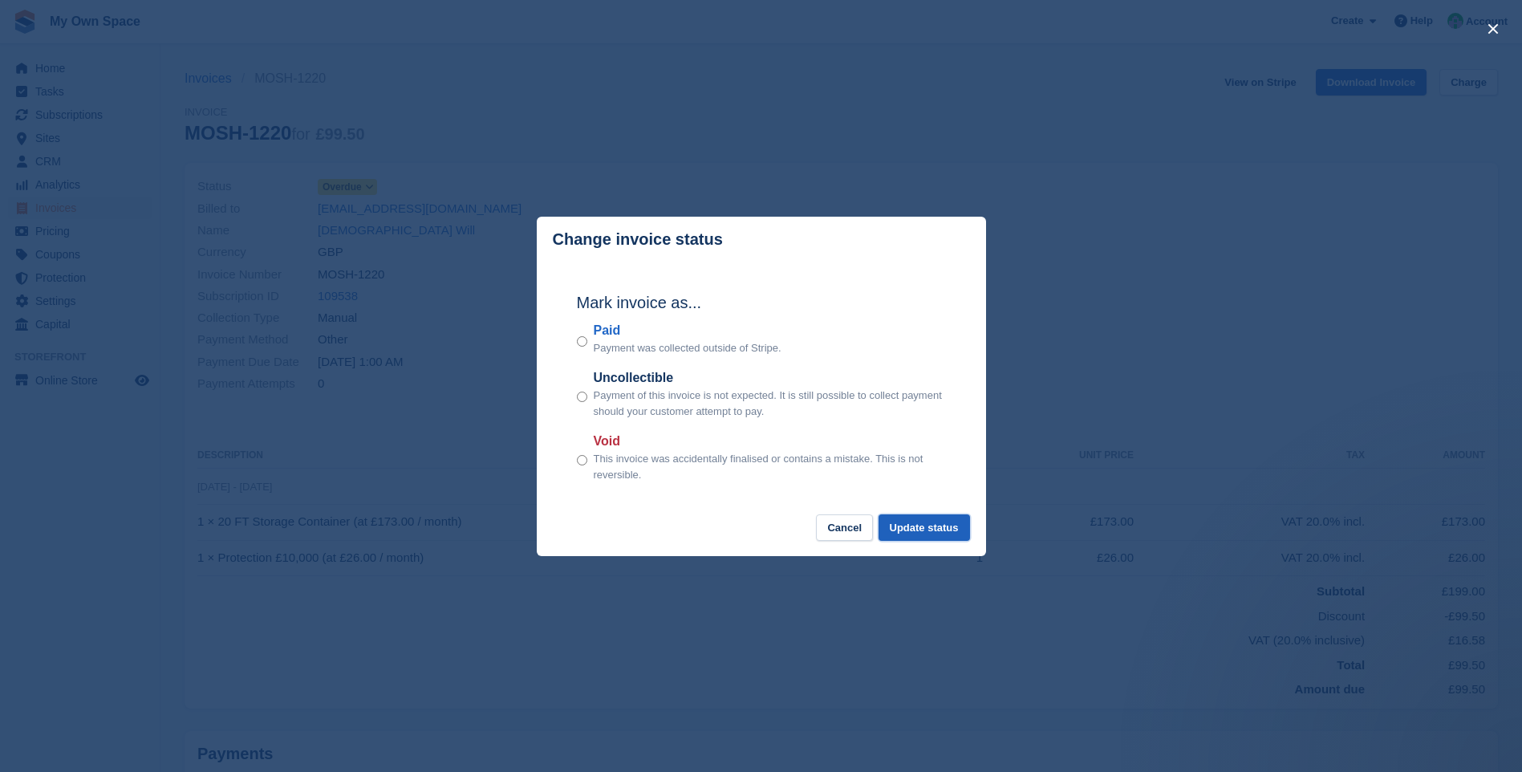
click at [930, 526] on button "Update status" at bounding box center [923, 527] width 91 height 26
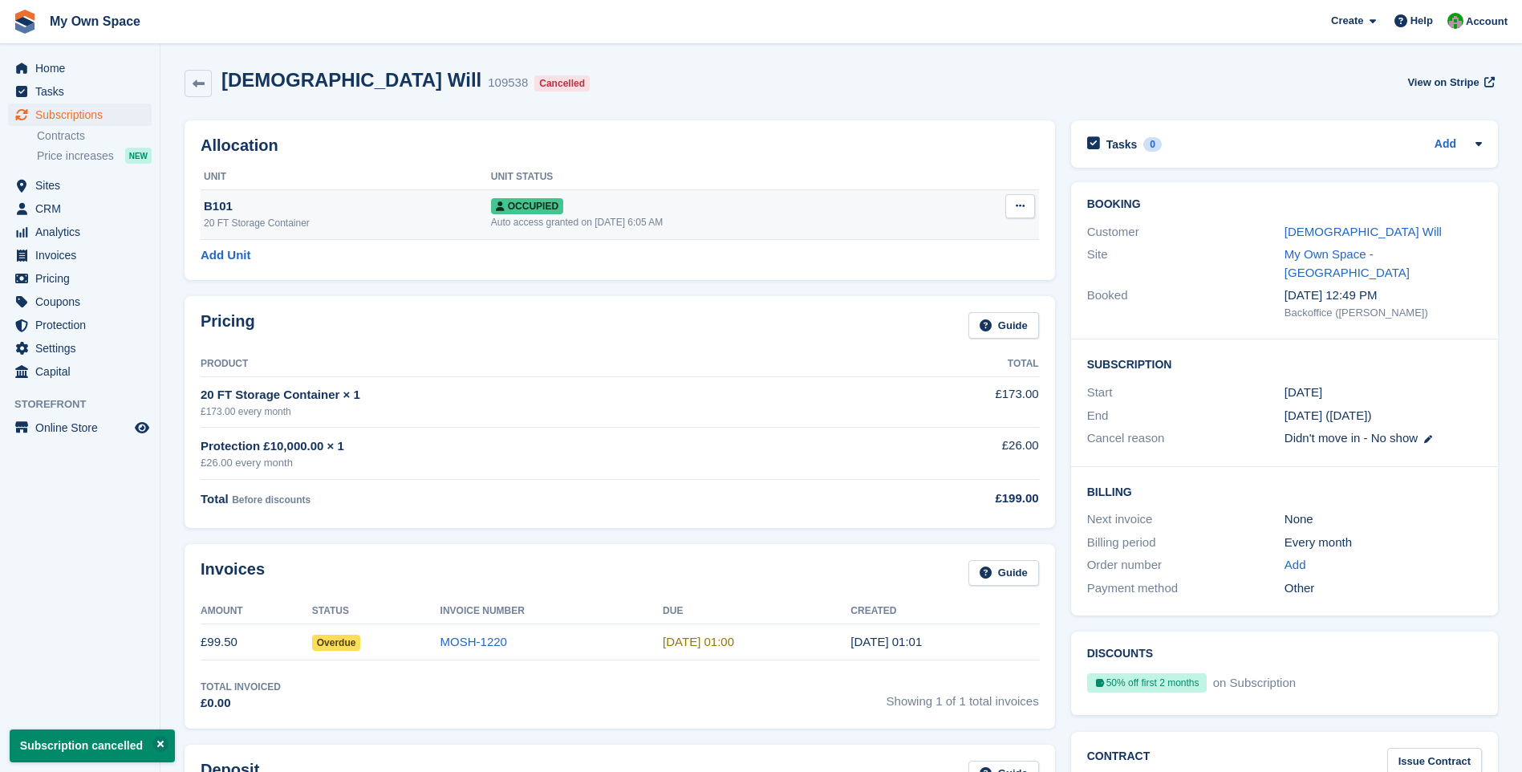
click at [1016, 205] on icon at bounding box center [1020, 206] width 9 height 10
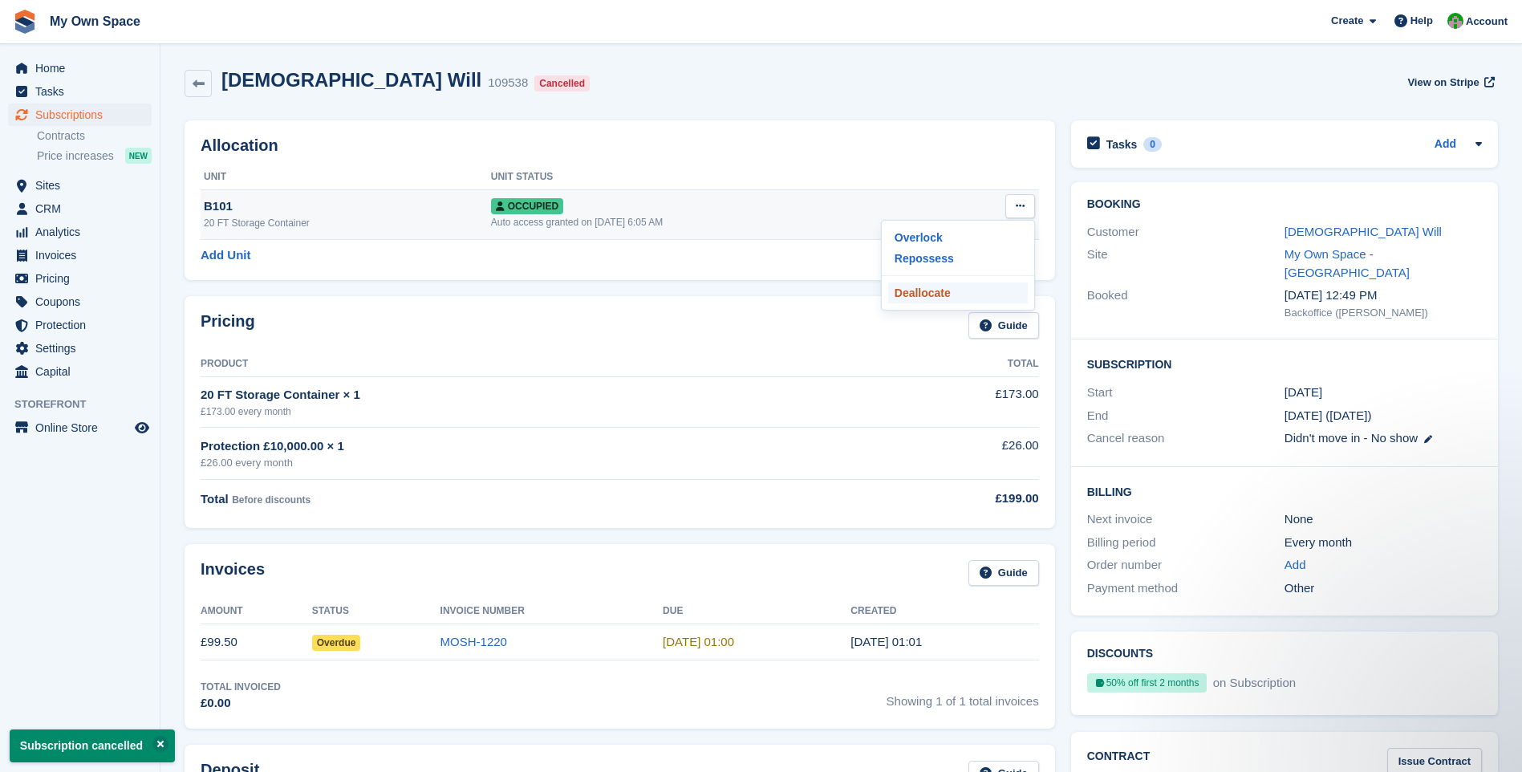
click at [919, 295] on p "Deallocate" at bounding box center [958, 292] width 140 height 21
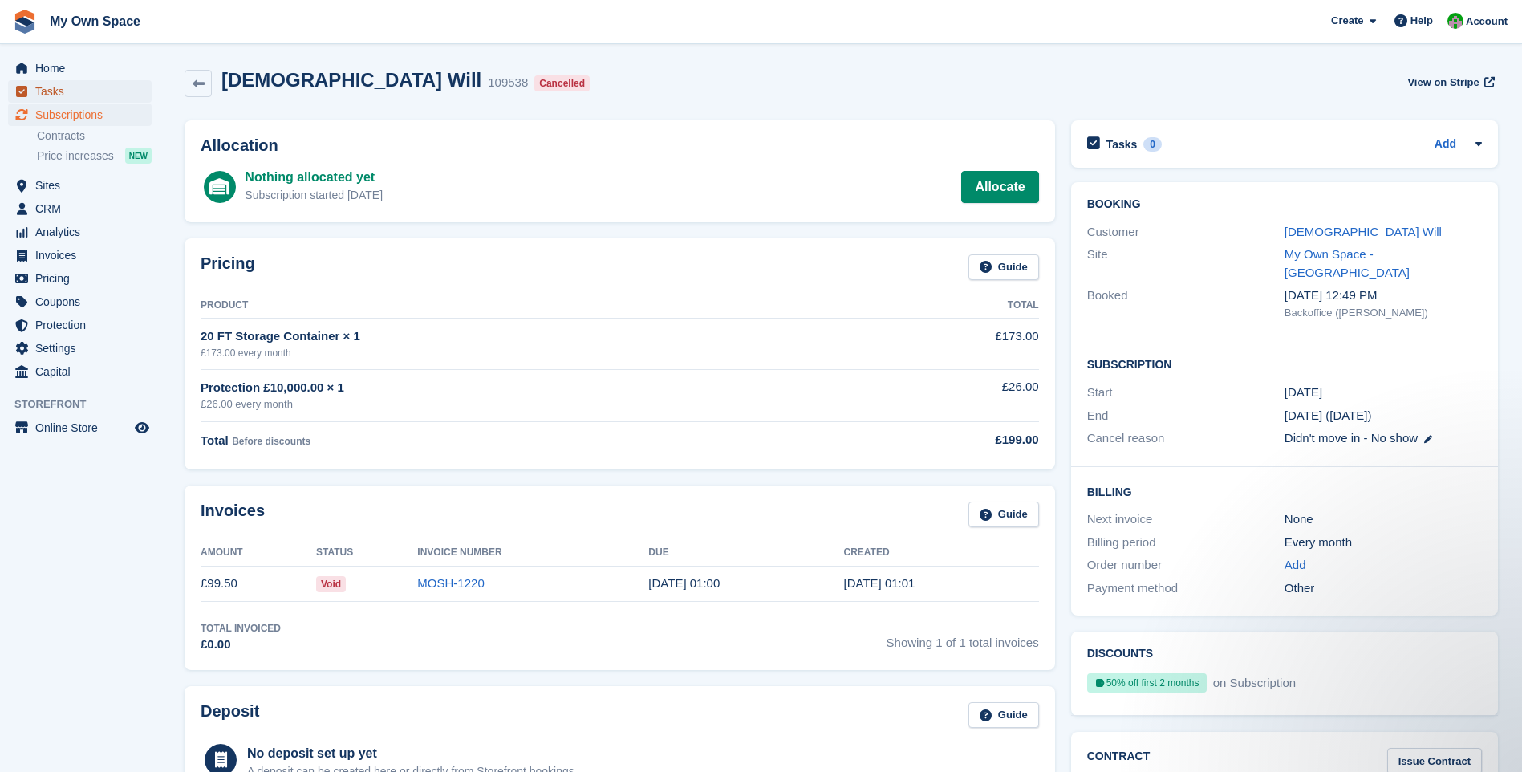
click at [56, 95] on span "Tasks" at bounding box center [83, 91] width 96 height 22
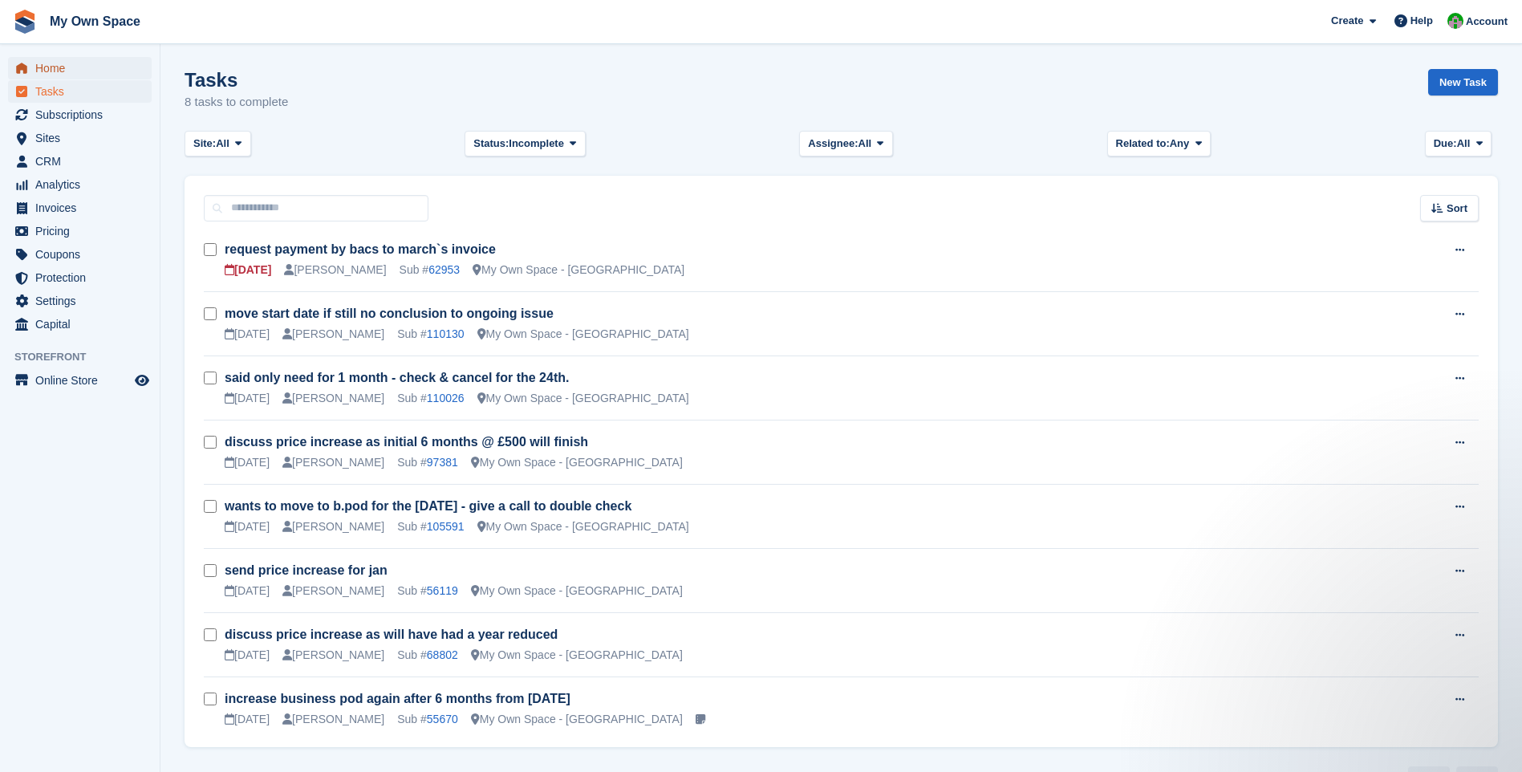
click at [47, 67] on span "Home" at bounding box center [83, 68] width 96 height 22
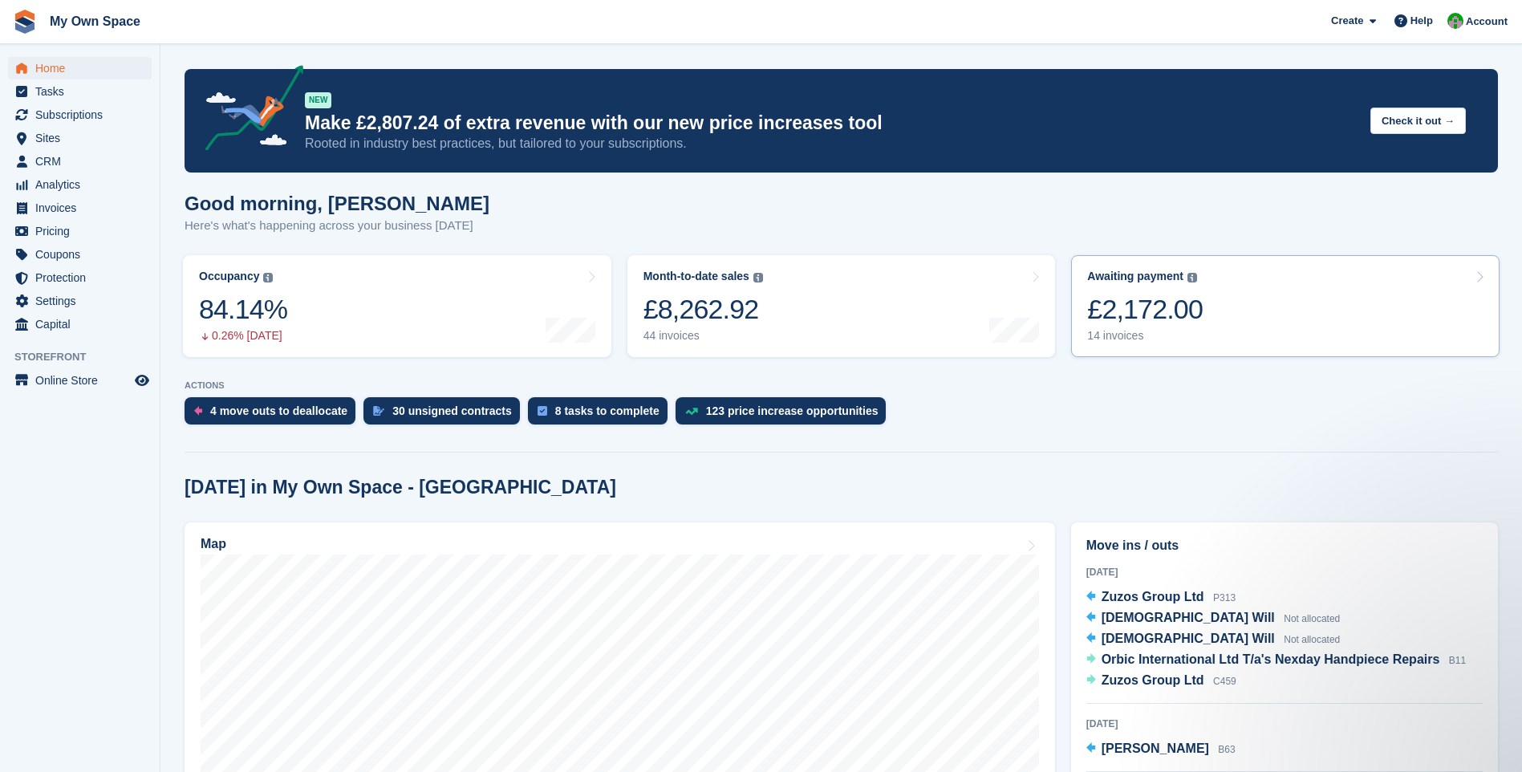
click at [1108, 334] on div "14 invoices" at bounding box center [1145, 336] width 116 height 14
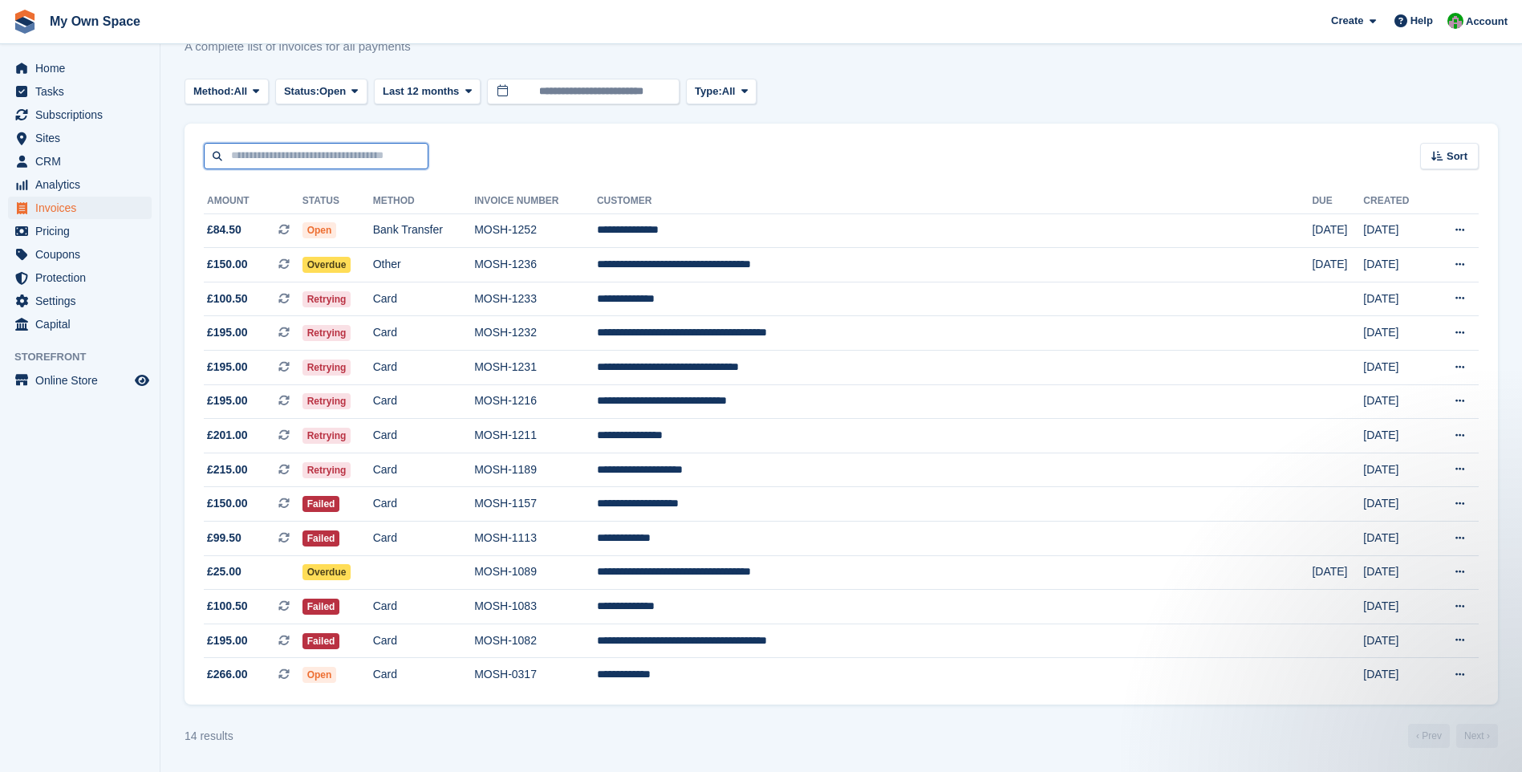
click at [245, 152] on input "text" at bounding box center [316, 156] width 225 height 26
type input "***"
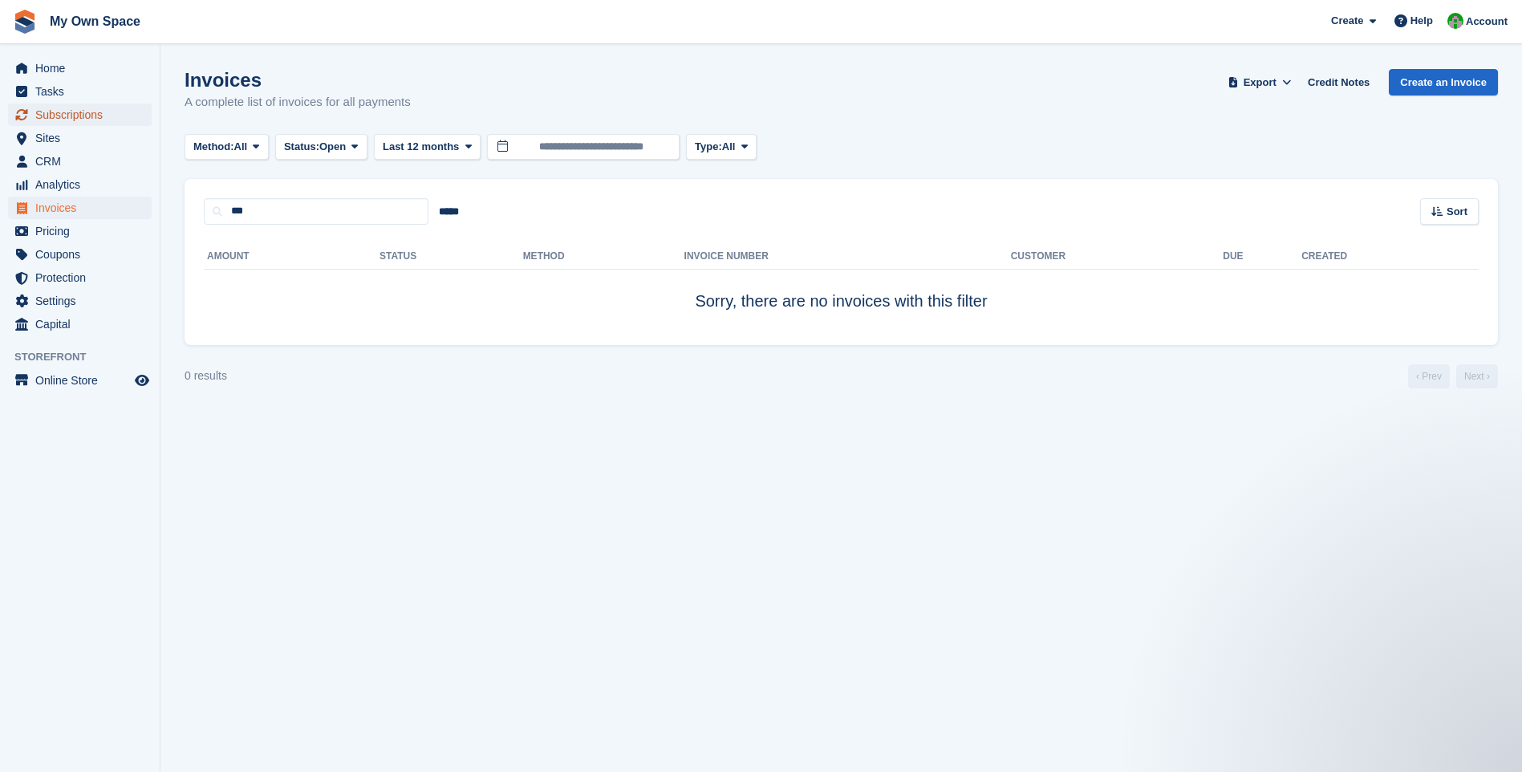
click at [67, 114] on span "Subscriptions" at bounding box center [83, 114] width 96 height 22
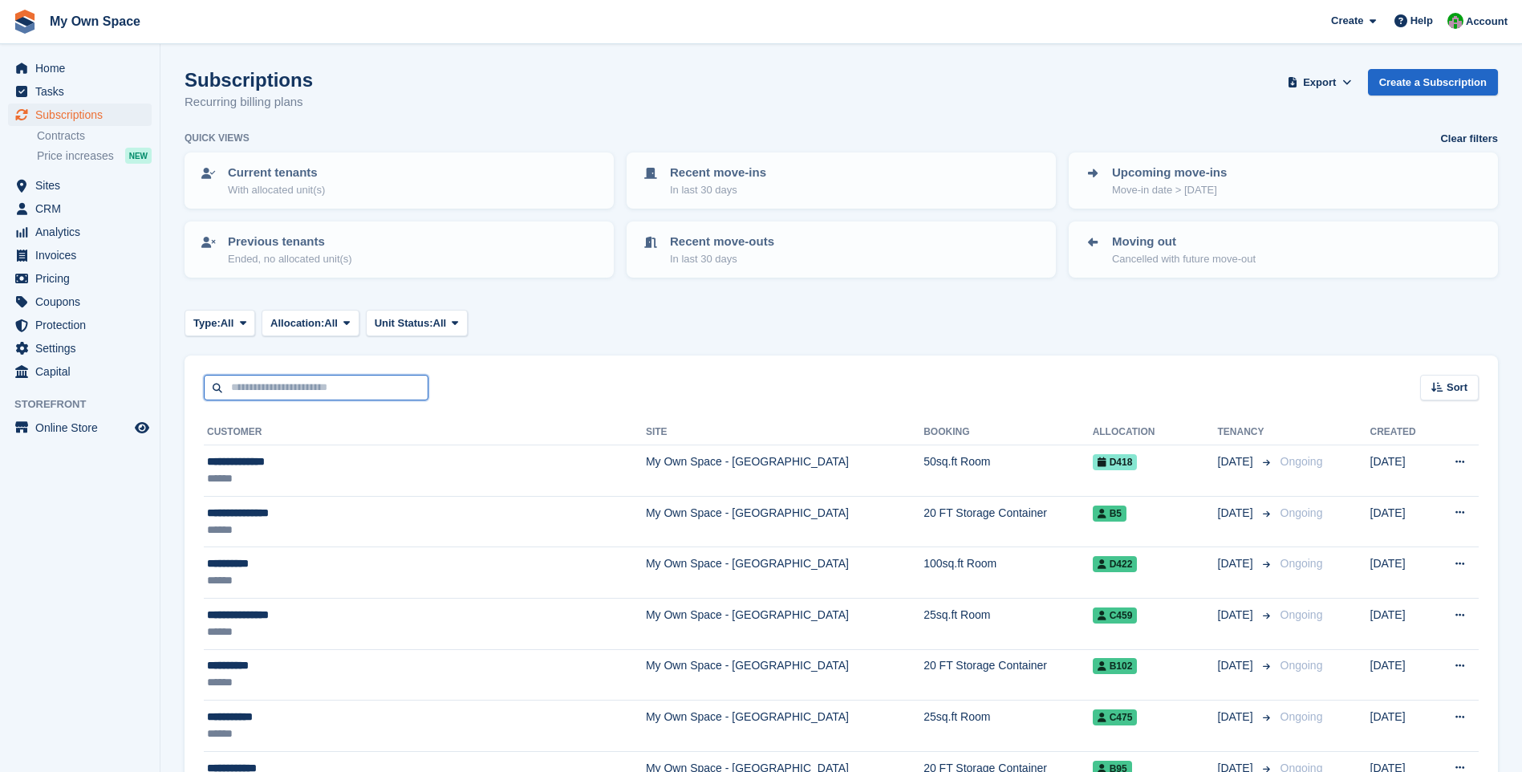
click at [260, 380] on input "text" at bounding box center [316, 388] width 225 height 26
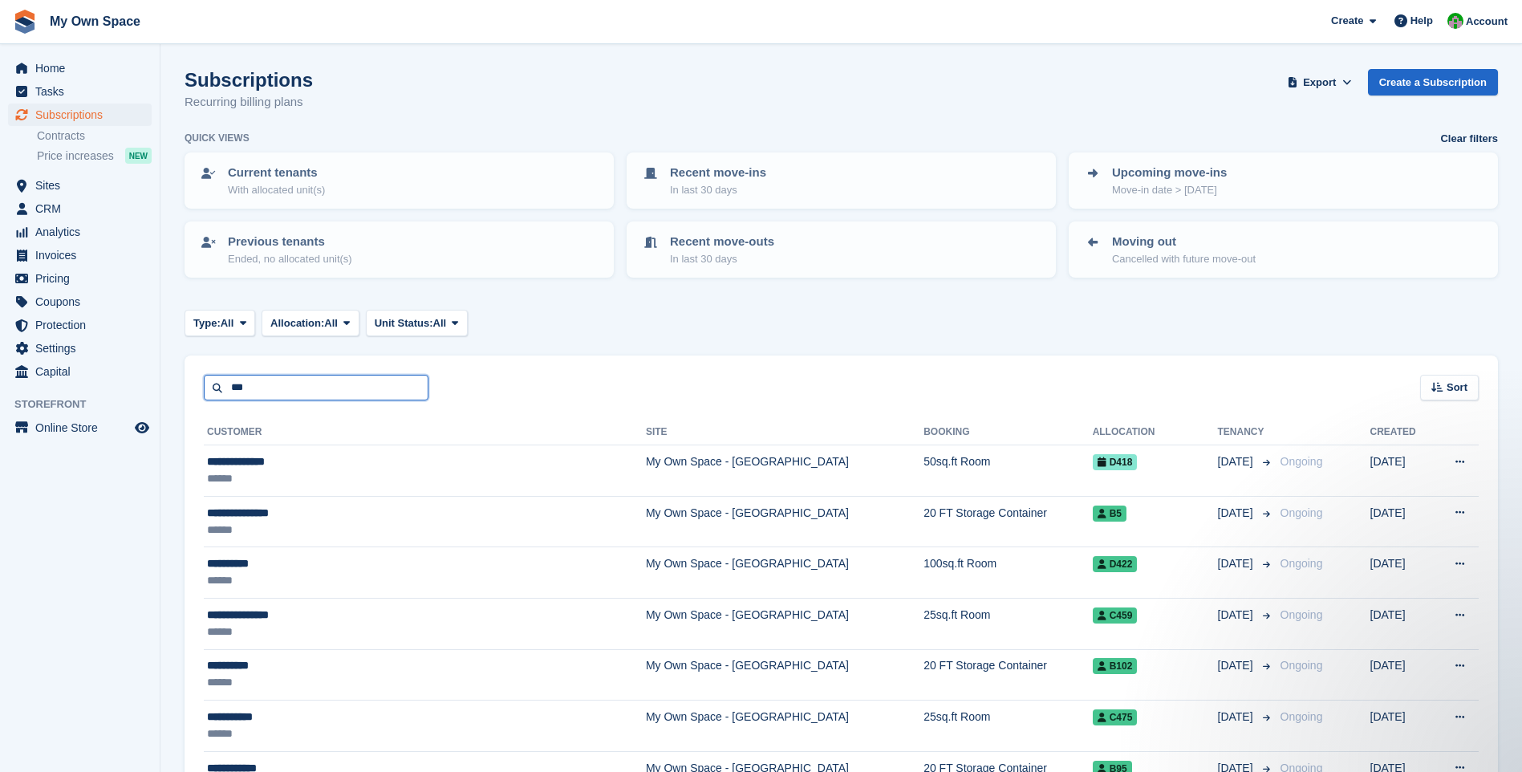
type input "***"
